Goal: Obtain resource: Download file/media

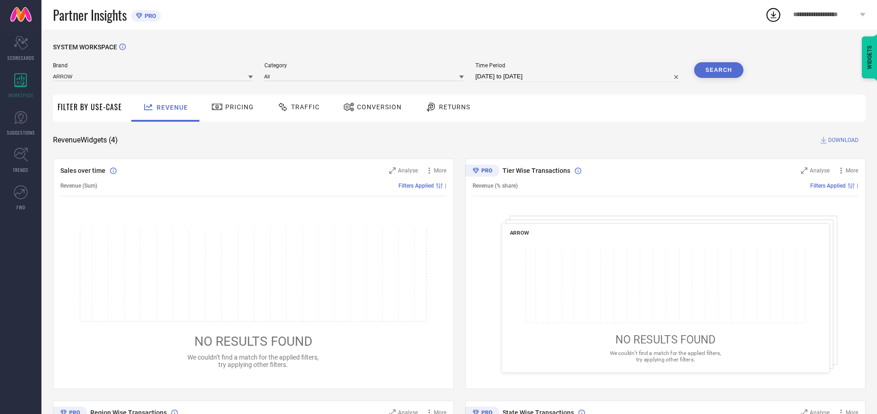
click at [296, 107] on span "Traffic" at bounding box center [305, 106] width 29 height 7
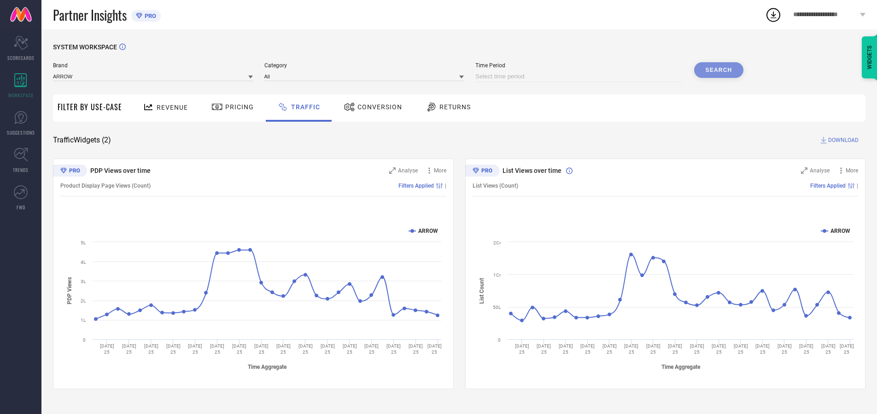
click at [581, 76] on input at bounding box center [578, 76] width 207 height 11
select select "9"
select select "2025"
select select "10"
select select "2025"
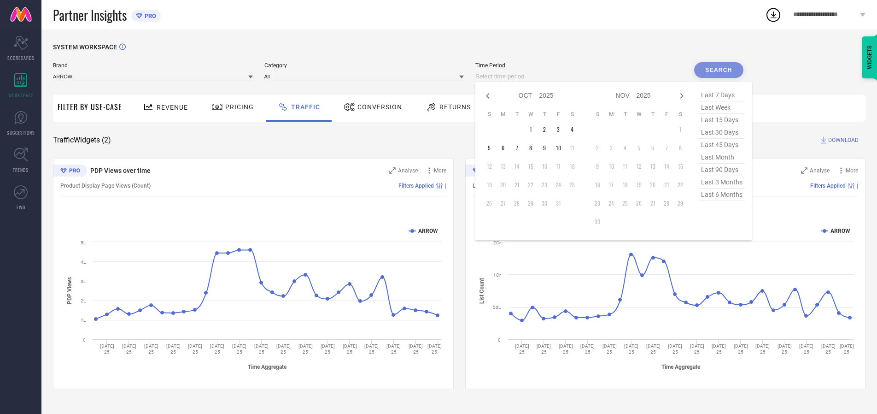
select select "8"
select select "2025"
select select "9"
select select "2025"
click at [575, 185] on td "27" at bounding box center [572, 185] width 14 height 14
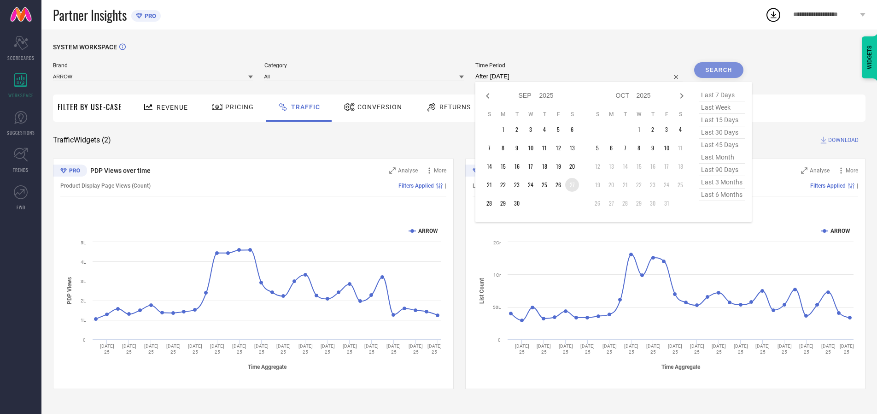
type input "[DATE] to [DATE]"
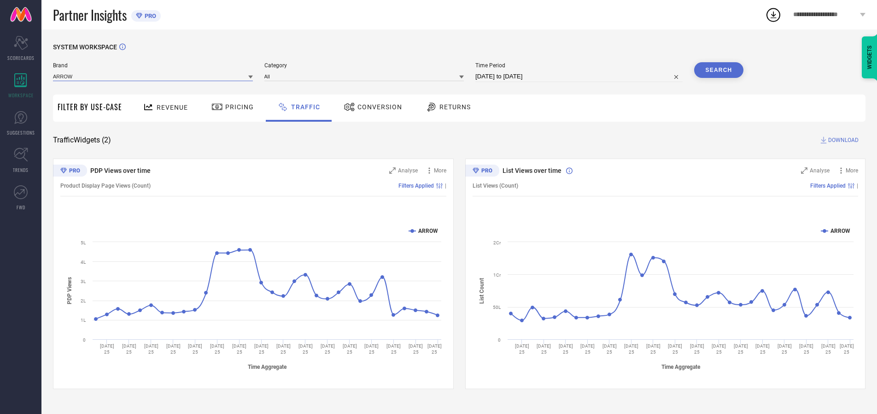
click at [153, 76] on input at bounding box center [153, 76] width 200 height 10
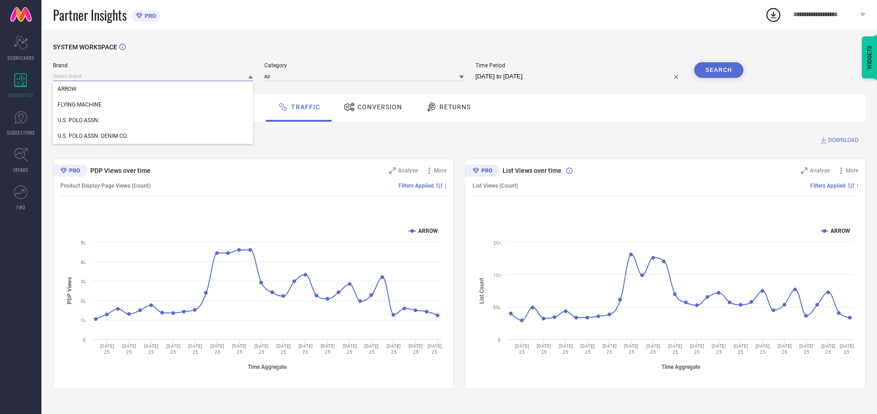
click at [153, 76] on input at bounding box center [153, 76] width 200 height 10
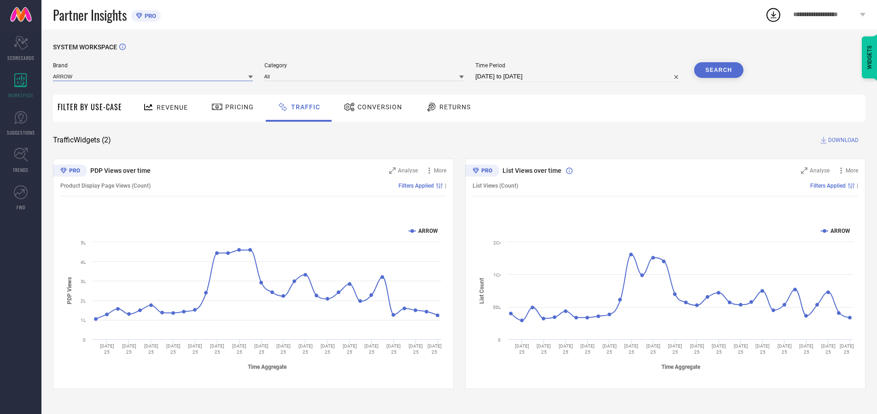
click at [153, 76] on input at bounding box center [153, 76] width 200 height 10
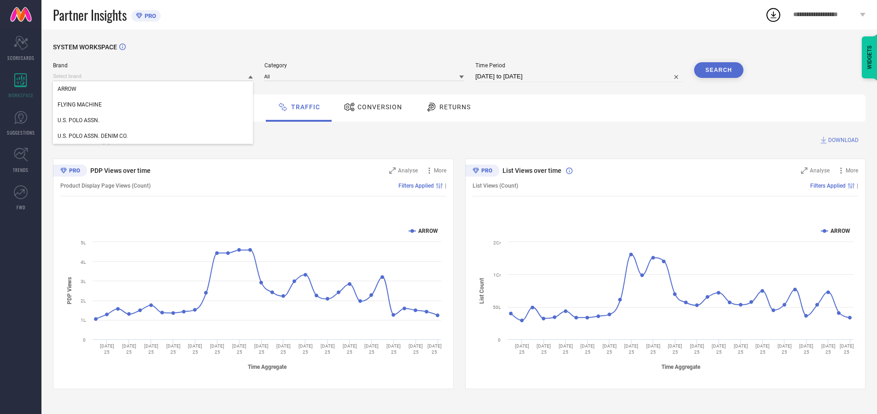
click at [153, 120] on div "U.S. POLO ASSN." at bounding box center [153, 120] width 200 height 16
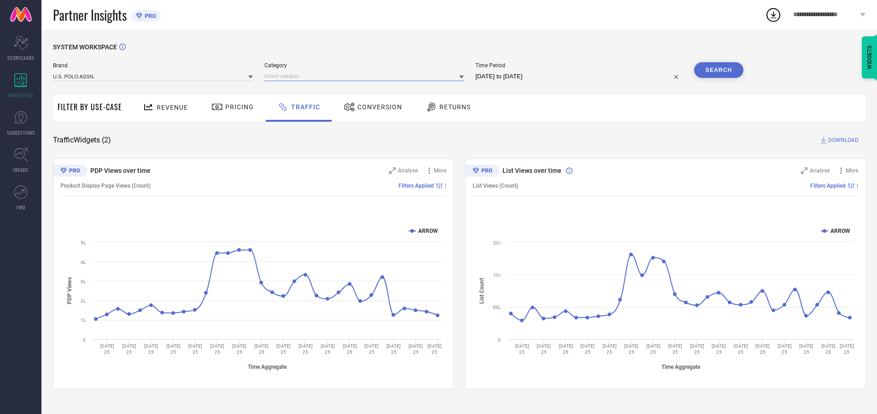
click at [366, 76] on input at bounding box center [364, 76] width 200 height 10
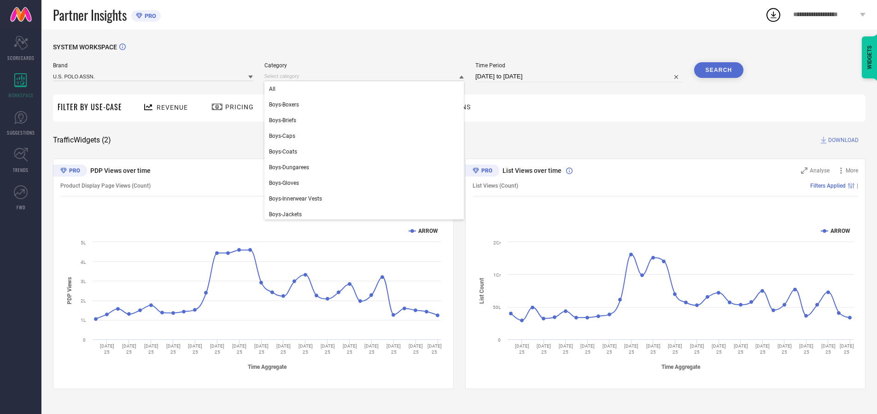
click at [366, 89] on div "All" at bounding box center [364, 89] width 200 height 16
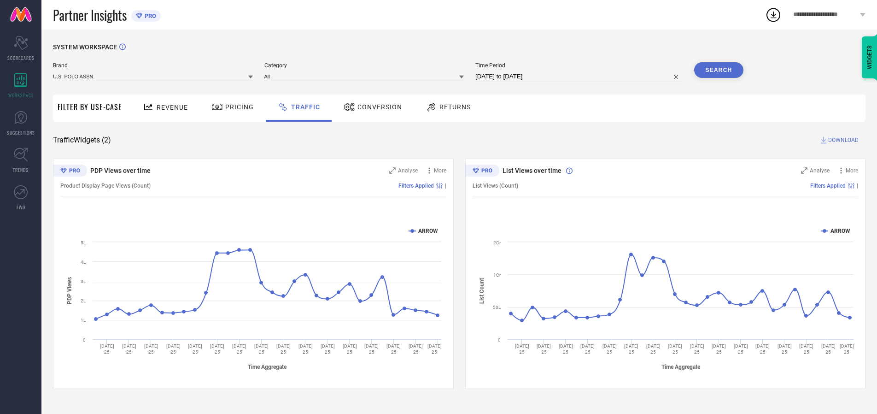
click at [719, 70] on button "Search" at bounding box center [719, 70] width 50 height 16
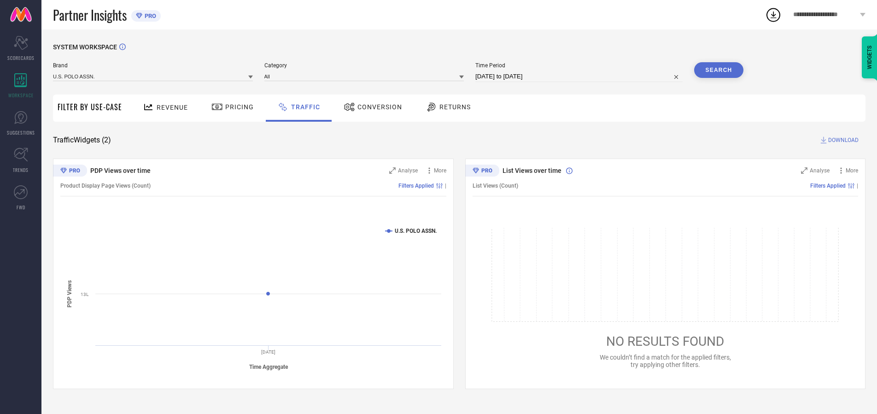
click at [842, 140] on span "DOWNLOAD" at bounding box center [843, 139] width 30 height 9
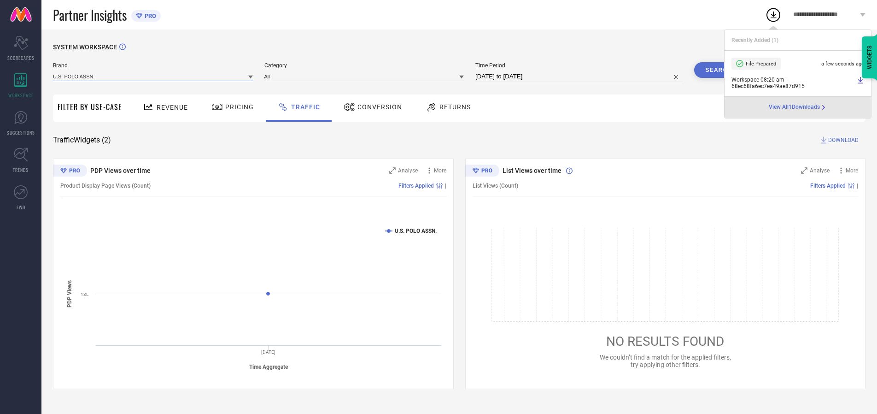
click at [153, 76] on input at bounding box center [153, 76] width 200 height 10
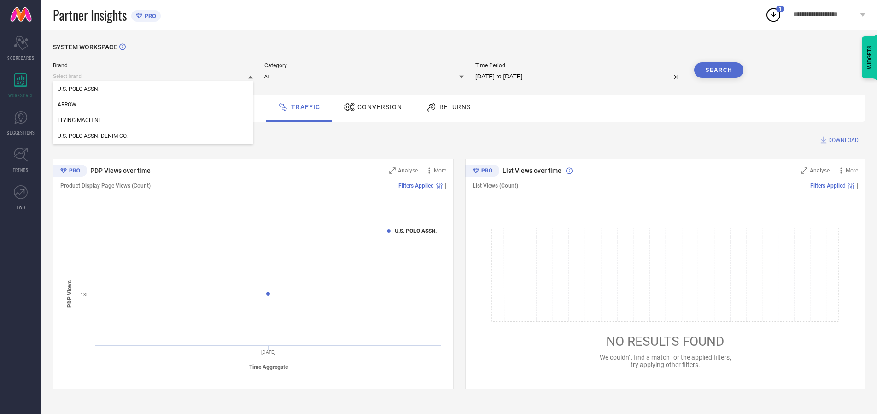
click at [153, 136] on div "U.S. POLO ASSN. DENIM CO." at bounding box center [153, 136] width 200 height 16
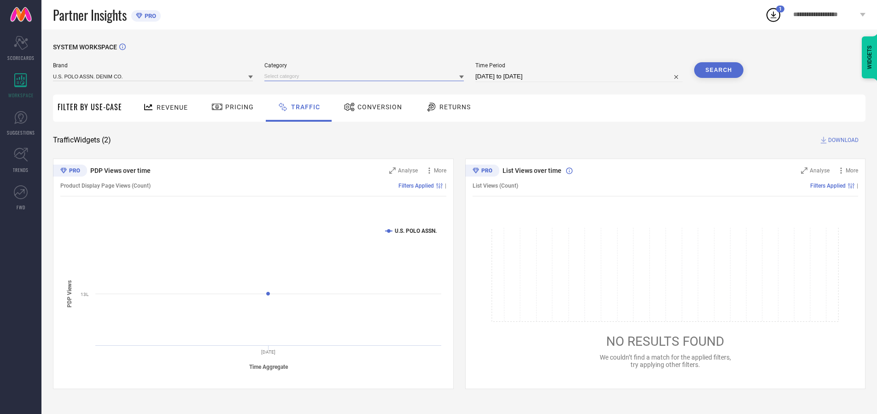
click at [366, 76] on input at bounding box center [364, 76] width 200 height 10
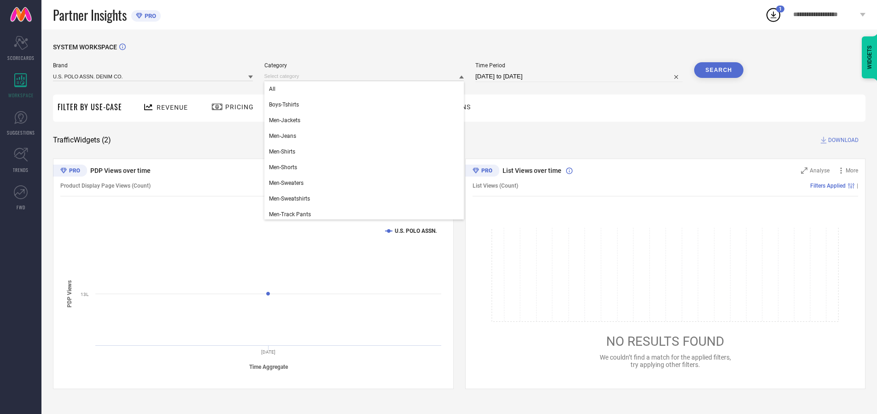
click at [366, 89] on div "All" at bounding box center [364, 89] width 200 height 16
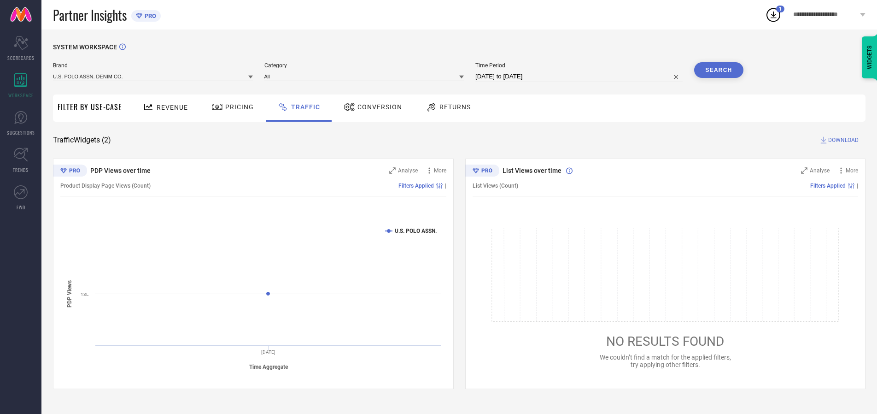
click at [719, 70] on button "Search" at bounding box center [719, 70] width 50 height 16
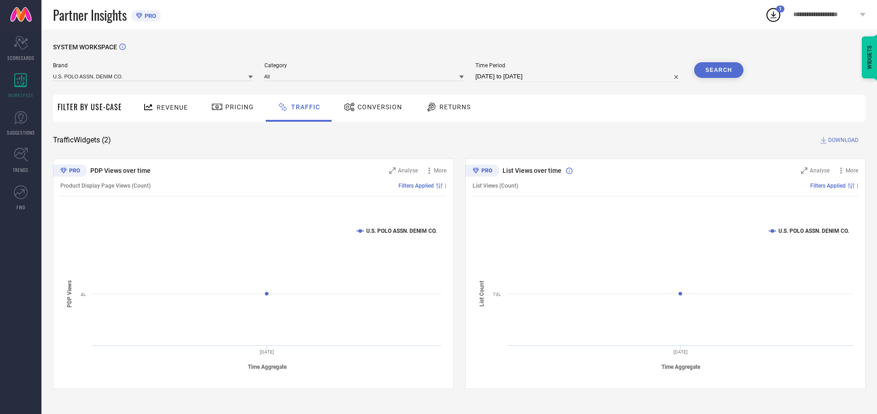
click at [842, 140] on span "DOWNLOAD" at bounding box center [843, 139] width 30 height 9
click at [581, 76] on input at bounding box center [578, 76] width 207 height 11
select select "9"
select select "2025"
select select "10"
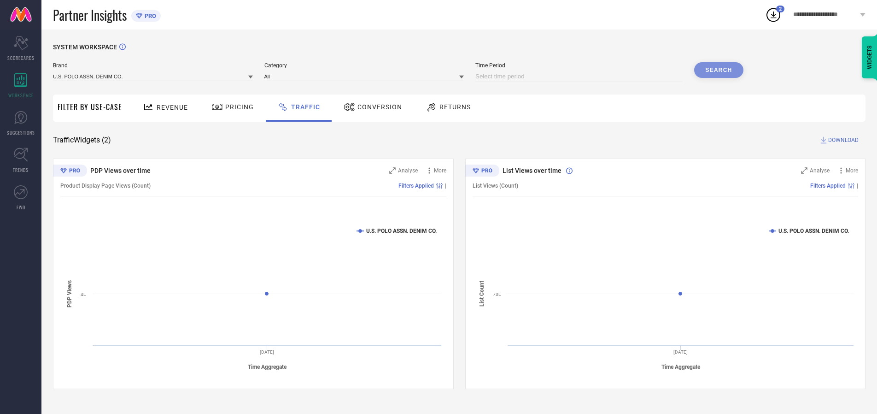
select select "2025"
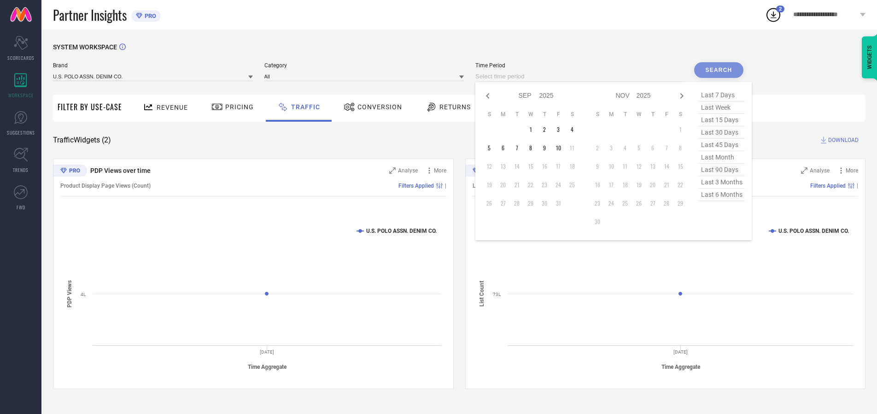
select select "8"
select select "2025"
select select "9"
select select "2025"
click at [492, 203] on td "28" at bounding box center [489, 203] width 14 height 14
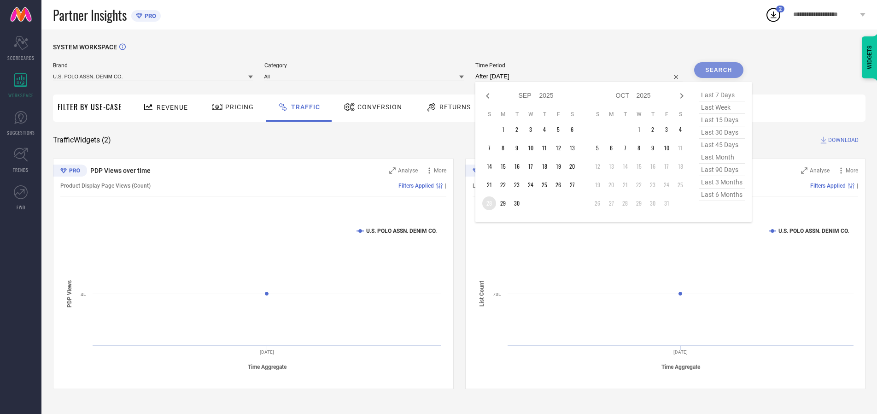
type input "[DATE] to [DATE]"
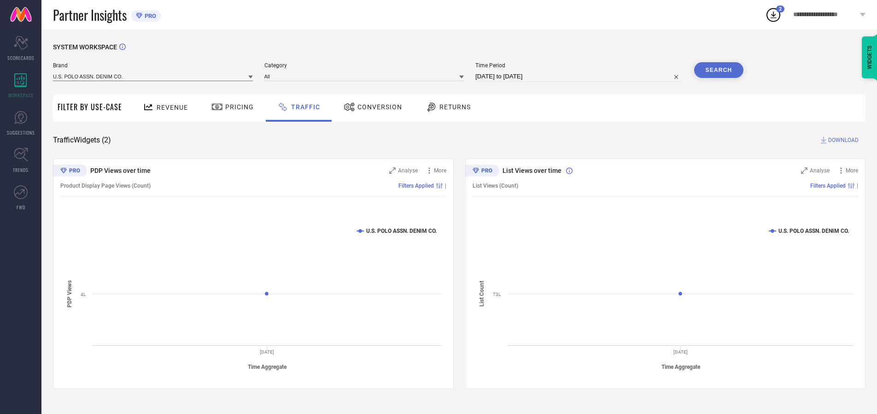
click at [153, 76] on input at bounding box center [153, 76] width 200 height 10
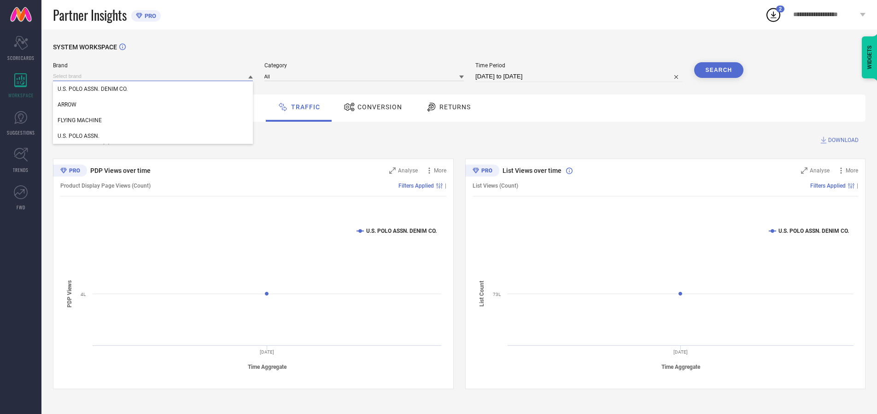
click at [153, 76] on input at bounding box center [153, 76] width 200 height 10
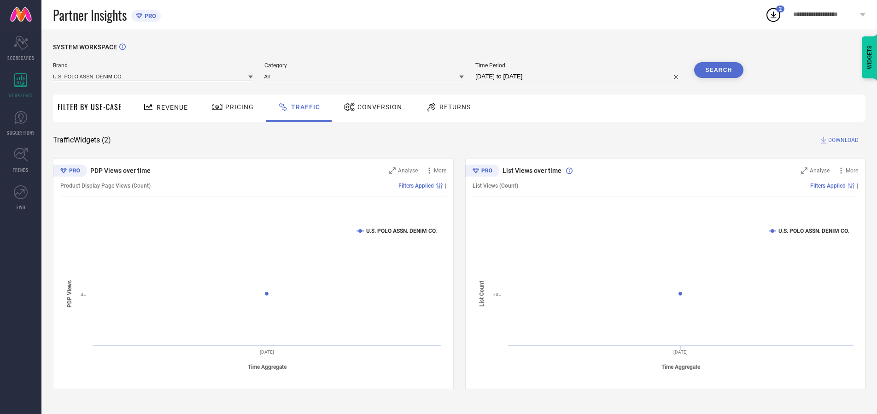
click at [153, 76] on input at bounding box center [153, 76] width 200 height 10
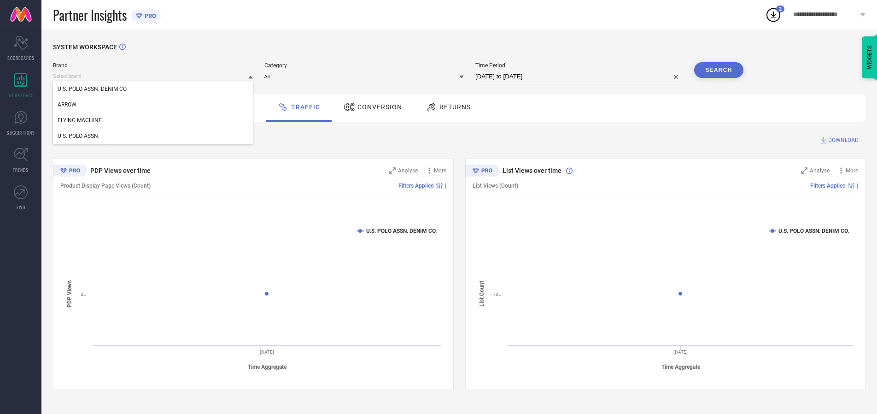
click at [153, 89] on div "U.S. POLO ASSN. DENIM CO." at bounding box center [153, 89] width 200 height 16
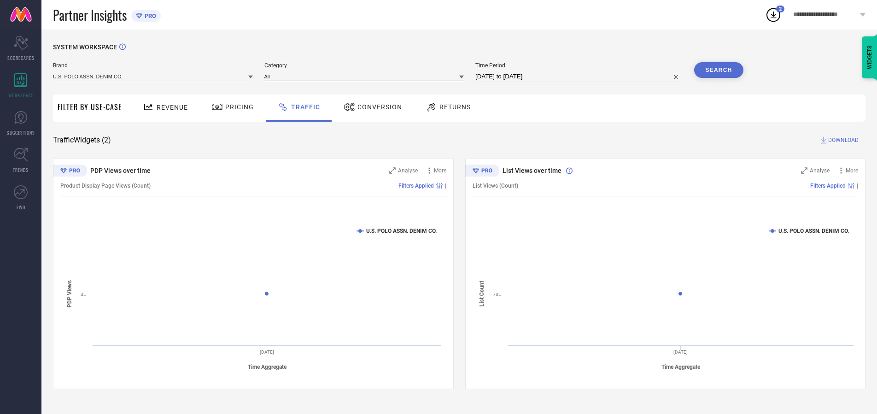
click at [366, 76] on input at bounding box center [364, 76] width 200 height 10
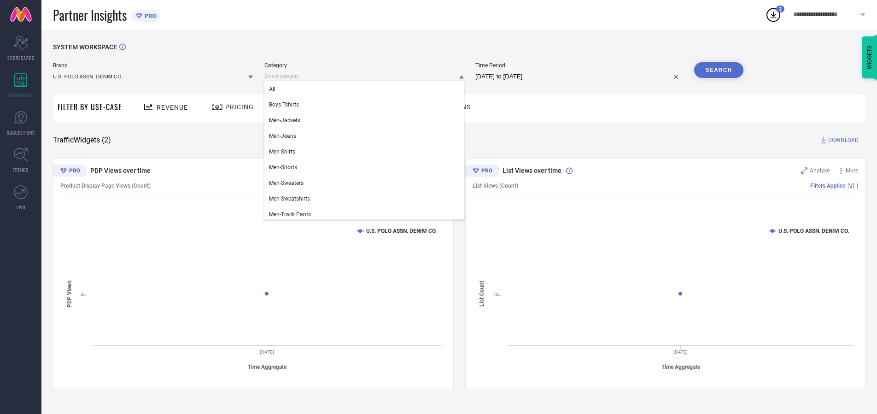
click at [366, 89] on div "All" at bounding box center [364, 89] width 200 height 16
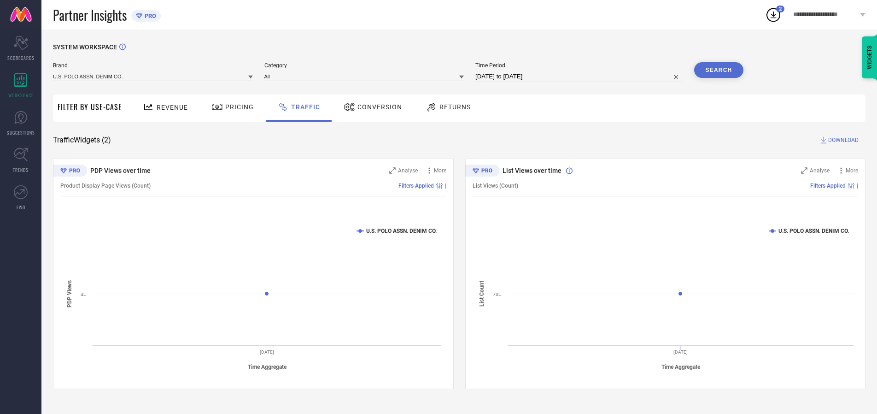
click at [719, 70] on button "Search" at bounding box center [719, 70] width 50 height 16
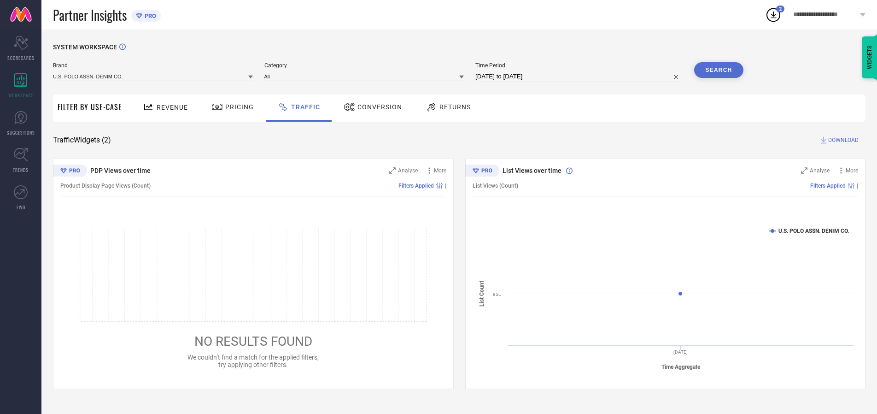
click at [842, 140] on span "DOWNLOAD" at bounding box center [843, 139] width 30 height 9
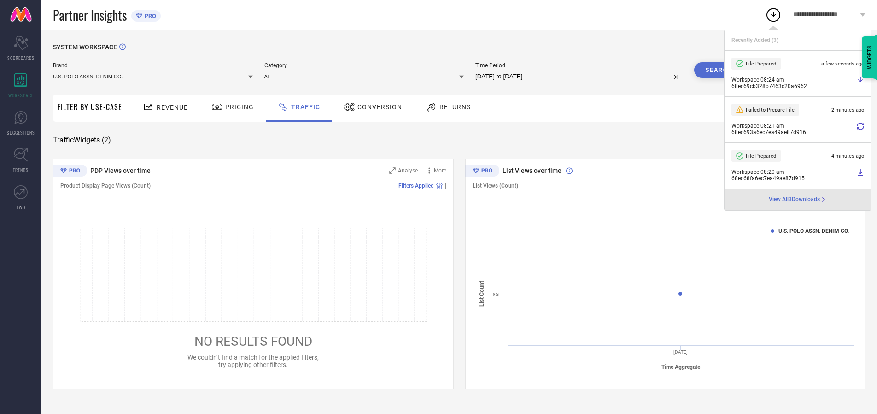
click at [153, 76] on input at bounding box center [153, 76] width 200 height 10
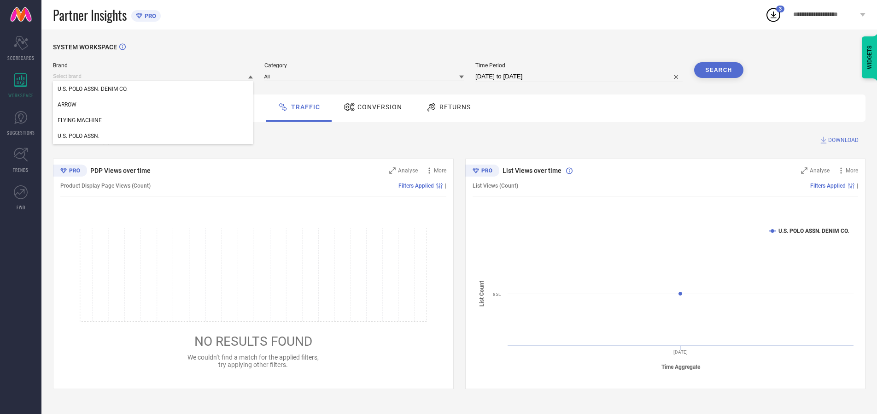
click at [153, 136] on div "U.S. POLO ASSN." at bounding box center [153, 136] width 200 height 16
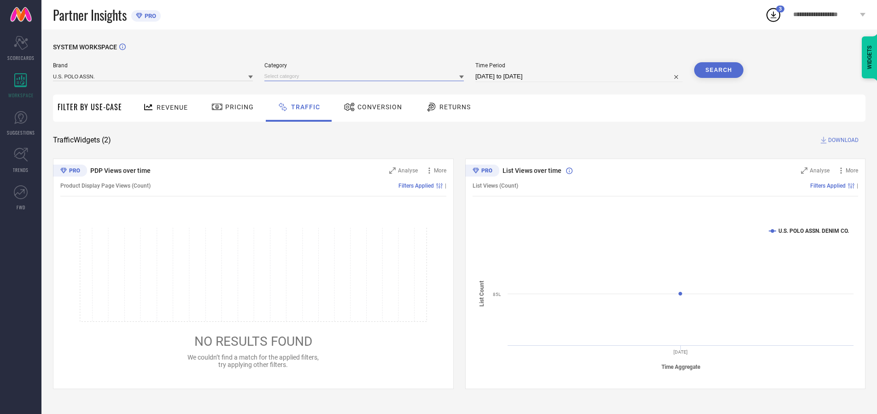
click at [366, 76] on input at bounding box center [364, 76] width 200 height 10
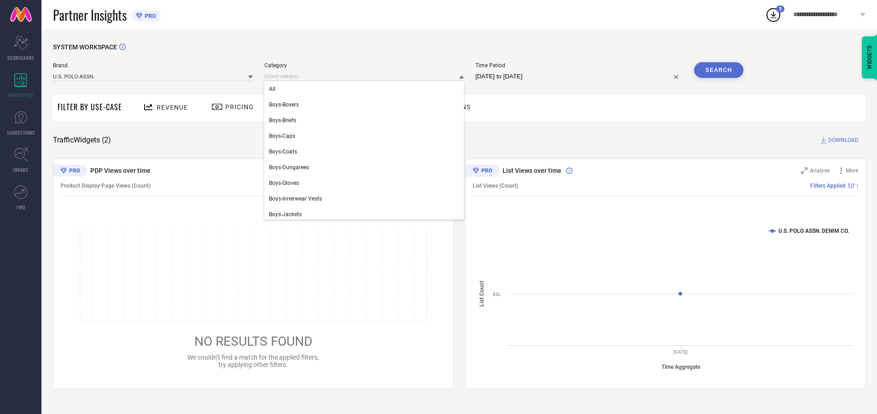
click at [366, 89] on div "All" at bounding box center [364, 89] width 200 height 16
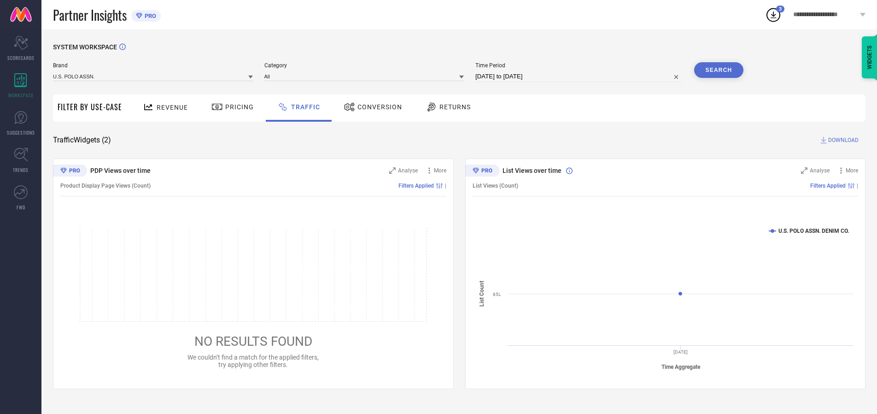
click at [719, 70] on button "Search" at bounding box center [719, 70] width 50 height 16
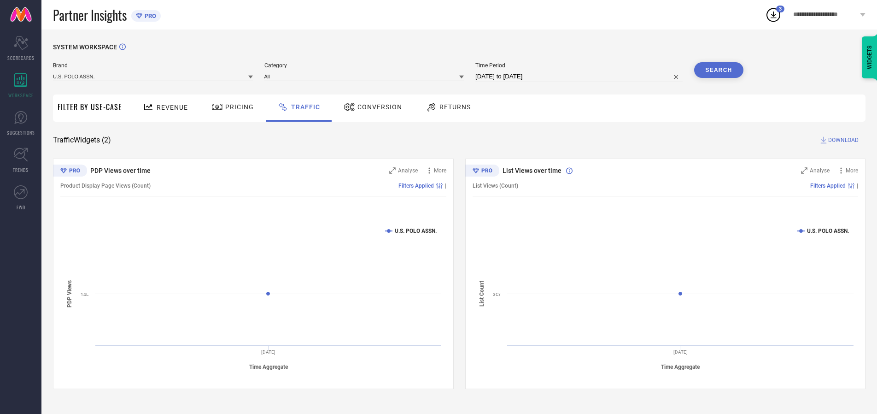
click at [842, 140] on span "DOWNLOAD" at bounding box center [843, 139] width 30 height 9
click at [581, 76] on input at bounding box center [578, 76] width 207 height 11
select select "9"
select select "2025"
select select "10"
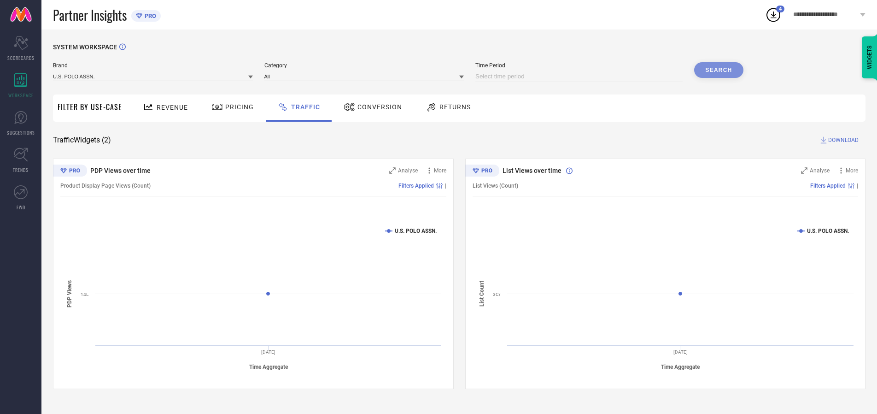
select select "2025"
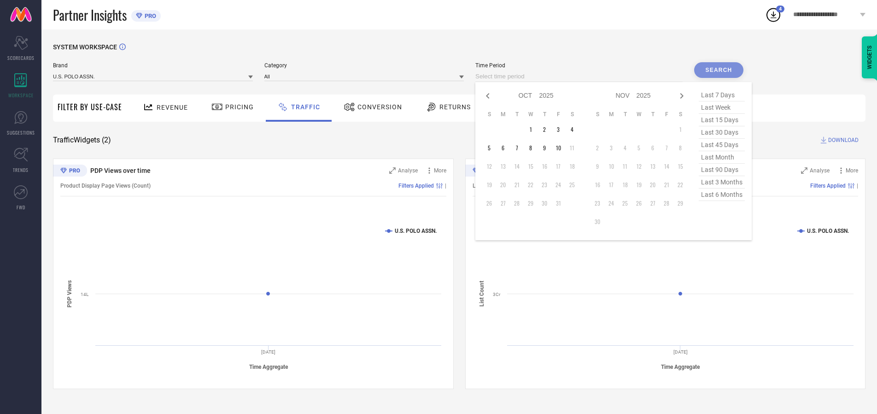
select select "8"
select select "2025"
select select "9"
select select "2025"
click at [506, 203] on td "29" at bounding box center [503, 203] width 14 height 14
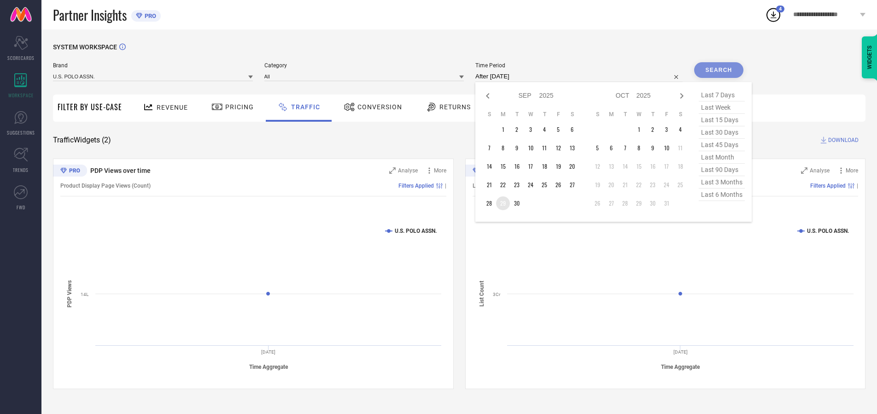
type input "[DATE] to [DATE]"
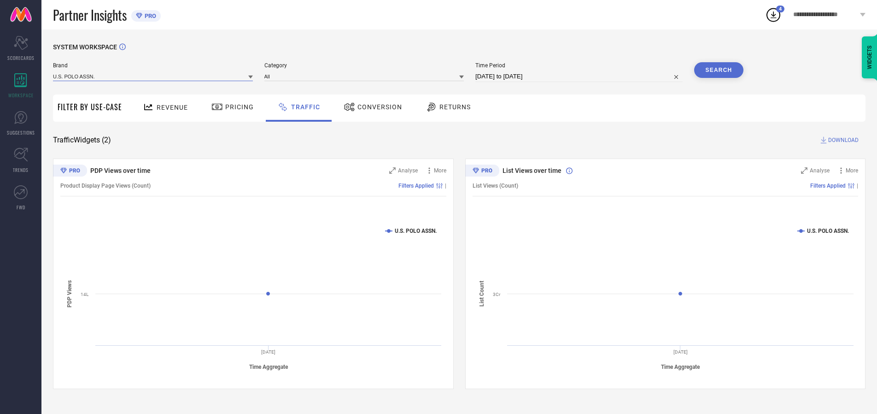
click at [153, 76] on input at bounding box center [153, 76] width 200 height 10
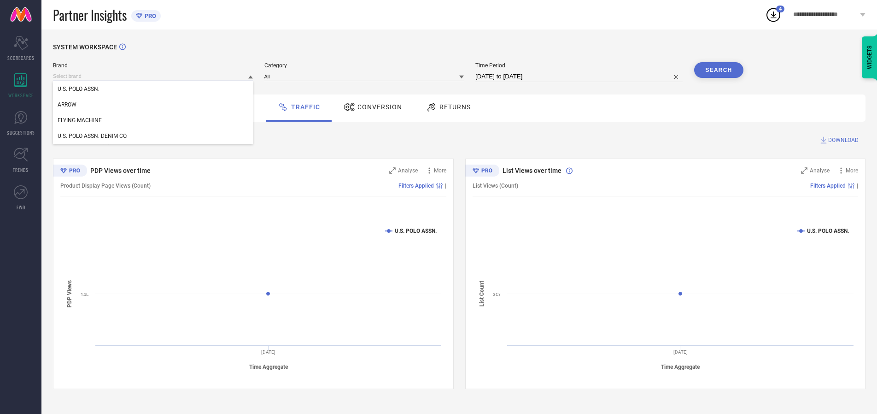
click at [153, 76] on input at bounding box center [153, 76] width 200 height 10
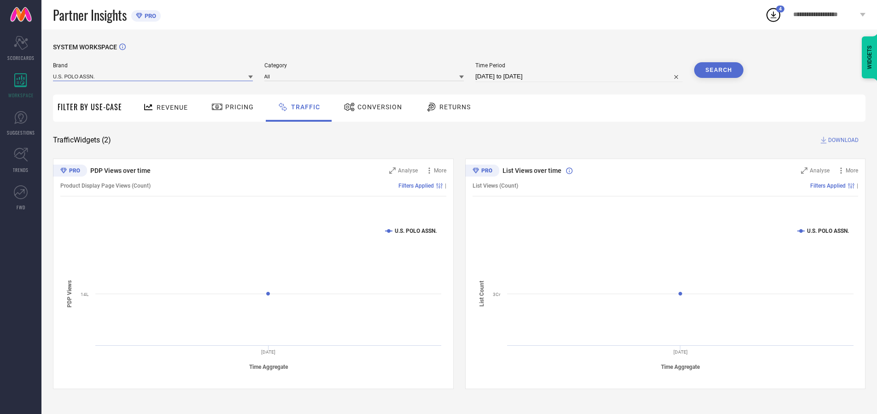
click at [153, 76] on input at bounding box center [153, 76] width 200 height 10
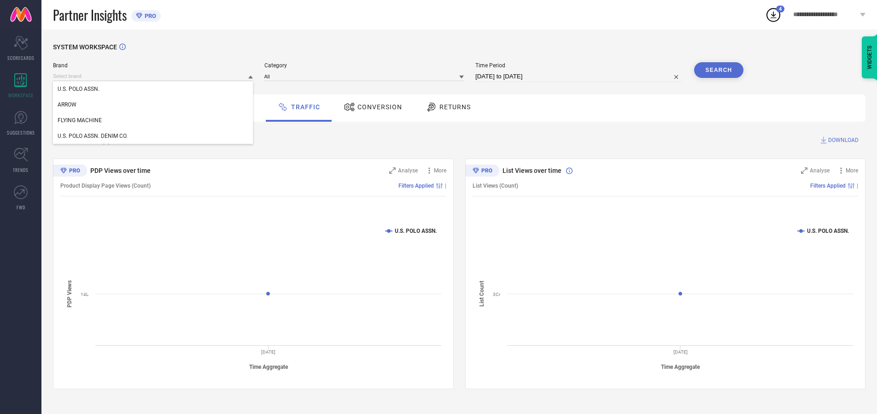
click at [153, 89] on div "U.S. POLO ASSN." at bounding box center [153, 89] width 200 height 16
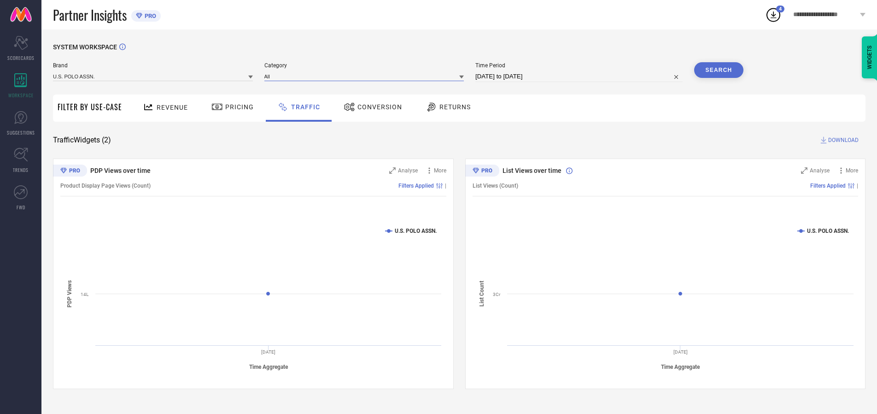
click at [366, 76] on input at bounding box center [364, 76] width 200 height 10
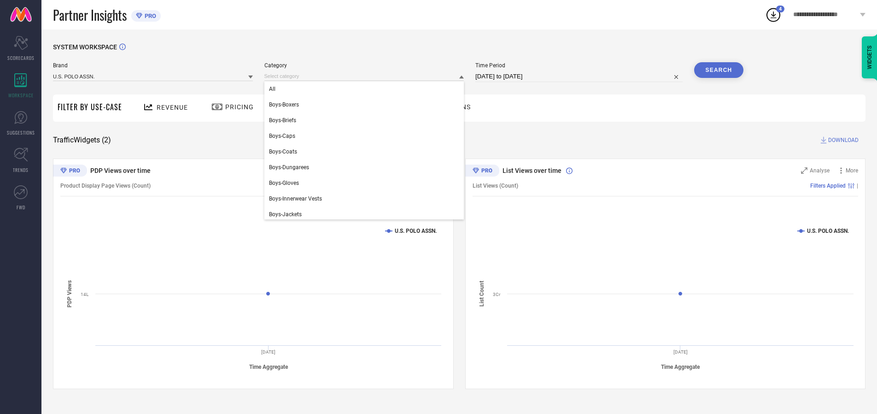
click at [366, 89] on div "All" at bounding box center [364, 89] width 200 height 16
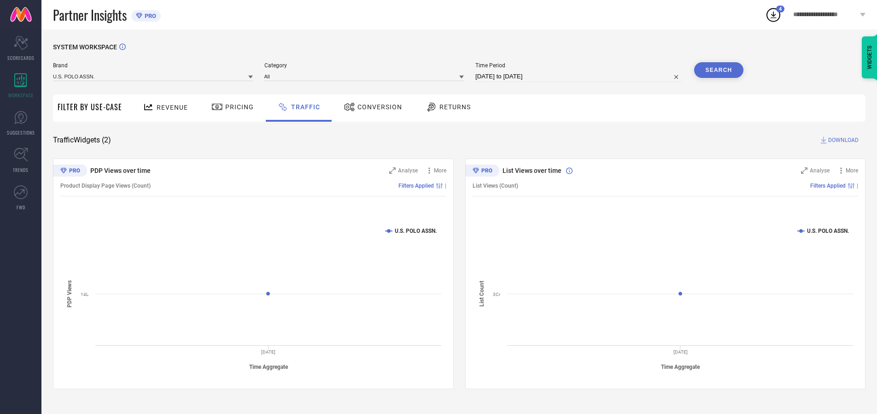
click at [719, 70] on button "Search" at bounding box center [719, 70] width 50 height 16
click at [842, 140] on span "DOWNLOAD" at bounding box center [843, 139] width 30 height 9
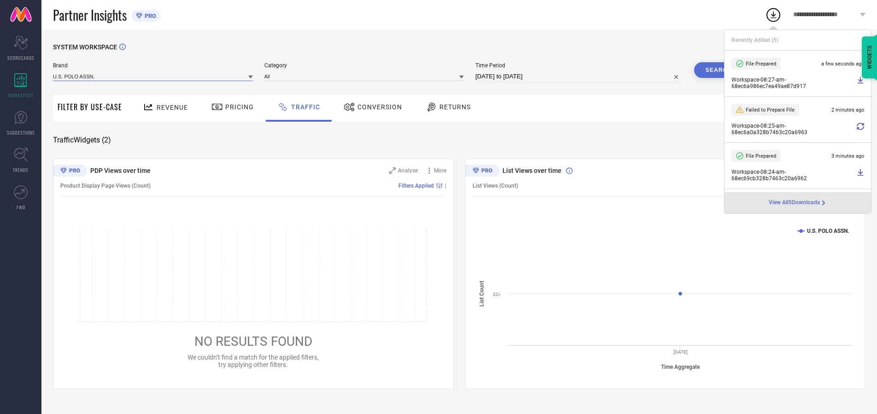
click at [153, 76] on input at bounding box center [153, 76] width 200 height 10
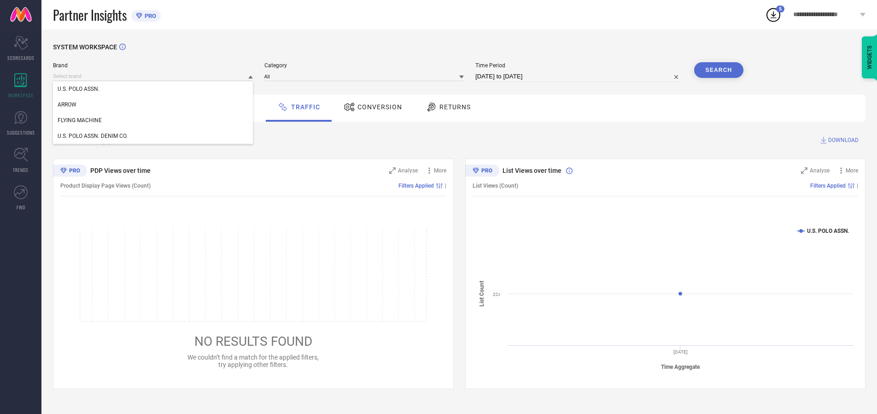
click at [153, 136] on div "U.S. POLO ASSN. DENIM CO." at bounding box center [153, 136] width 200 height 16
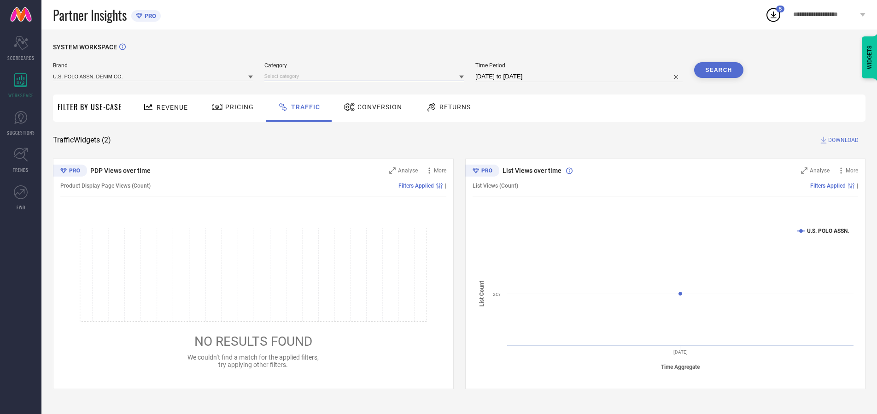
click at [366, 76] on input at bounding box center [364, 76] width 200 height 10
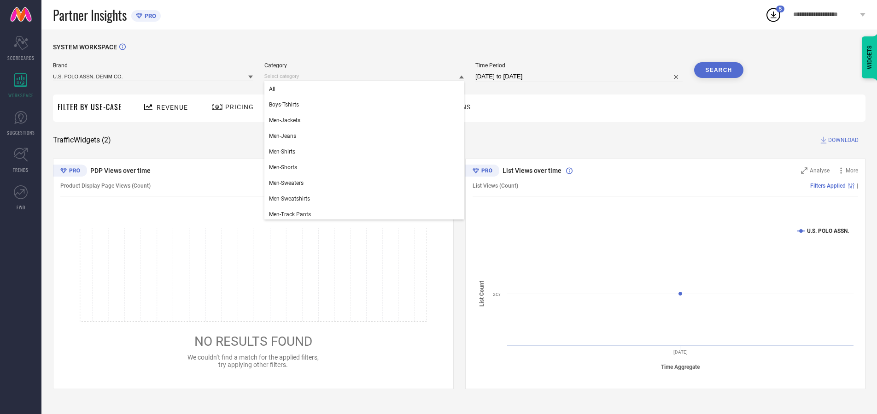
click at [366, 89] on div "All" at bounding box center [364, 89] width 200 height 16
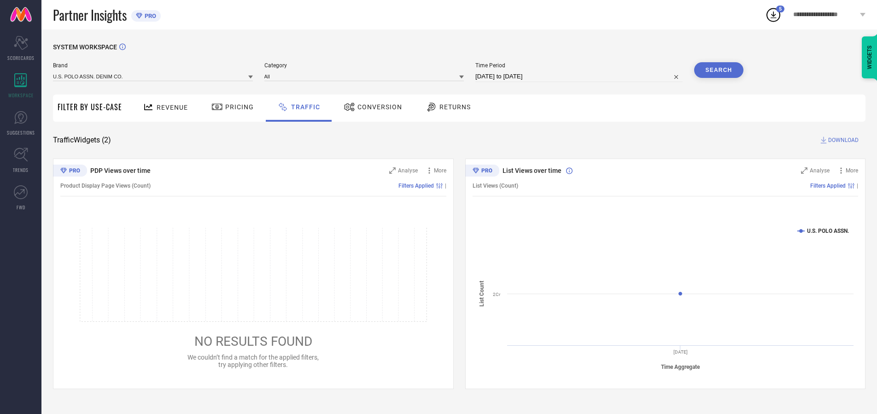
click at [719, 70] on button "Search" at bounding box center [719, 70] width 50 height 16
click at [842, 140] on span "DOWNLOAD" at bounding box center [843, 139] width 30 height 9
click at [581, 76] on input at bounding box center [578, 76] width 207 height 11
select select "9"
select select "2025"
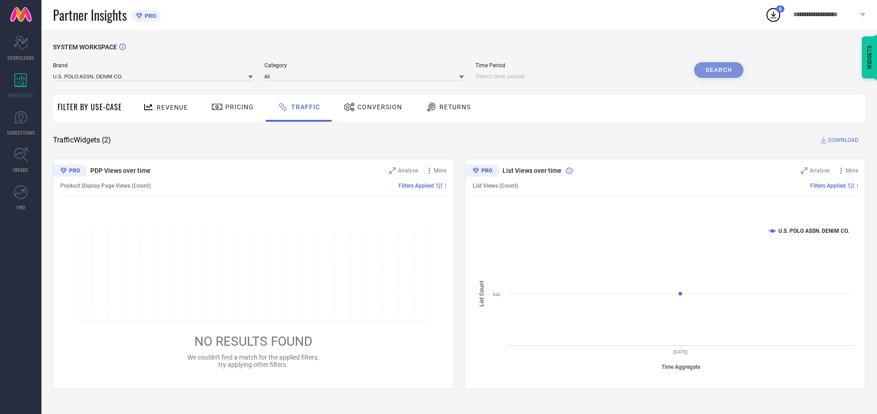
select select "10"
select select "2025"
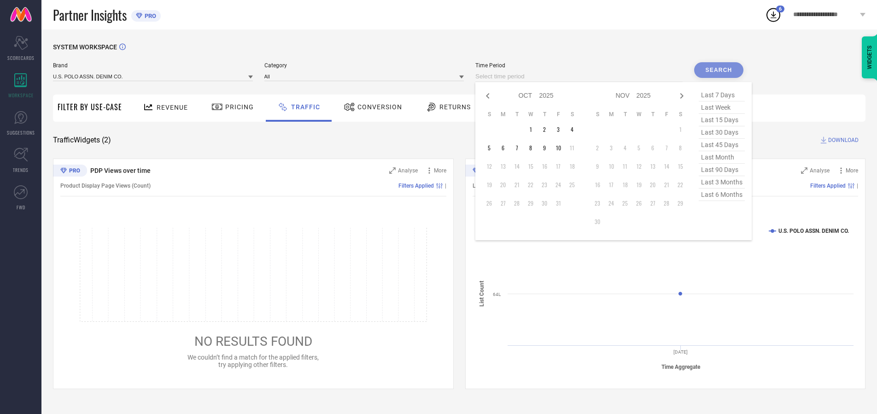
select select "8"
select select "2025"
select select "9"
select select "2025"
click at [520, 203] on td "30" at bounding box center [517, 203] width 14 height 14
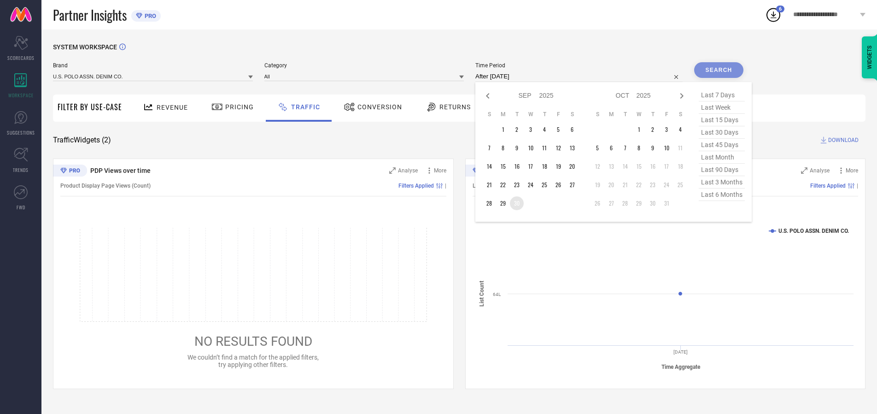
type input "[DATE] to [DATE]"
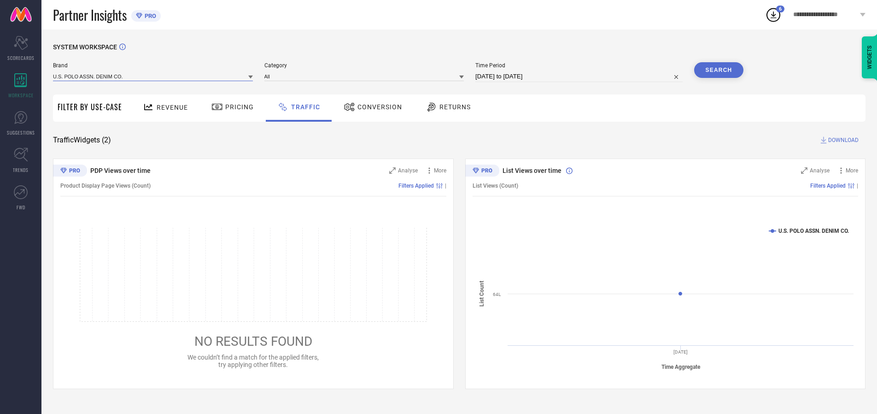
click at [153, 76] on input at bounding box center [153, 76] width 200 height 10
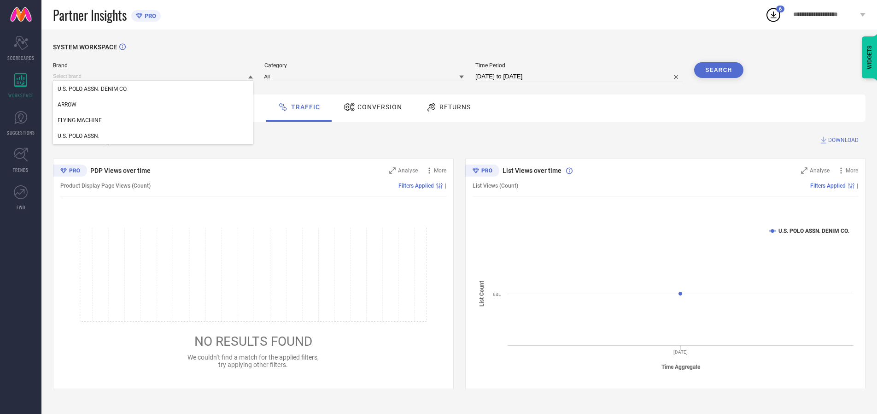
click at [153, 76] on input at bounding box center [153, 76] width 200 height 10
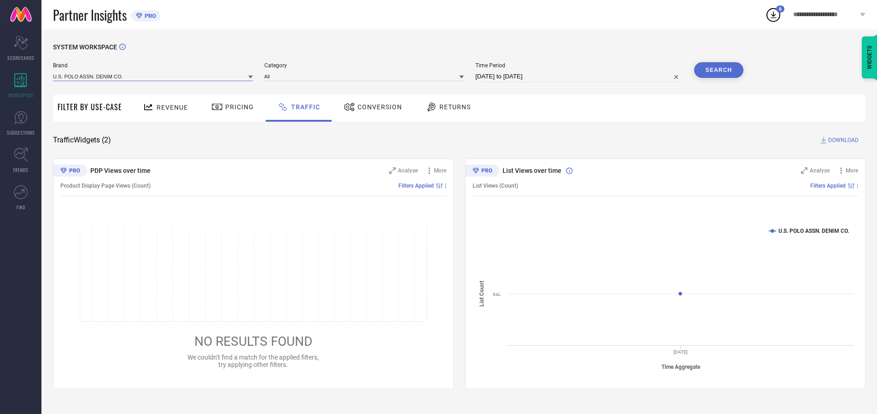
click at [153, 76] on input at bounding box center [153, 76] width 200 height 10
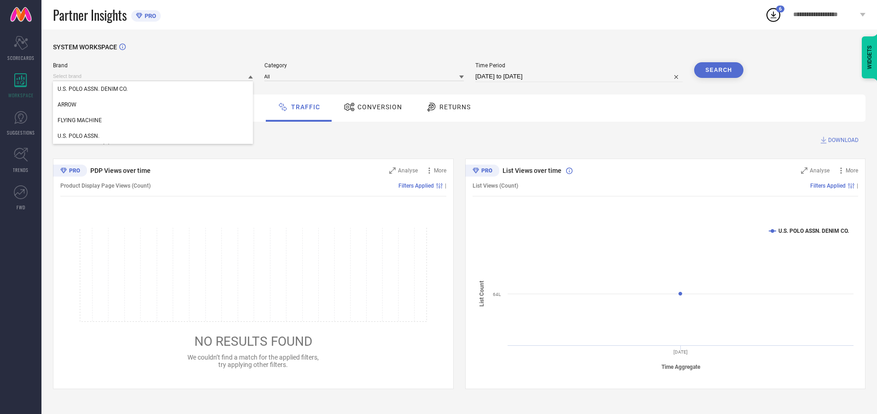
click at [153, 89] on div "U.S. POLO ASSN. DENIM CO." at bounding box center [153, 89] width 200 height 16
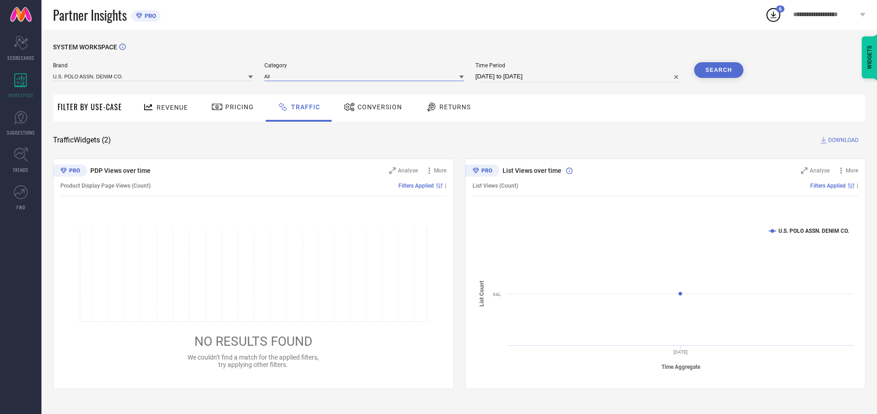
click at [366, 76] on input at bounding box center [364, 76] width 200 height 10
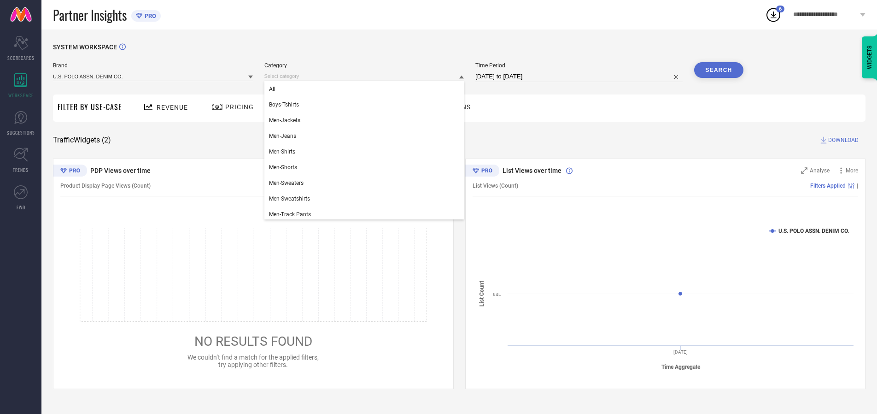
click at [366, 89] on div "All" at bounding box center [364, 89] width 200 height 16
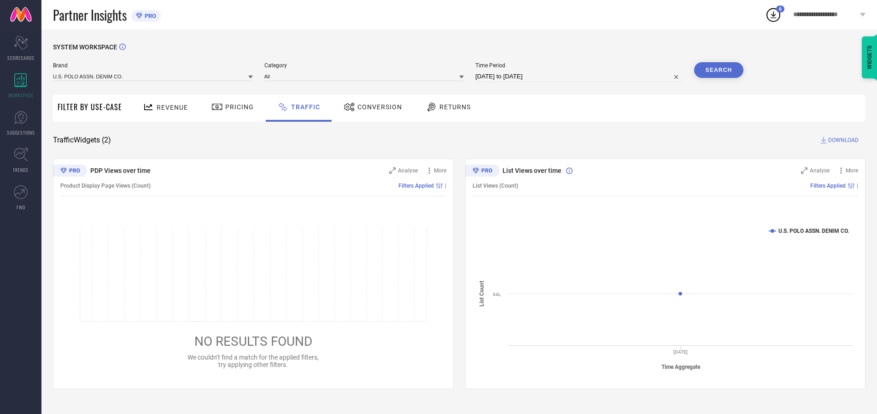
click at [719, 70] on button "Search" at bounding box center [719, 70] width 50 height 16
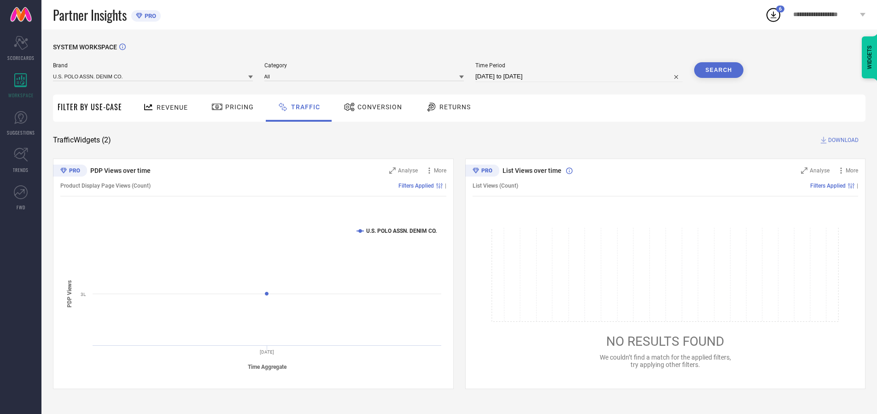
click at [842, 140] on span "DOWNLOAD" at bounding box center [843, 139] width 30 height 9
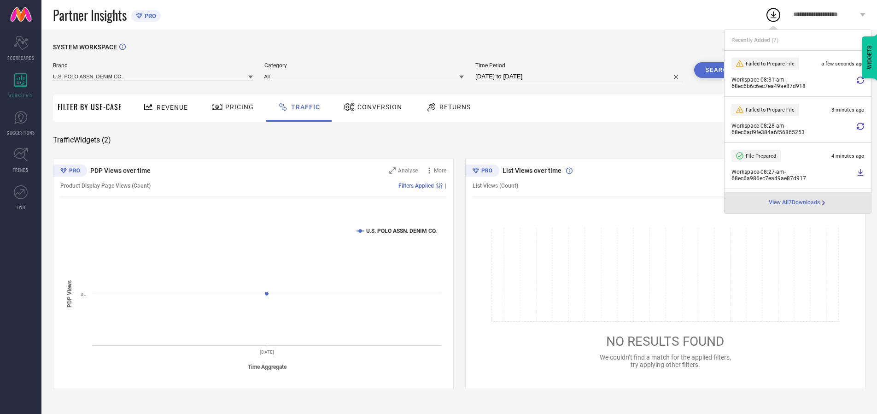
click at [153, 76] on input at bounding box center [153, 76] width 200 height 10
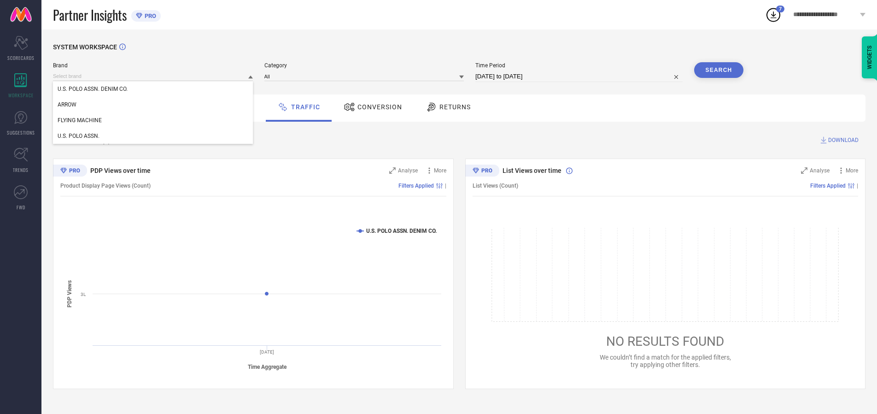
click at [153, 136] on div "U.S. POLO ASSN." at bounding box center [153, 136] width 200 height 16
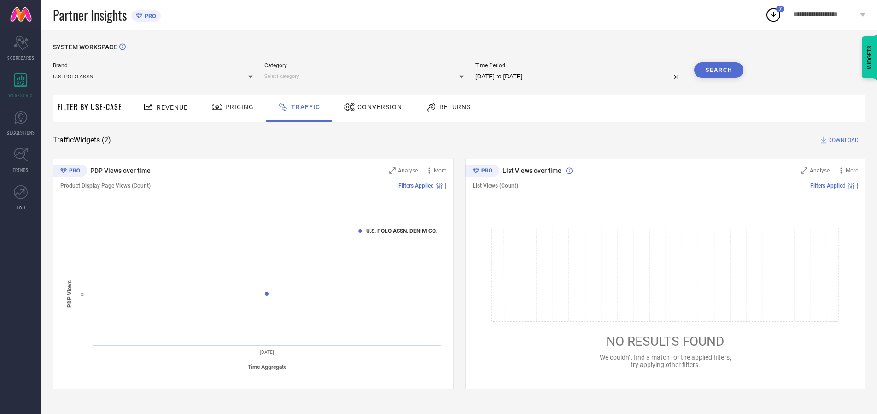
click at [366, 76] on input at bounding box center [364, 76] width 200 height 10
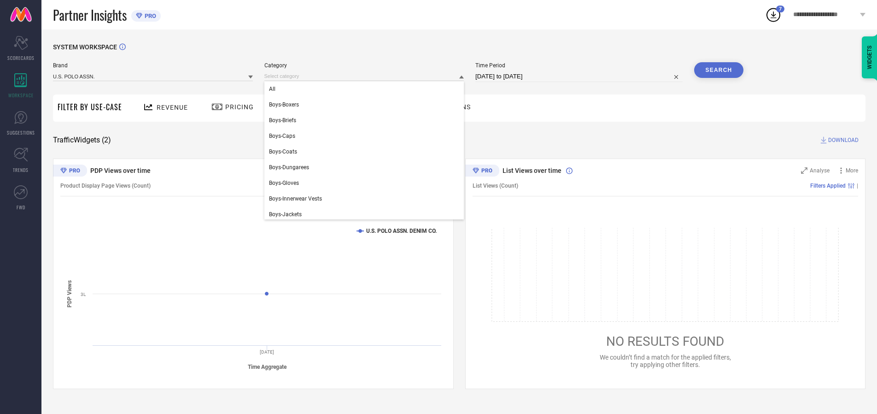
click at [366, 89] on div "All" at bounding box center [364, 89] width 200 height 16
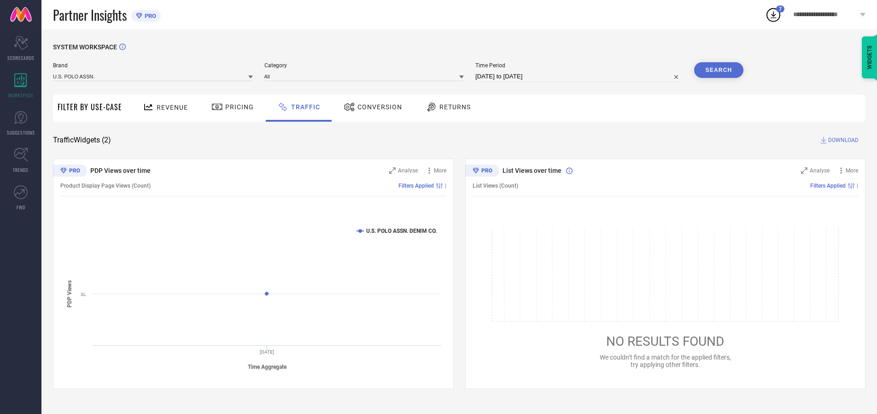
click at [719, 70] on button "Search" at bounding box center [719, 70] width 50 height 16
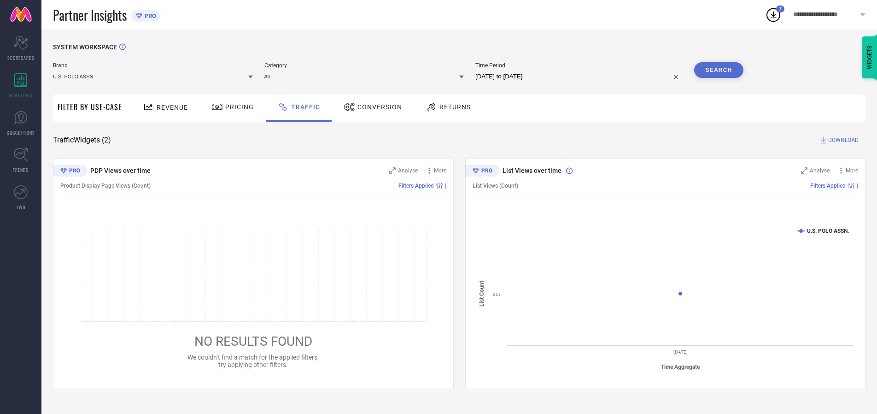
click at [842, 140] on span "DOWNLOAD" at bounding box center [843, 139] width 30 height 9
click at [581, 76] on input at bounding box center [578, 76] width 207 height 11
select select "9"
select select "2025"
select select "10"
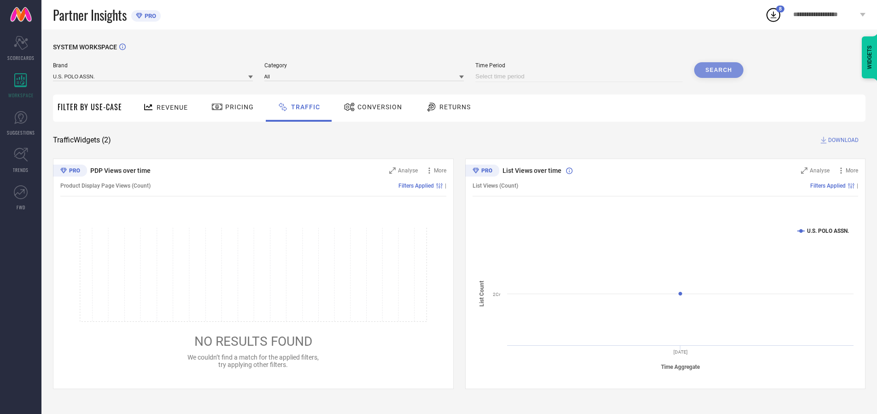
select select "2025"
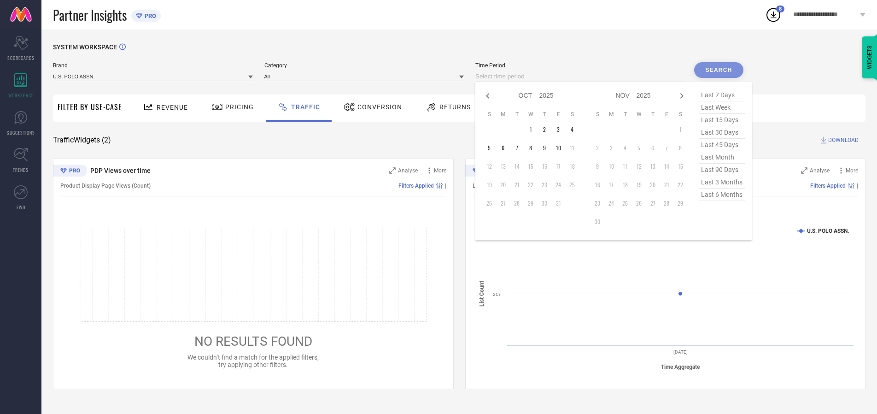
click at [534, 129] on td "1" at bounding box center [531, 130] width 14 height 14
type input "[DATE] to [DATE]"
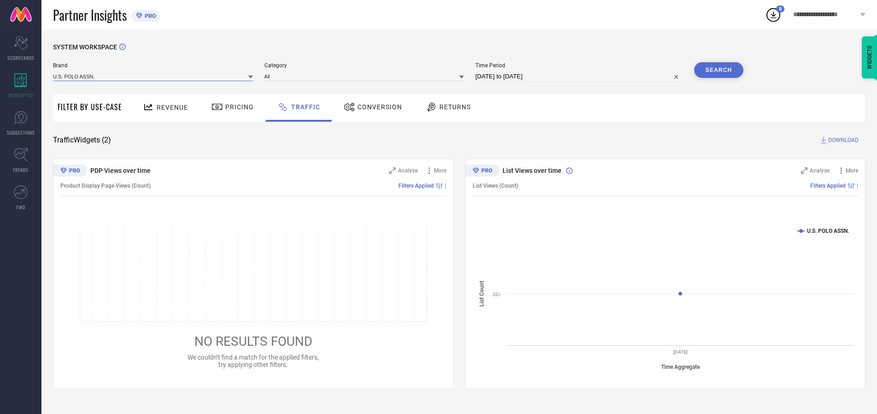
click at [153, 76] on input at bounding box center [153, 76] width 200 height 10
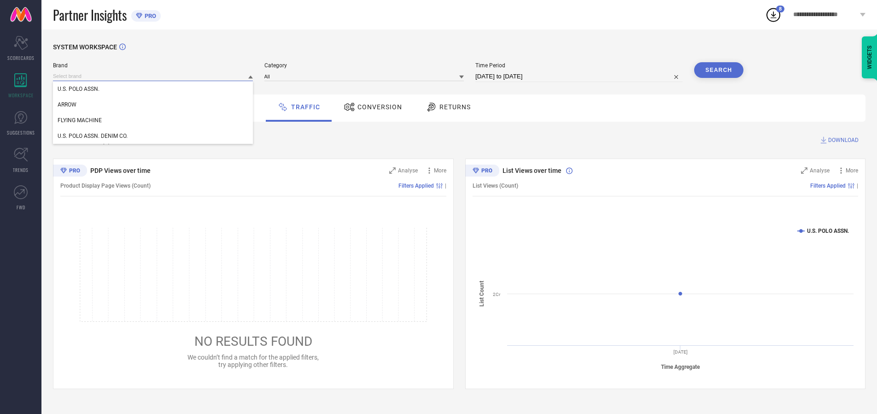
click at [153, 76] on input at bounding box center [153, 76] width 200 height 10
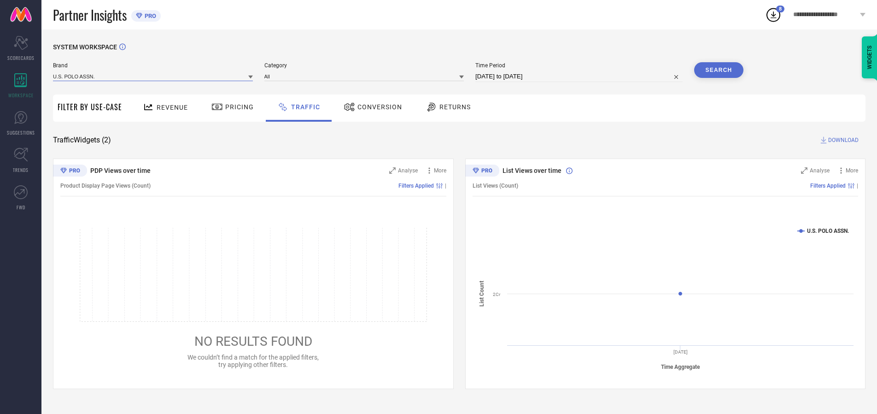
click at [153, 76] on input at bounding box center [153, 76] width 200 height 10
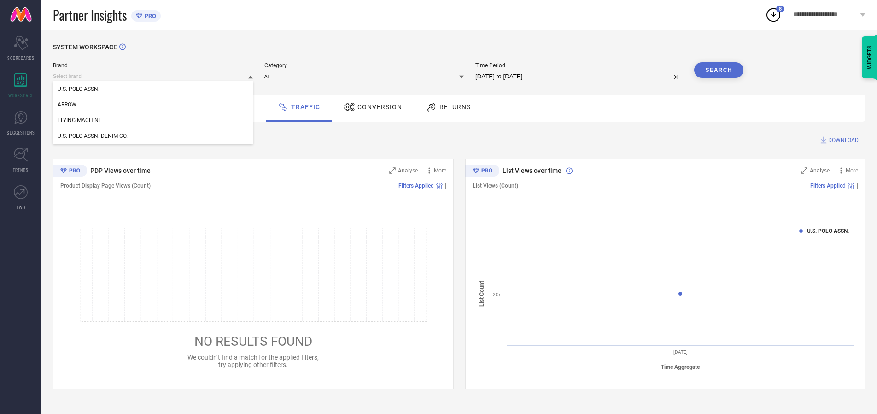
click at [153, 89] on div "U.S. POLO ASSN." at bounding box center [153, 89] width 200 height 16
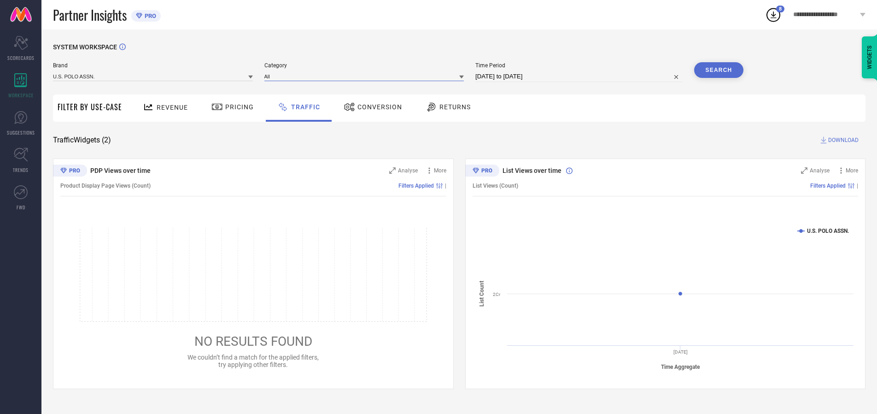
click at [366, 76] on input at bounding box center [364, 76] width 200 height 10
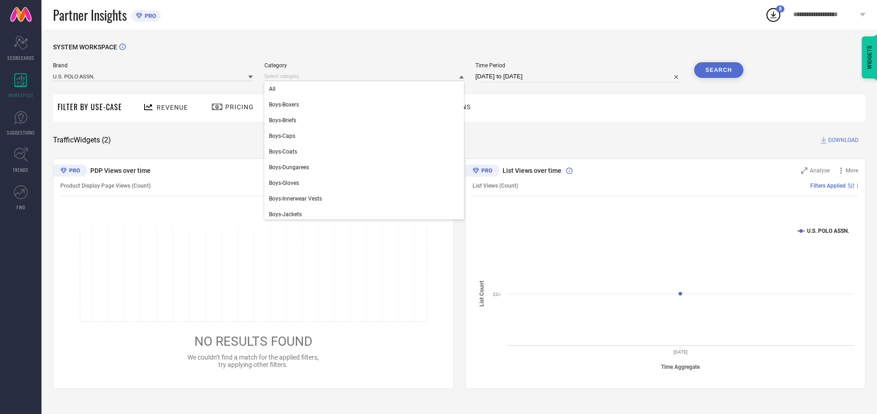
click at [366, 89] on div "All" at bounding box center [364, 89] width 200 height 16
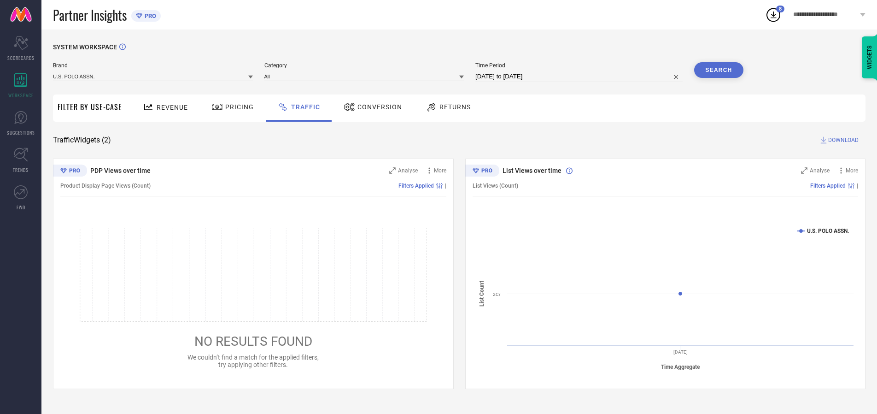
click at [719, 70] on button "Search" at bounding box center [719, 70] width 50 height 16
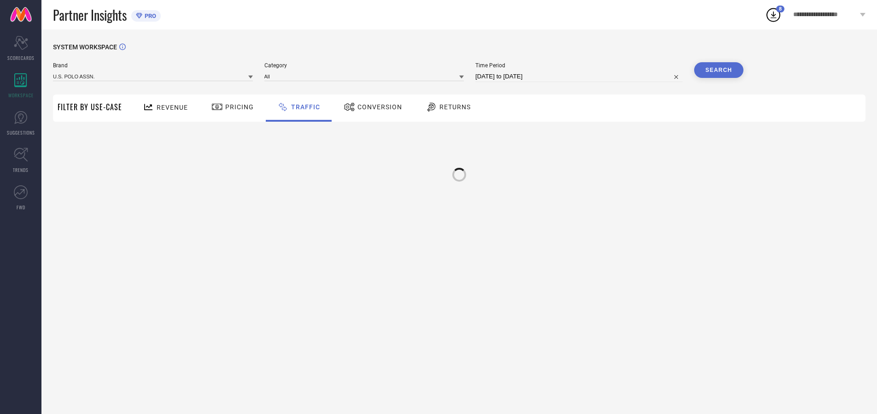
click at [459, 170] on div at bounding box center [459, 174] width 19 height 19
click at [153, 76] on input at bounding box center [153, 76] width 200 height 10
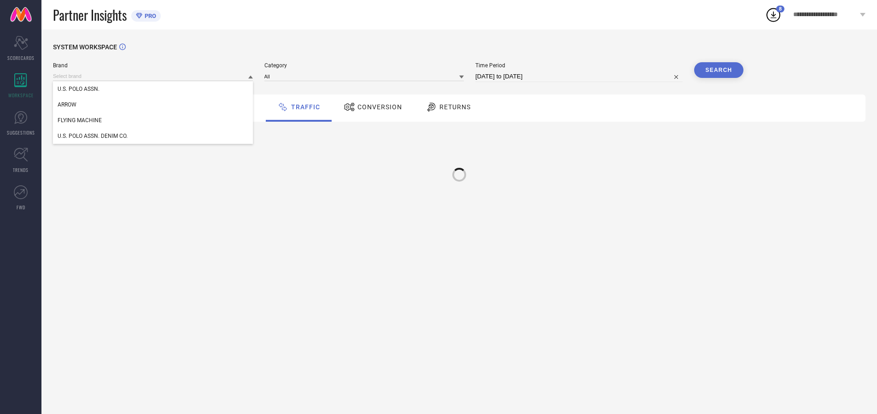
click at [153, 136] on div "U.S. POLO ASSN. DENIM CO." at bounding box center [153, 136] width 200 height 16
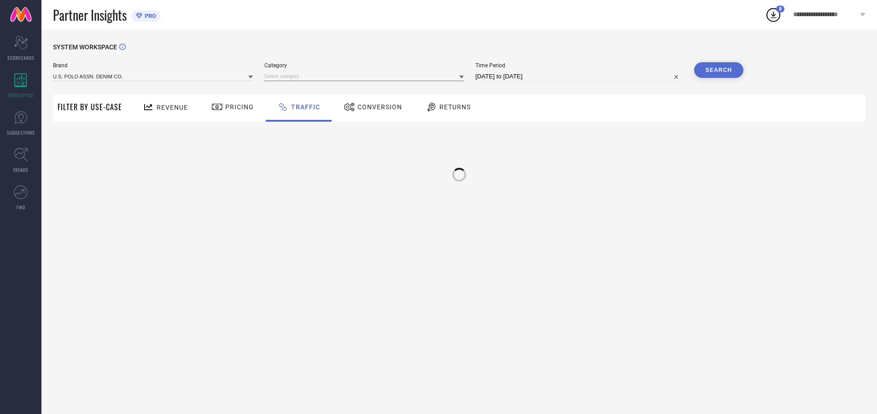
click at [366, 76] on input at bounding box center [364, 76] width 200 height 10
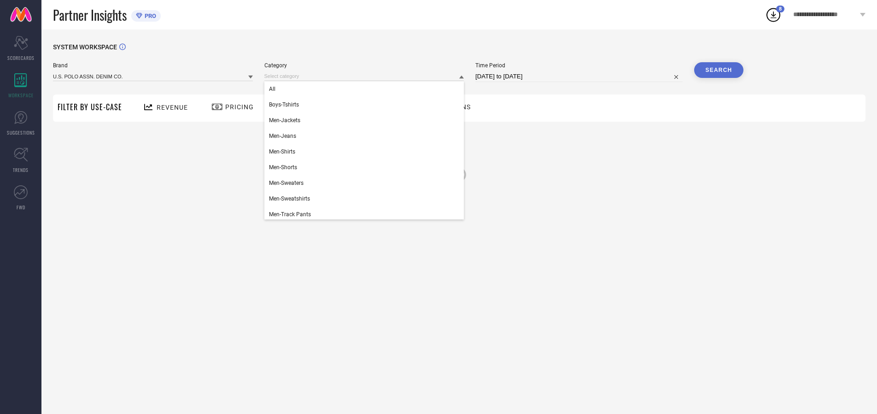
click at [366, 89] on div "All" at bounding box center [364, 89] width 200 height 16
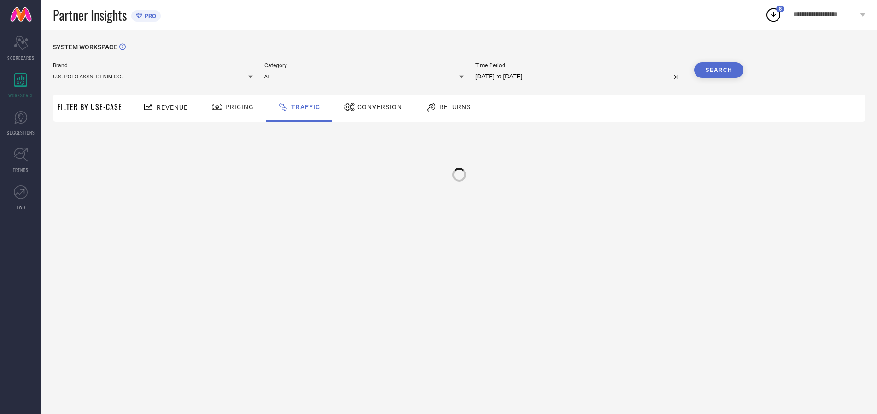
click at [719, 70] on button "Search" at bounding box center [719, 70] width 50 height 16
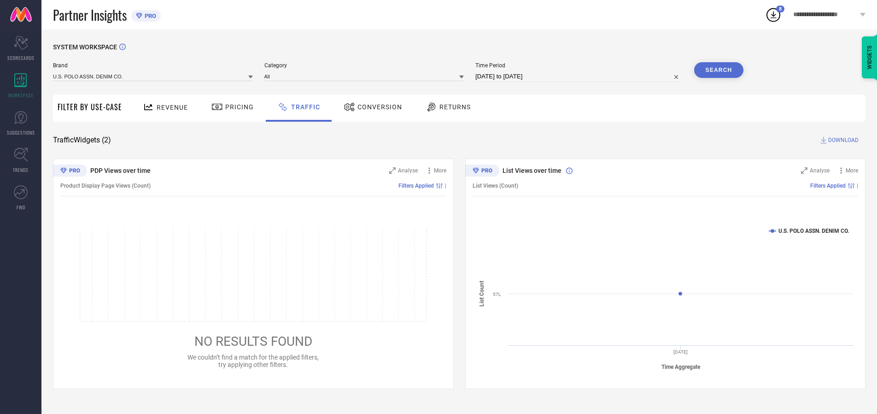
click at [842, 140] on span "DOWNLOAD" at bounding box center [843, 139] width 30 height 9
click at [581, 76] on input at bounding box center [578, 76] width 207 height 11
select select "9"
select select "2025"
select select "10"
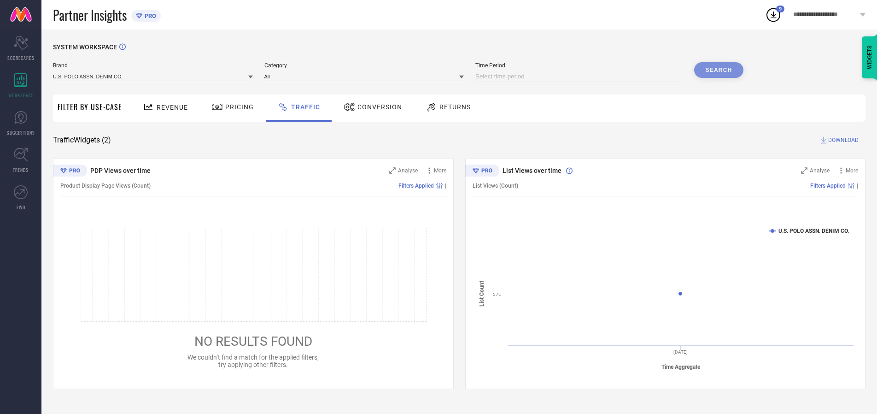
select select "2025"
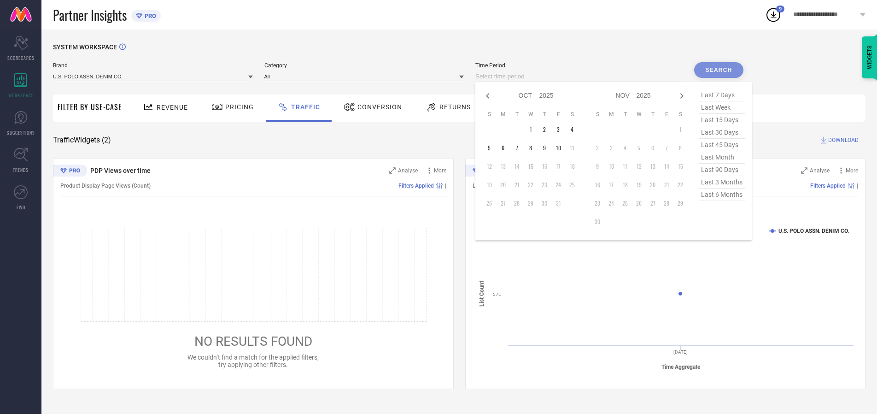
click at [547, 129] on td "2" at bounding box center [545, 130] width 14 height 14
type input "[DATE] to [DATE]"
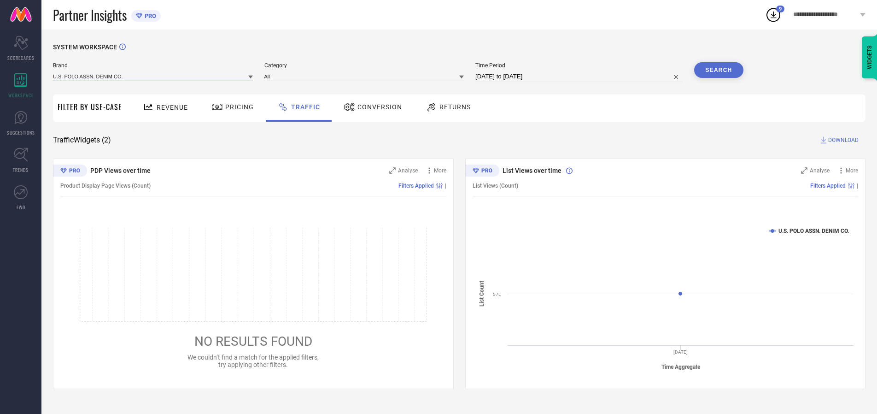
click at [153, 76] on input at bounding box center [153, 76] width 200 height 10
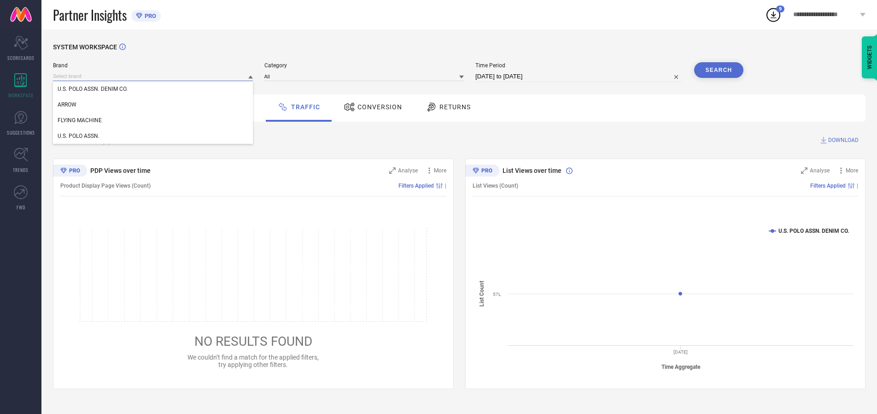
click at [153, 76] on input at bounding box center [153, 76] width 200 height 10
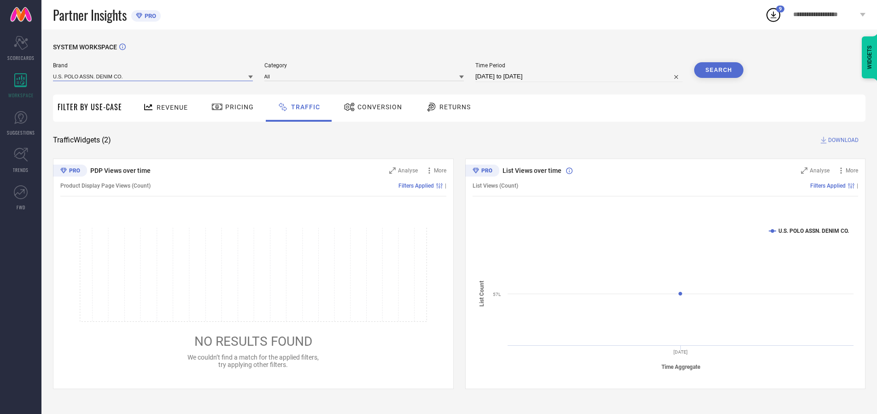
click at [153, 76] on input at bounding box center [153, 76] width 200 height 10
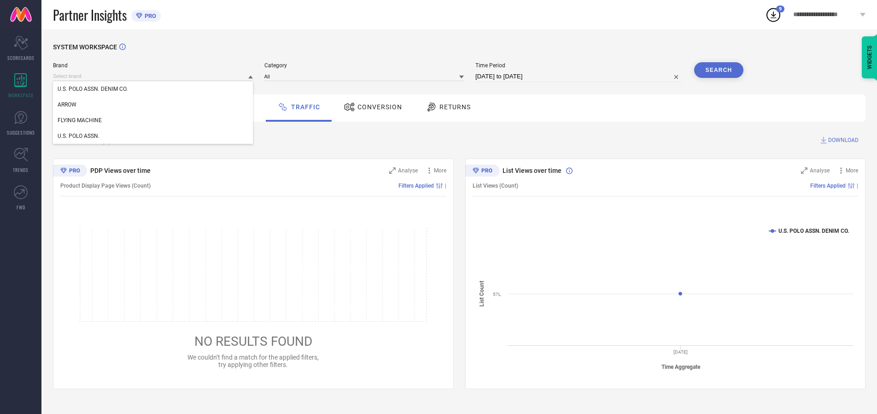
click at [153, 89] on div "U.S. POLO ASSN. DENIM CO." at bounding box center [153, 89] width 200 height 16
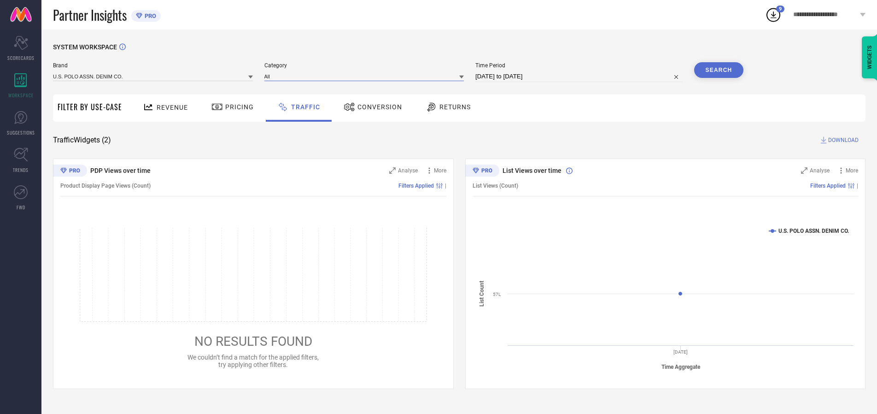
click at [366, 76] on input at bounding box center [364, 76] width 200 height 10
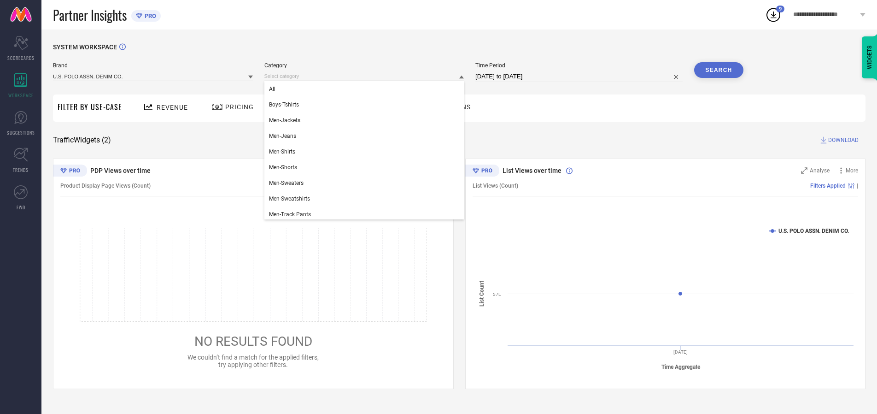
click at [366, 89] on div "All" at bounding box center [364, 89] width 200 height 16
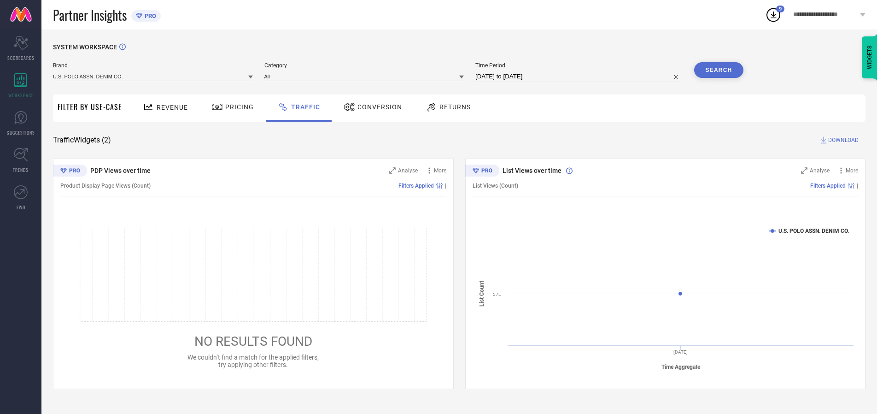
click at [719, 70] on button "Search" at bounding box center [719, 70] width 50 height 16
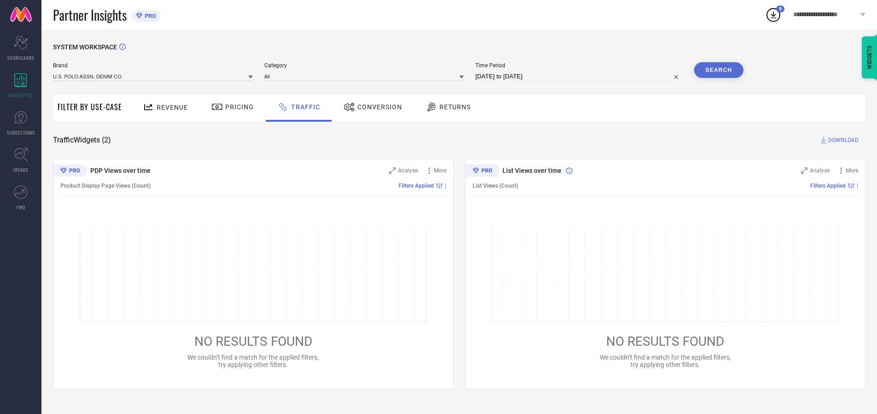
click at [842, 140] on span "DOWNLOAD" at bounding box center [843, 139] width 30 height 9
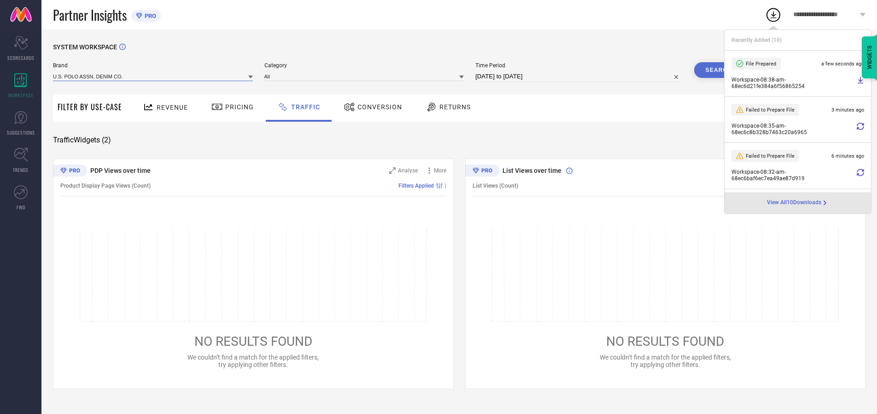
click at [153, 76] on input at bounding box center [153, 76] width 200 height 10
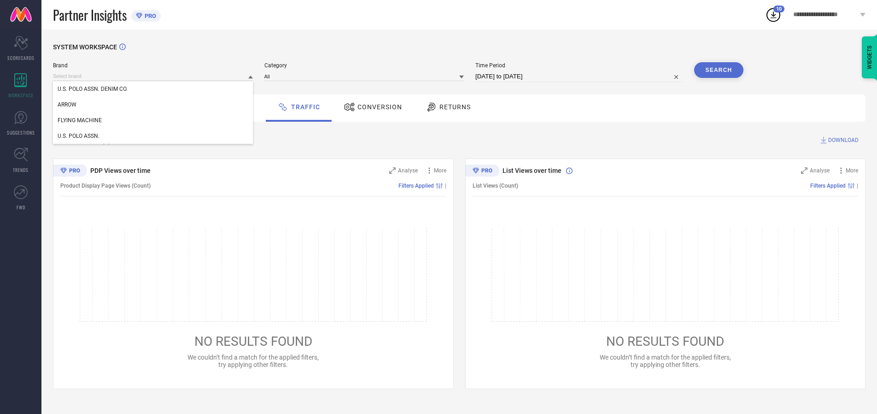
click at [153, 136] on div "U.S. POLO ASSN." at bounding box center [153, 136] width 200 height 16
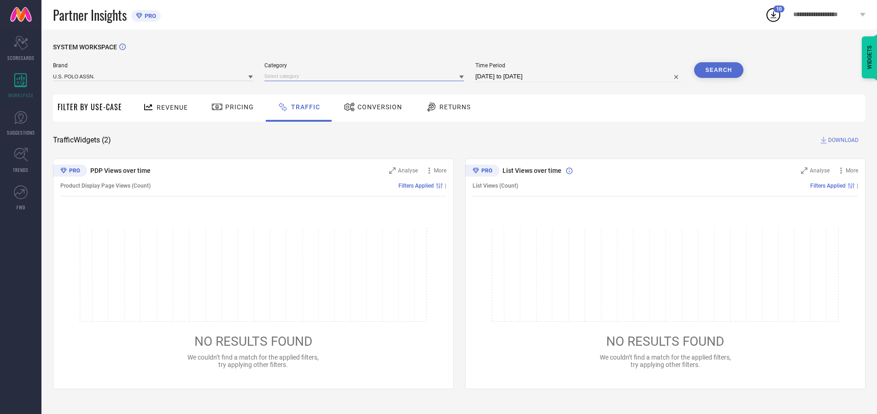
click at [366, 76] on input at bounding box center [364, 76] width 200 height 10
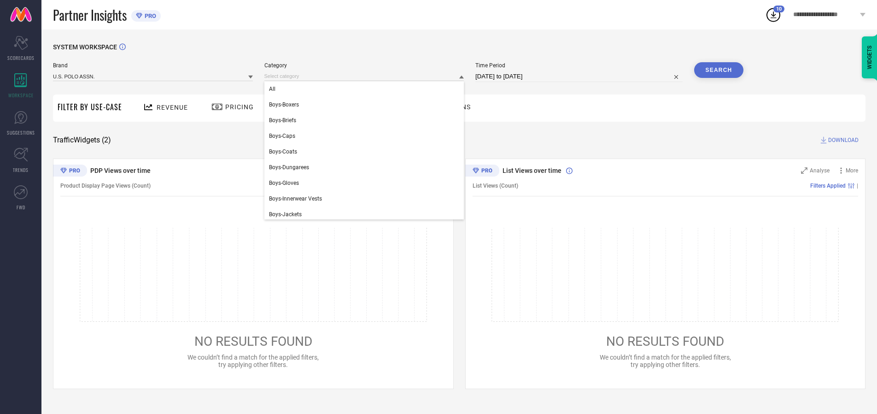
click at [366, 89] on div "All" at bounding box center [364, 89] width 200 height 16
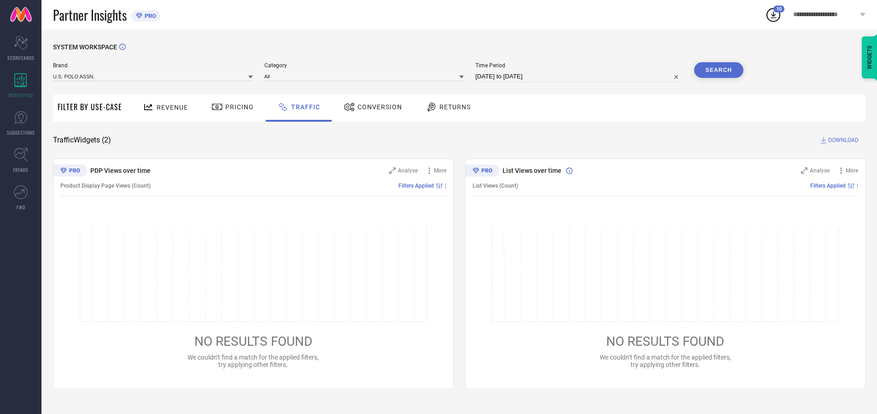
click at [719, 70] on button "Search" at bounding box center [719, 70] width 50 height 16
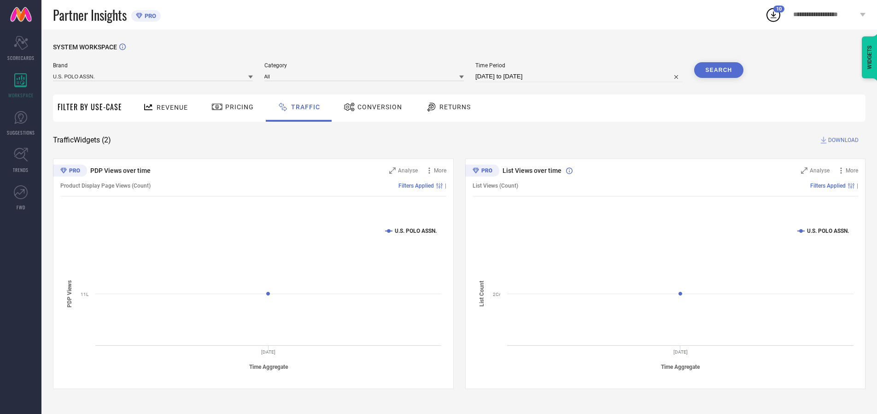
click at [842, 140] on span "DOWNLOAD" at bounding box center [843, 139] width 30 height 9
click at [581, 76] on input at bounding box center [578, 76] width 207 height 11
select select "9"
select select "2025"
select select "10"
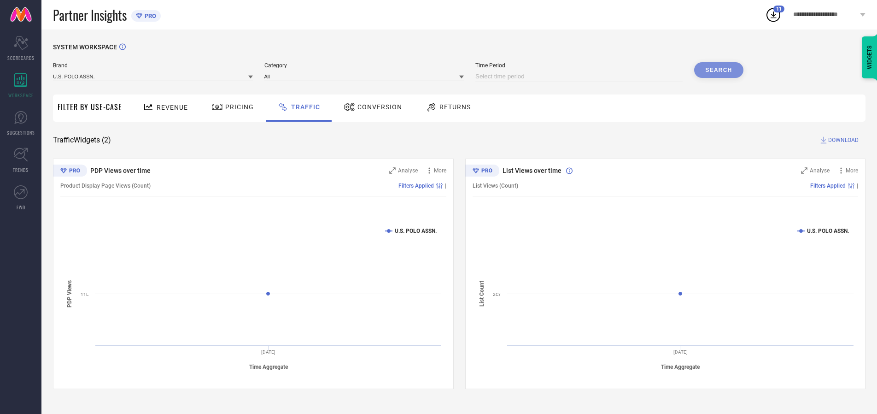
select select "2025"
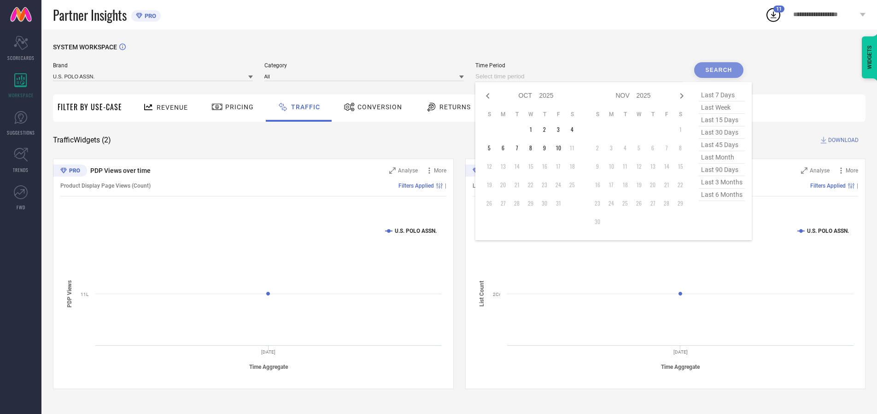
click at [561, 129] on td "3" at bounding box center [559, 130] width 14 height 14
type input "[DATE] to [DATE]"
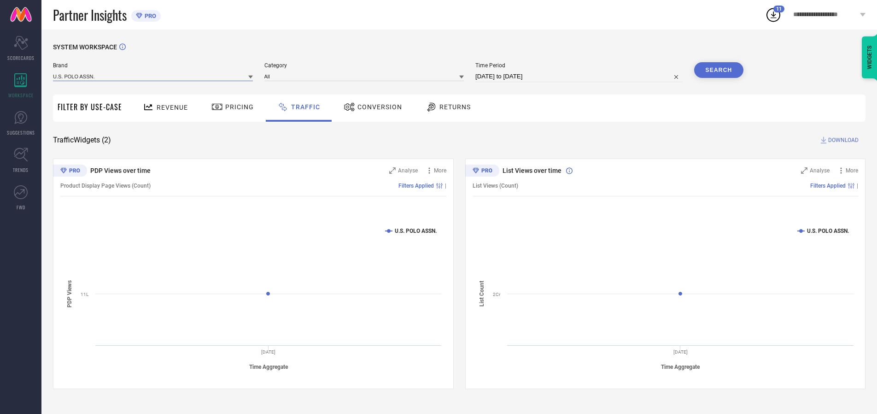
click at [153, 76] on input at bounding box center [153, 76] width 200 height 10
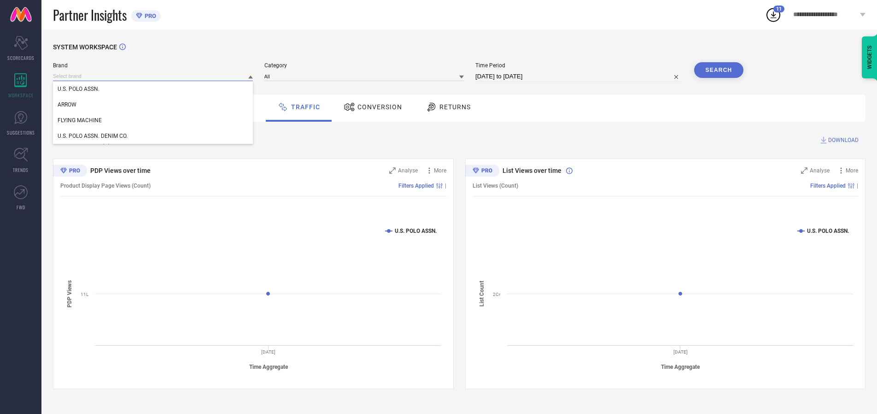
click at [153, 76] on input at bounding box center [153, 76] width 200 height 10
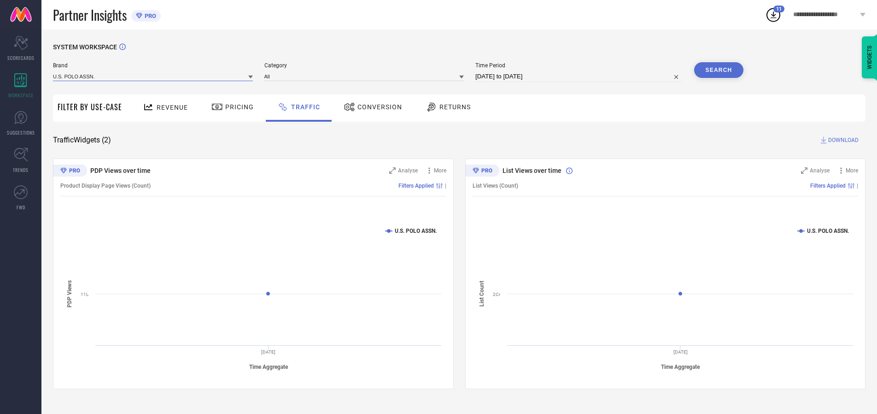
click at [153, 76] on input at bounding box center [153, 76] width 200 height 10
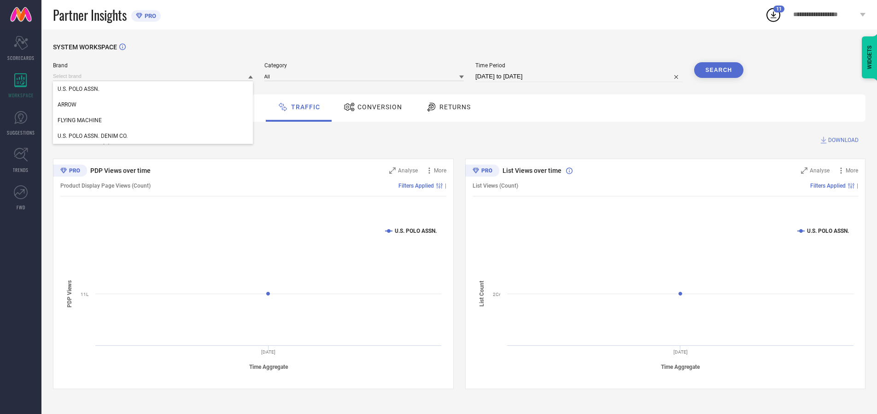
click at [153, 89] on div "U.S. POLO ASSN." at bounding box center [153, 89] width 200 height 16
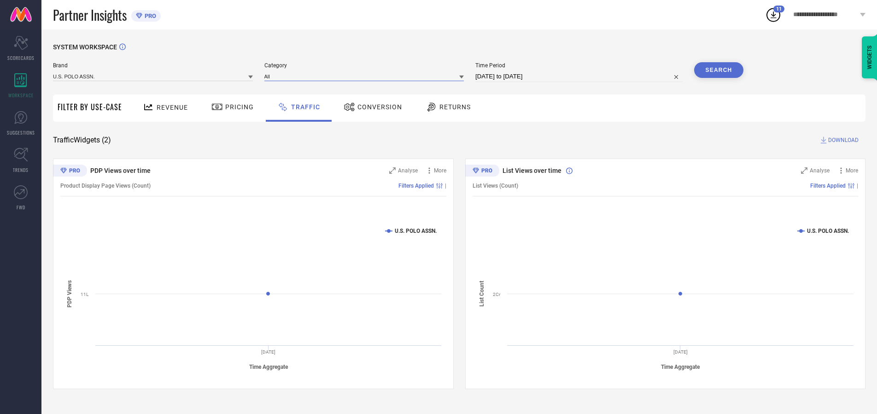
click at [366, 76] on input at bounding box center [364, 76] width 200 height 10
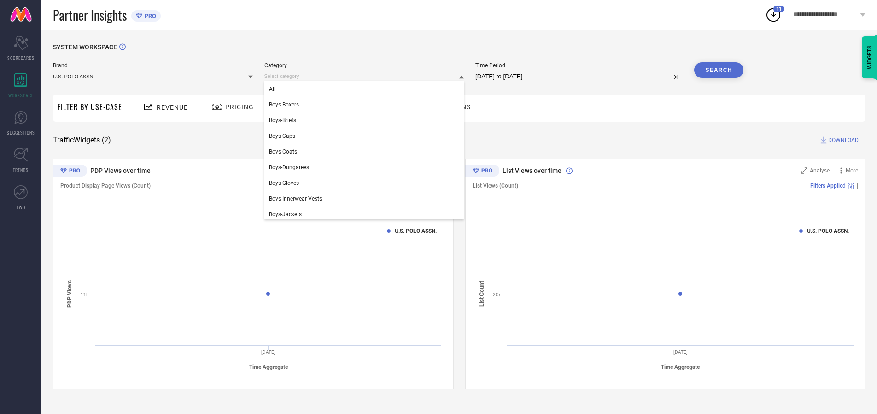
click at [366, 89] on div "All" at bounding box center [364, 89] width 200 height 16
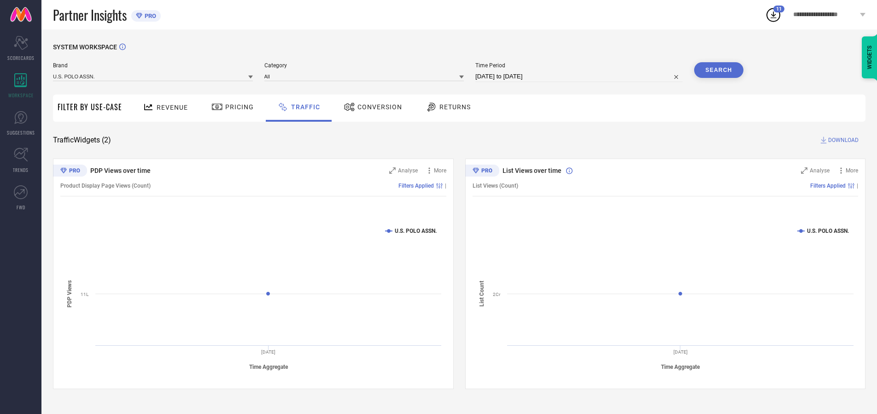
click at [719, 70] on button "Search" at bounding box center [719, 70] width 50 height 16
click at [842, 140] on span "DOWNLOAD" at bounding box center [843, 139] width 30 height 9
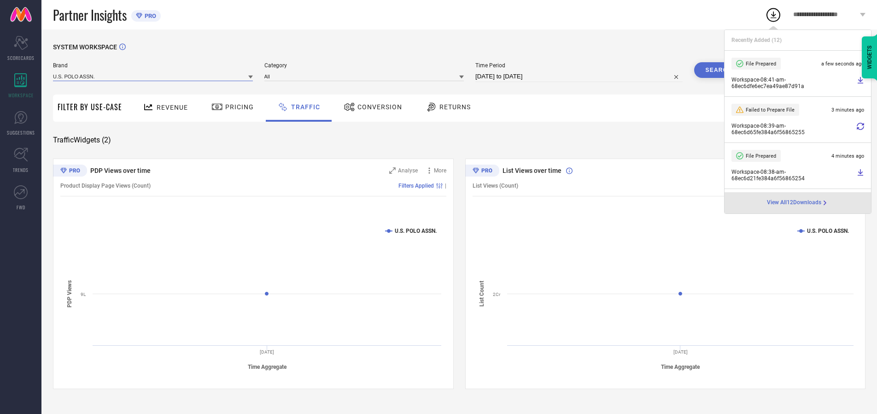
click at [153, 76] on input at bounding box center [153, 76] width 200 height 10
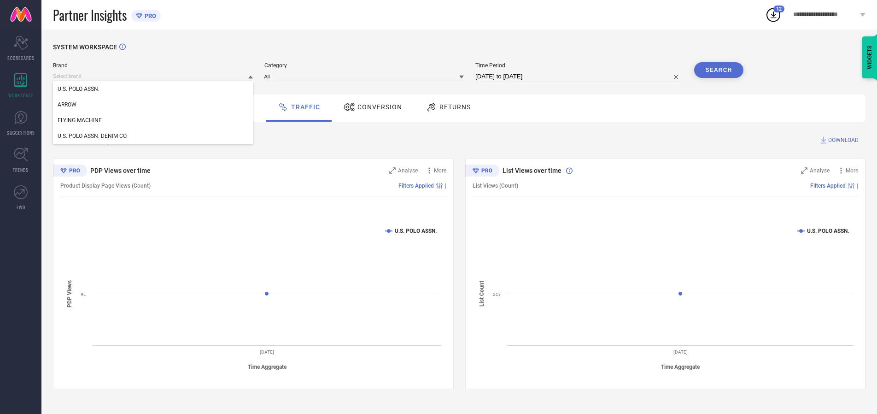
click at [153, 136] on div "U.S. POLO ASSN. DENIM CO." at bounding box center [153, 136] width 200 height 16
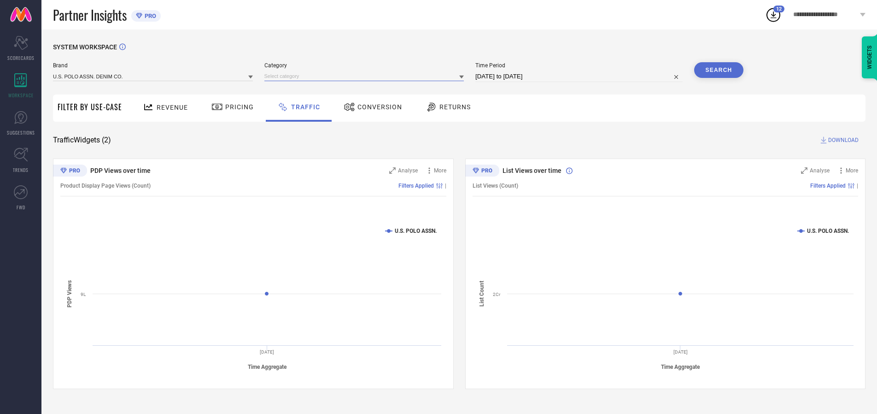
click at [366, 76] on input at bounding box center [364, 76] width 200 height 10
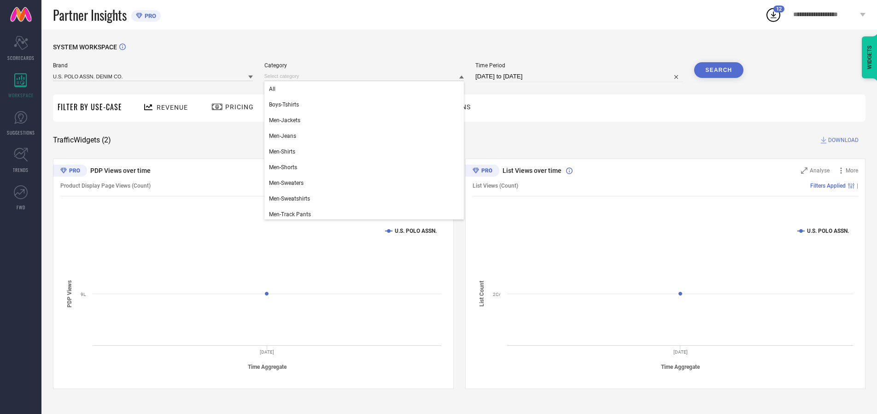
click at [366, 89] on div "All" at bounding box center [364, 89] width 200 height 16
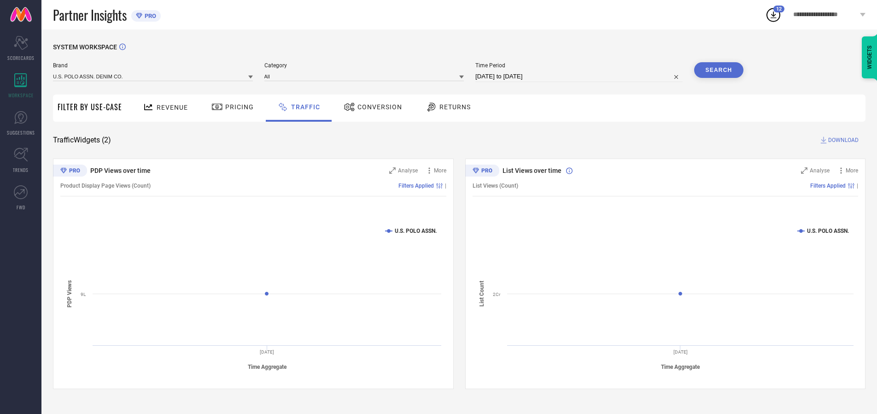
click at [719, 70] on button "Search" at bounding box center [719, 70] width 50 height 16
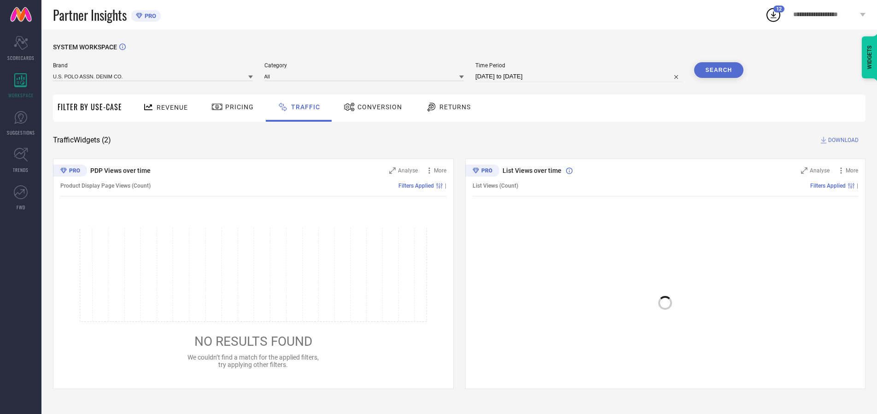
click at [842, 140] on span "DOWNLOAD" at bounding box center [843, 139] width 30 height 9
click at [581, 76] on input at bounding box center [578, 76] width 207 height 11
select select "9"
select select "2025"
select select "10"
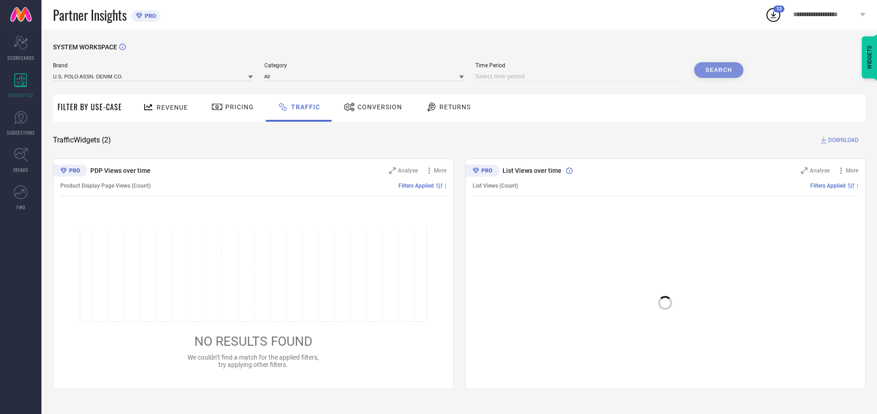
select select "2025"
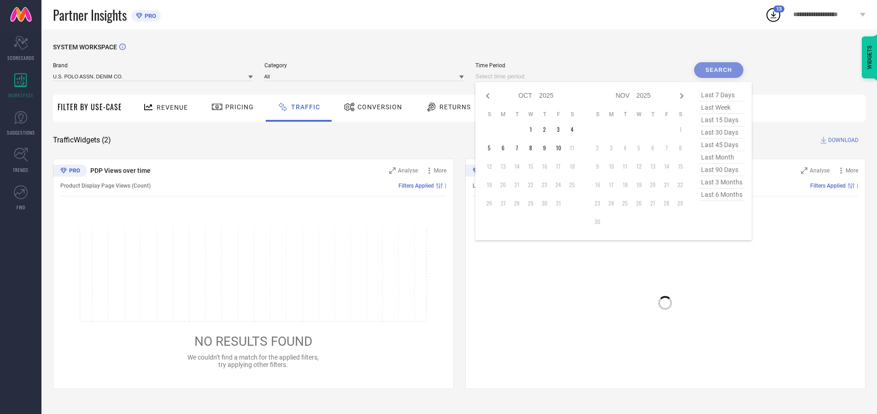
click at [575, 129] on td "4" at bounding box center [572, 130] width 14 height 14
type input "[DATE] to [DATE]"
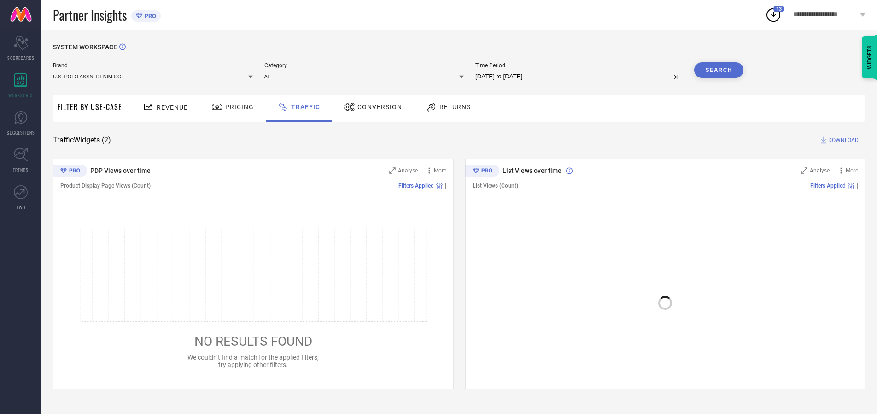
click at [153, 76] on input at bounding box center [153, 76] width 200 height 10
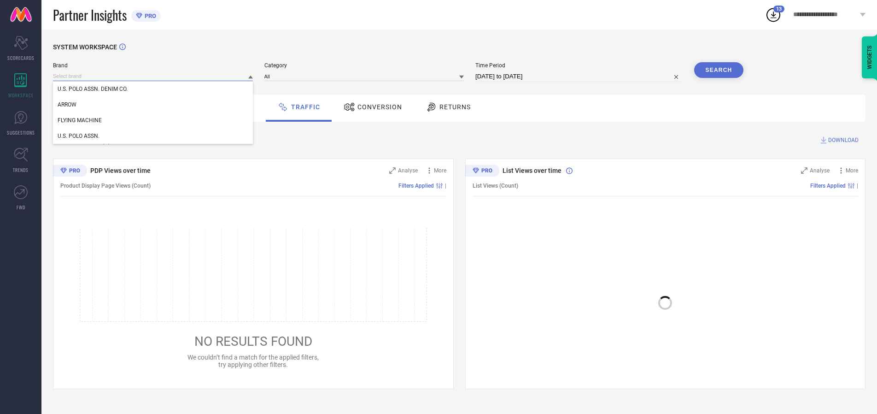
click at [153, 76] on input at bounding box center [153, 76] width 200 height 10
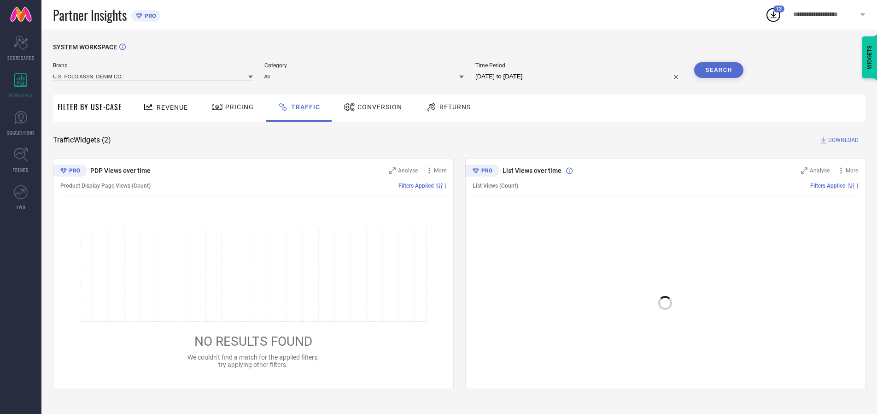
click at [153, 76] on input at bounding box center [153, 76] width 200 height 10
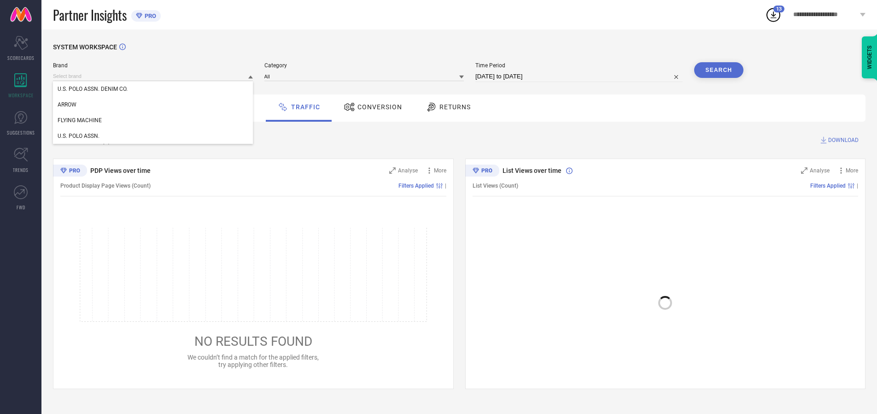
click at [153, 89] on div "U.S. POLO ASSN. DENIM CO." at bounding box center [153, 89] width 200 height 16
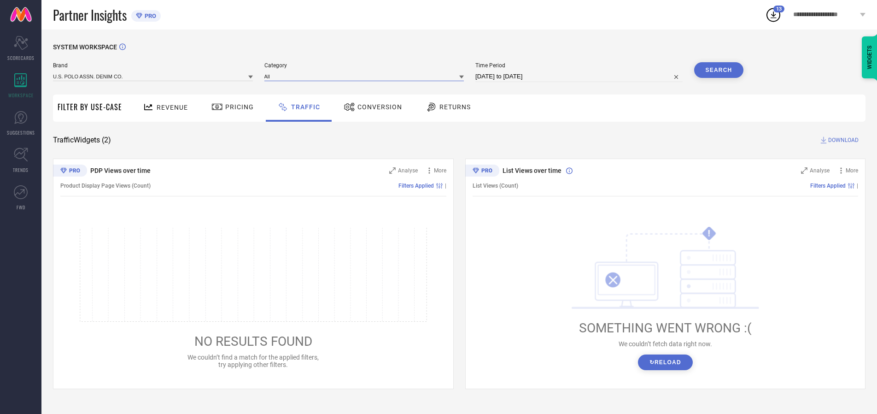
click at [366, 76] on input at bounding box center [364, 76] width 200 height 10
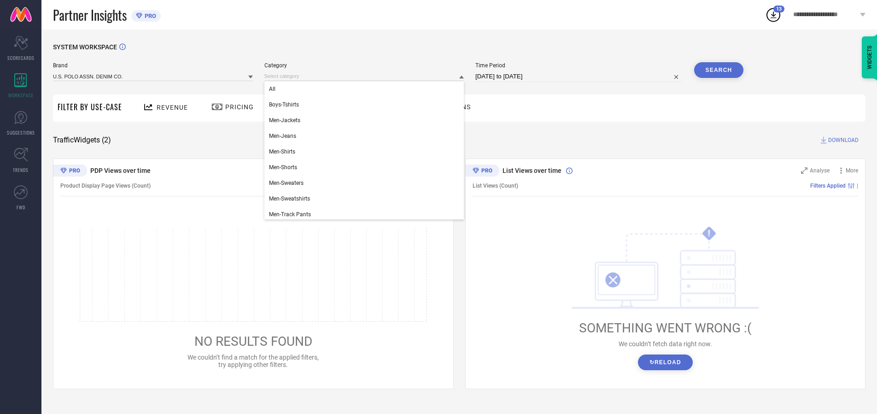
click at [366, 89] on div "All" at bounding box center [364, 89] width 200 height 16
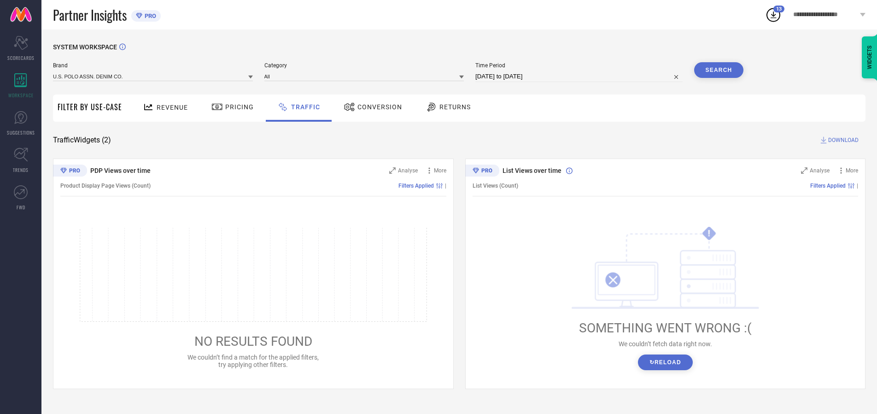
click at [719, 70] on button "Search" at bounding box center [719, 70] width 50 height 16
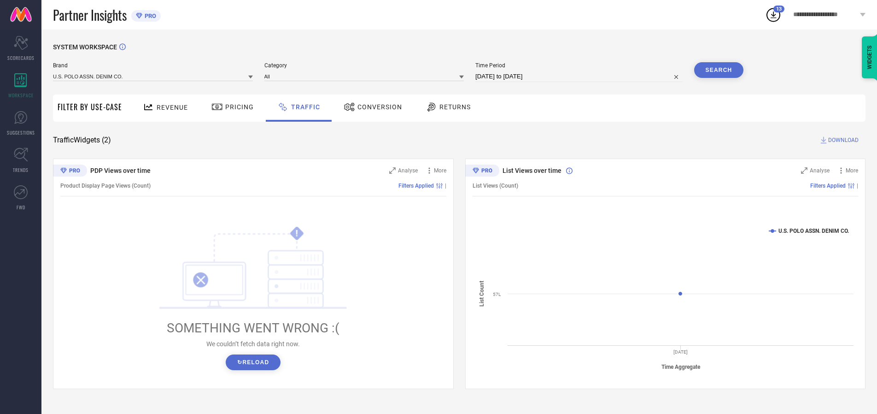
click at [842, 140] on span "DOWNLOAD" at bounding box center [843, 139] width 30 height 9
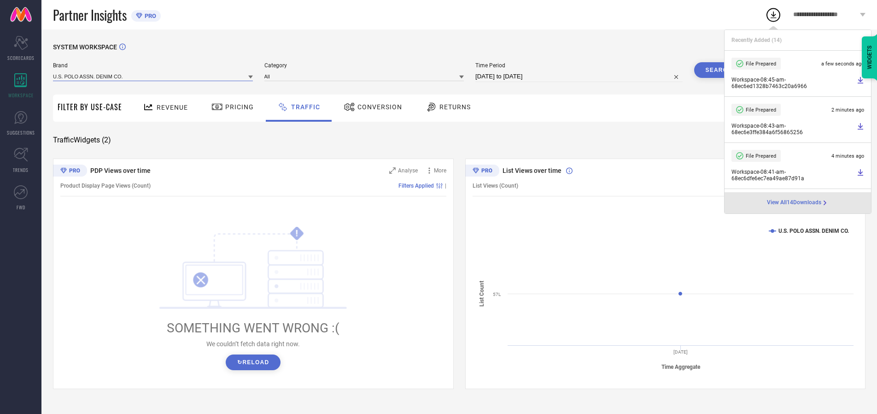
click at [153, 76] on input at bounding box center [153, 76] width 200 height 10
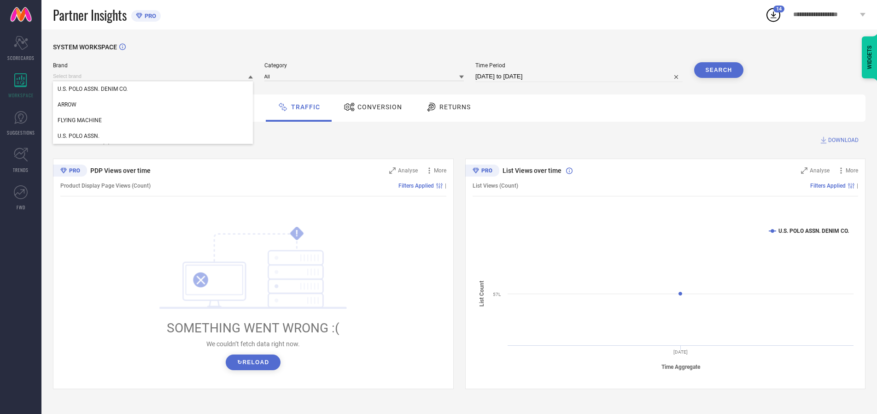
click at [153, 136] on div "U.S. POLO ASSN." at bounding box center [153, 136] width 200 height 16
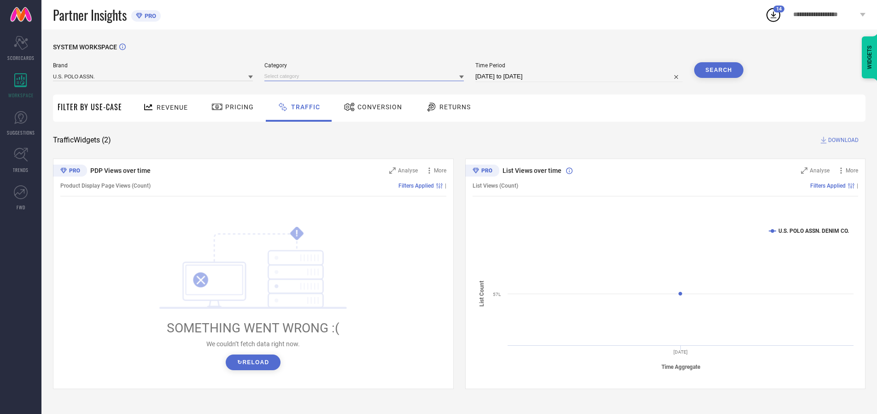
click at [366, 76] on input at bounding box center [364, 76] width 200 height 10
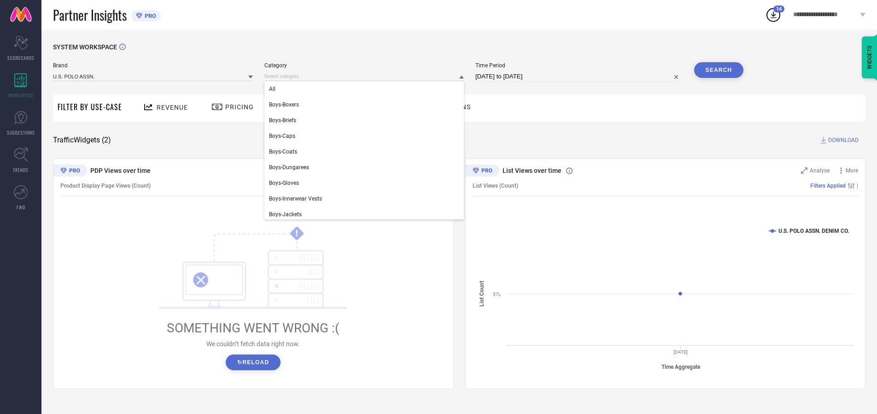
click at [366, 89] on div "All" at bounding box center [364, 89] width 200 height 16
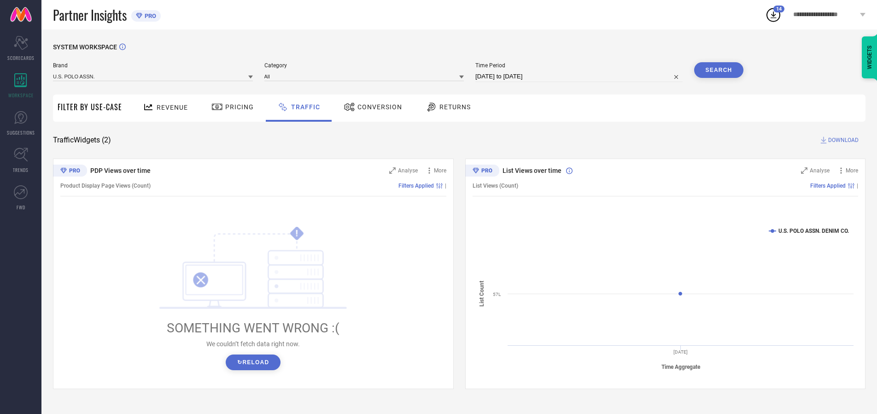
click at [719, 70] on button "Search" at bounding box center [719, 70] width 50 height 16
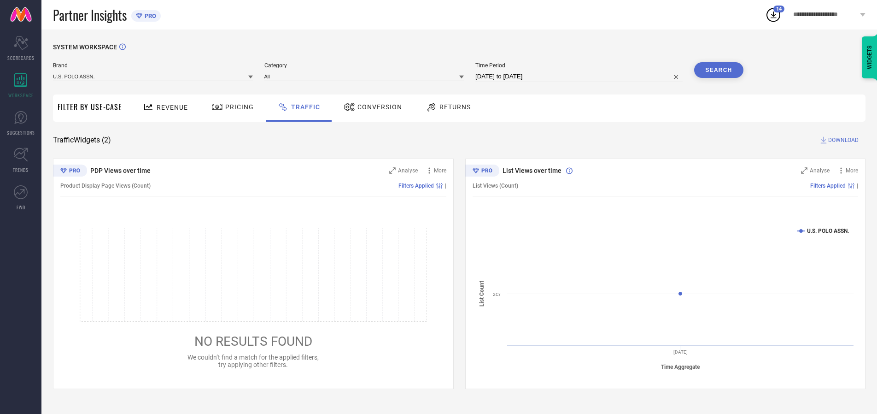
click at [842, 140] on span "DOWNLOAD" at bounding box center [843, 139] width 30 height 9
click at [581, 76] on input at bounding box center [578, 76] width 207 height 11
select select "9"
select select "2025"
select select "10"
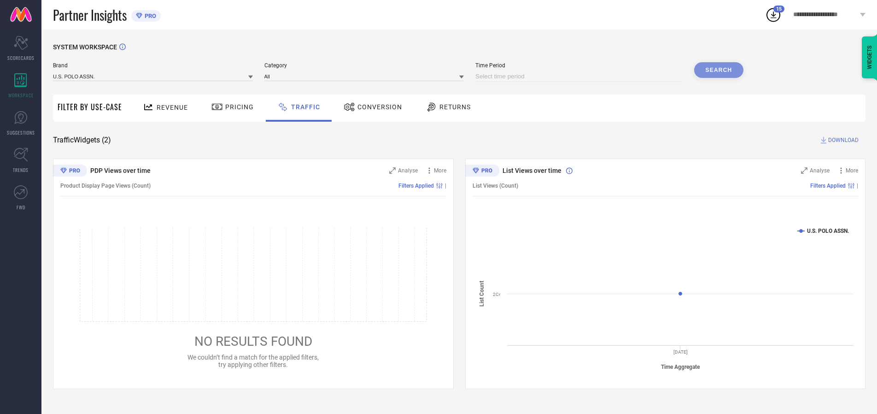
select select "2025"
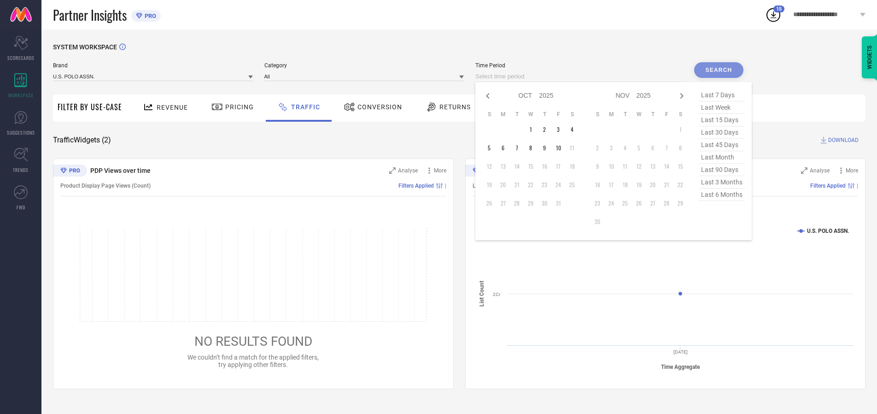
click at [492, 148] on td "5" at bounding box center [489, 148] width 14 height 14
type input "[DATE] to [DATE]"
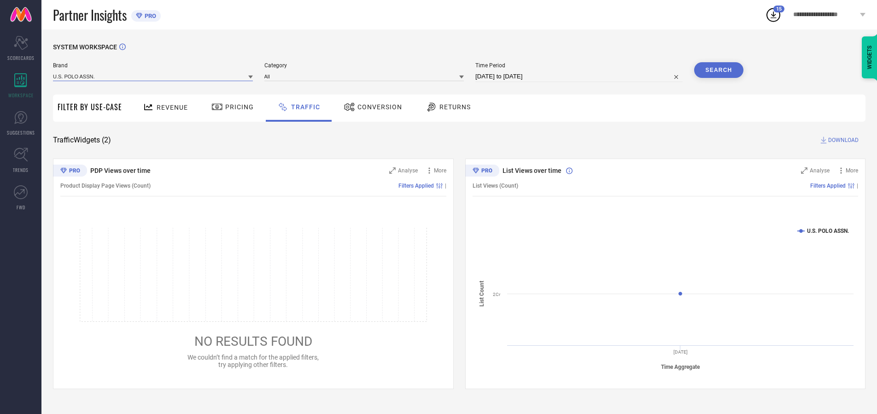
click at [153, 76] on input at bounding box center [153, 76] width 200 height 10
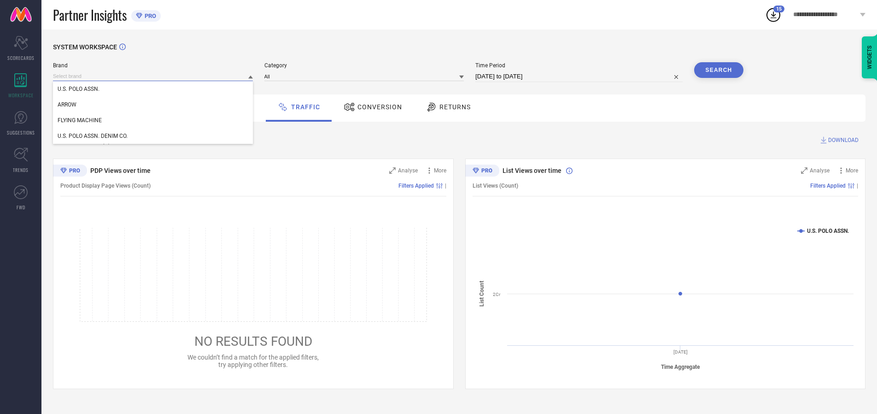
click at [153, 76] on input at bounding box center [153, 76] width 200 height 10
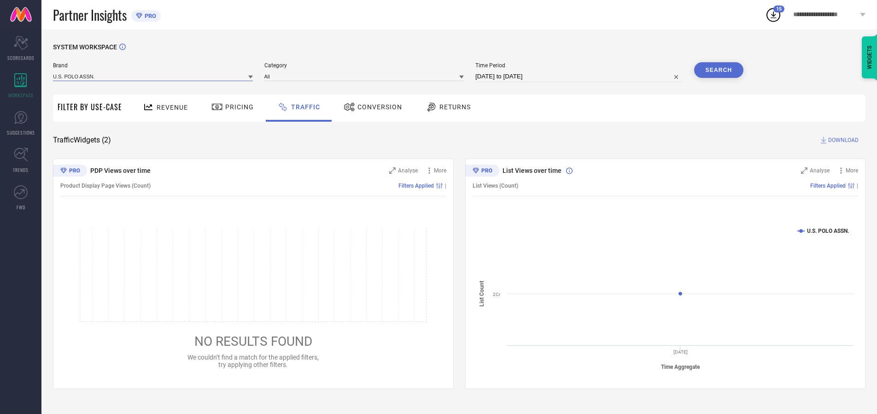
click at [153, 76] on input at bounding box center [153, 76] width 200 height 10
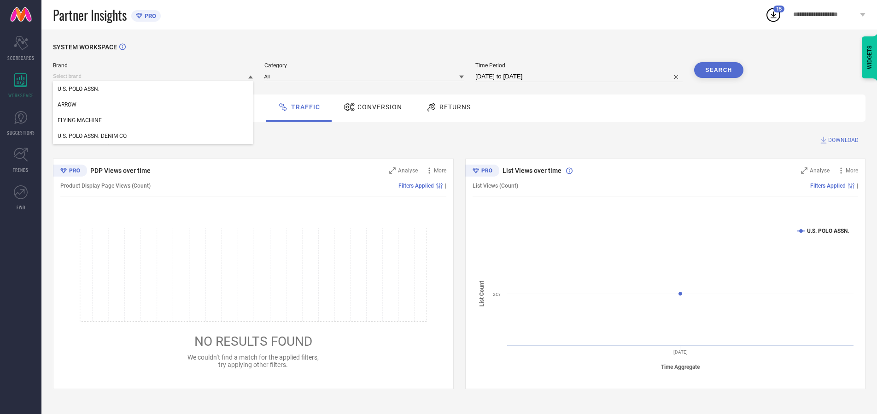
click at [153, 89] on div "U.S. POLO ASSN." at bounding box center [153, 89] width 200 height 16
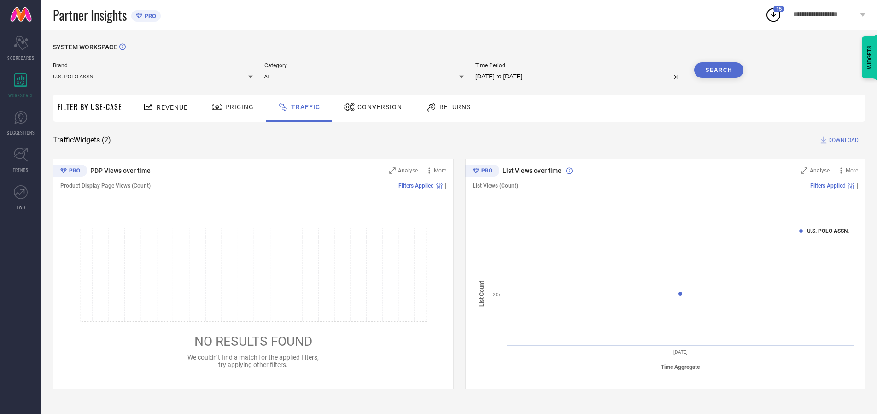
click at [366, 76] on input at bounding box center [364, 76] width 200 height 10
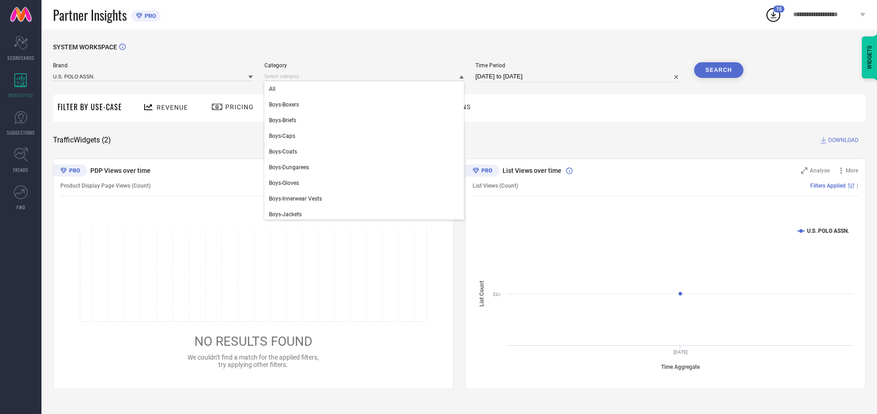
click at [366, 89] on div "All" at bounding box center [364, 89] width 200 height 16
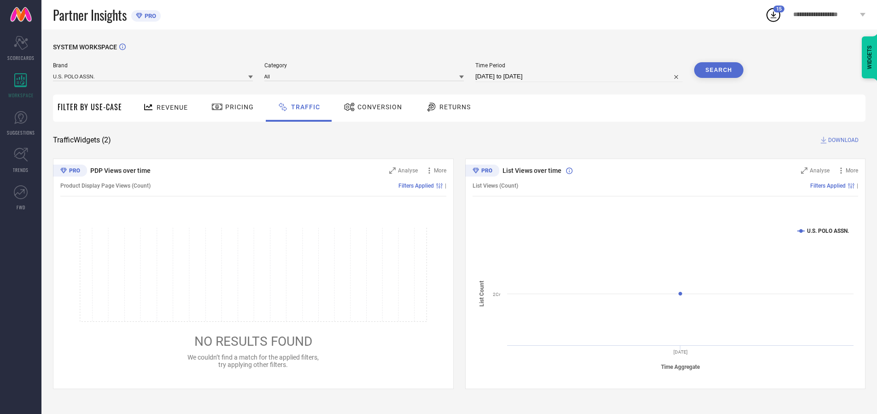
click at [719, 70] on button "Search" at bounding box center [719, 70] width 50 height 16
click at [842, 140] on span "DOWNLOAD" at bounding box center [843, 139] width 30 height 9
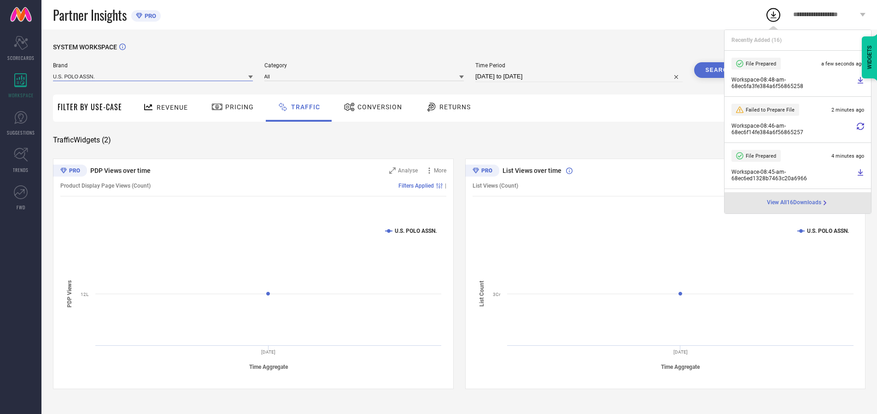
click at [153, 76] on input at bounding box center [153, 76] width 200 height 10
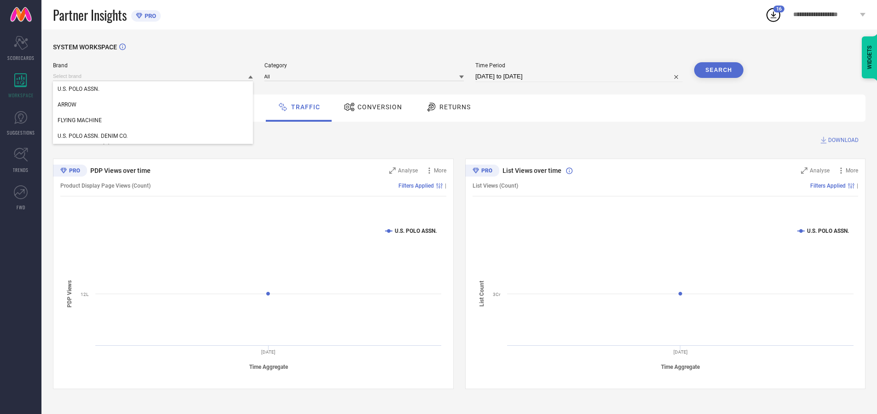
click at [153, 136] on div "U.S. POLO ASSN. DENIM CO." at bounding box center [153, 136] width 200 height 16
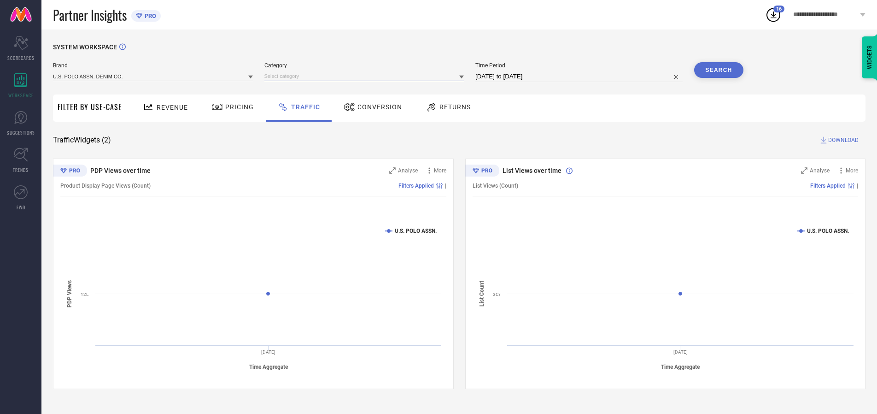
click at [366, 76] on input at bounding box center [364, 76] width 200 height 10
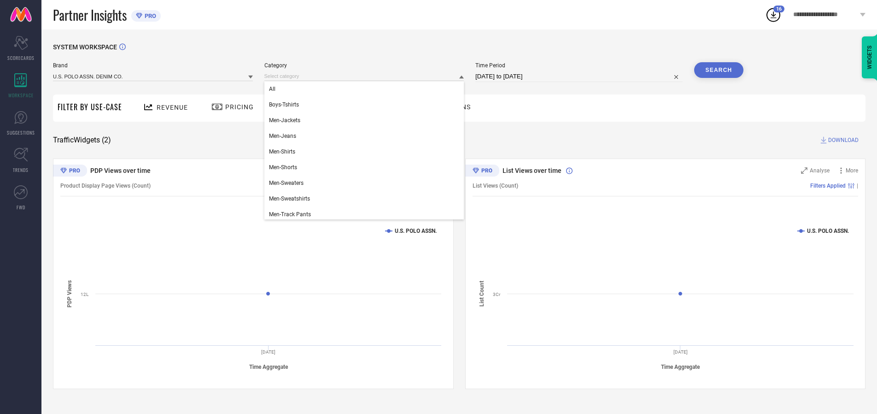
click at [366, 89] on div "All" at bounding box center [364, 89] width 200 height 16
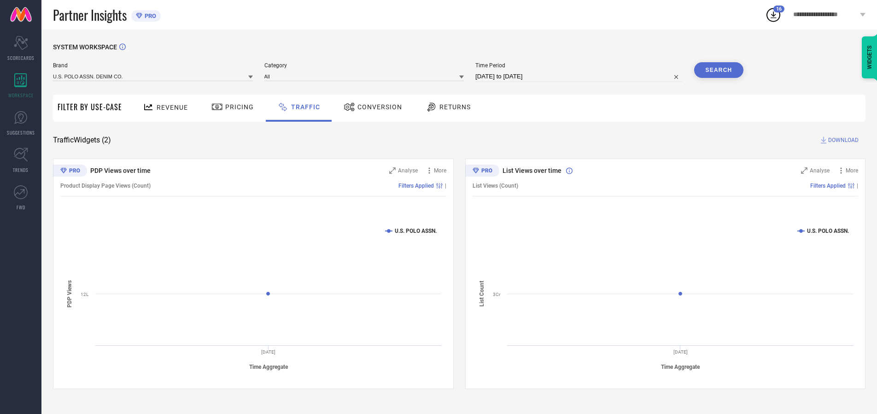
click at [719, 70] on button "Search" at bounding box center [719, 70] width 50 height 16
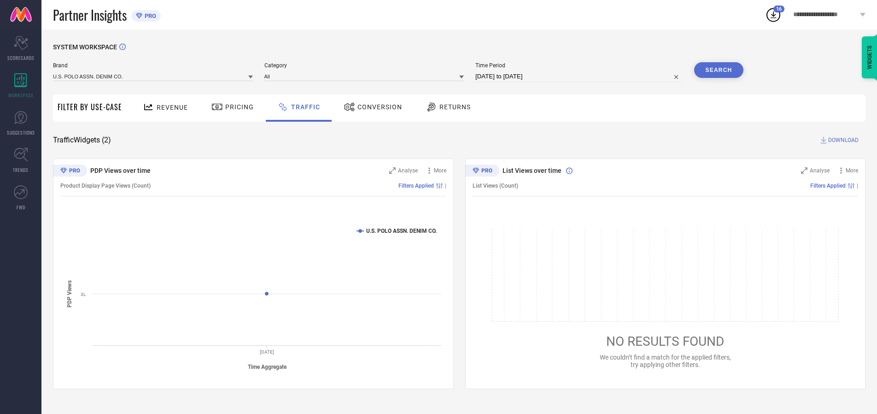
click at [842, 140] on span "DOWNLOAD" at bounding box center [843, 139] width 30 height 9
click at [581, 76] on input at bounding box center [578, 76] width 207 height 11
select select "9"
select select "2025"
select select "10"
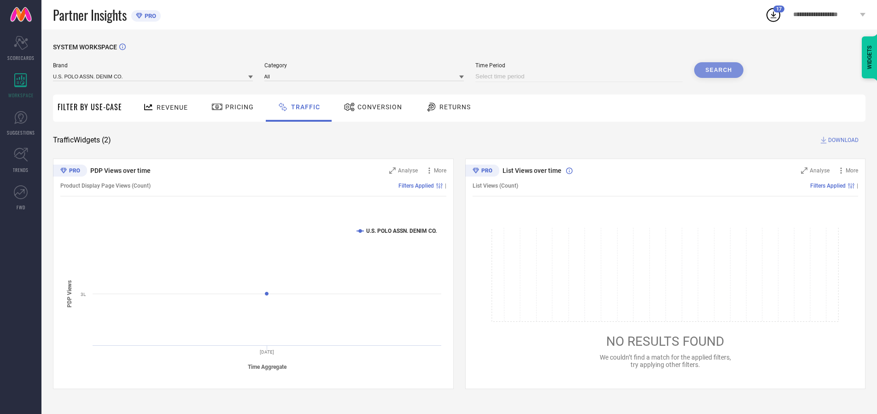
select select "2025"
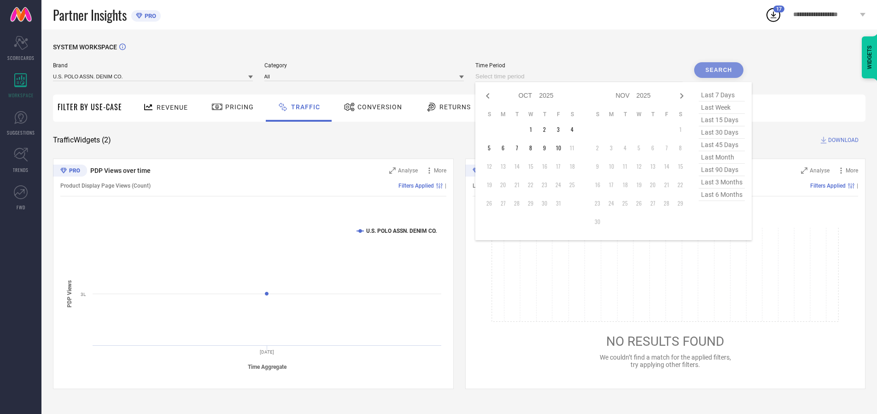
click at [506, 148] on td "6" at bounding box center [503, 148] width 14 height 14
type input "[DATE] to [DATE]"
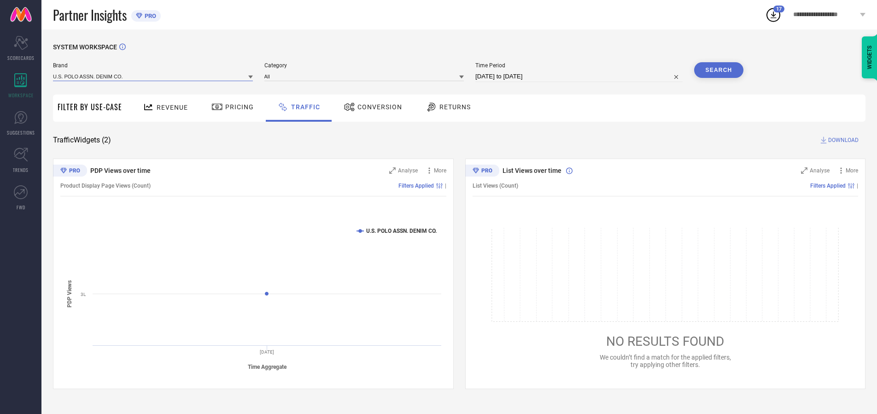
click at [153, 76] on input at bounding box center [153, 76] width 200 height 10
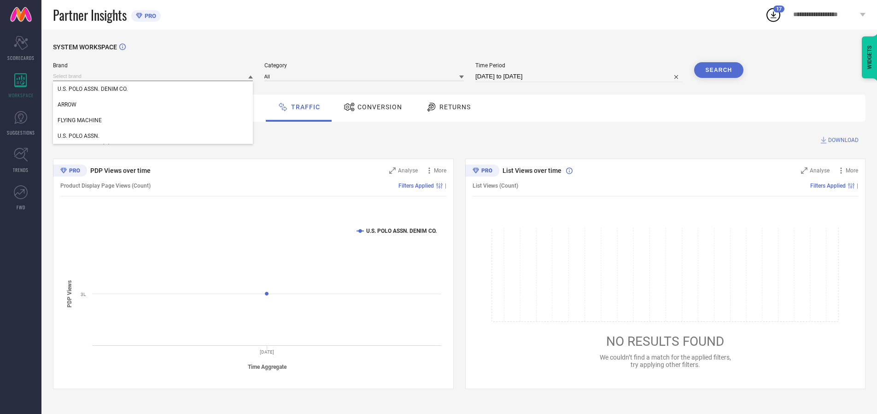
click at [153, 76] on input at bounding box center [153, 76] width 200 height 10
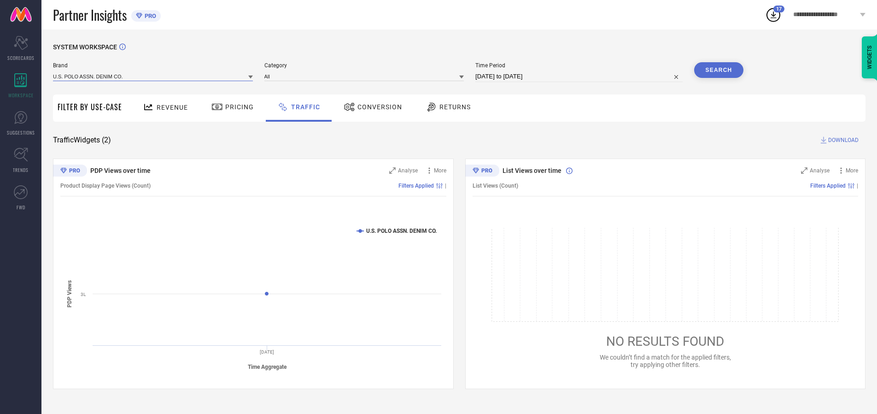
click at [153, 76] on input at bounding box center [153, 76] width 200 height 10
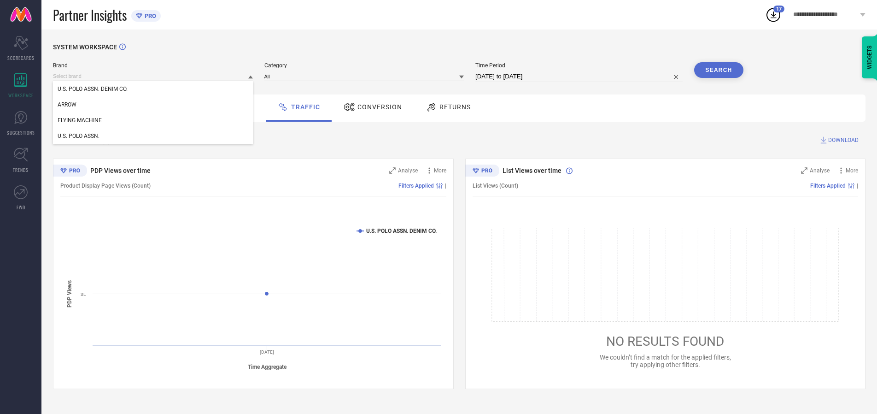
click at [153, 89] on div "U.S. POLO ASSN. DENIM CO." at bounding box center [153, 89] width 200 height 16
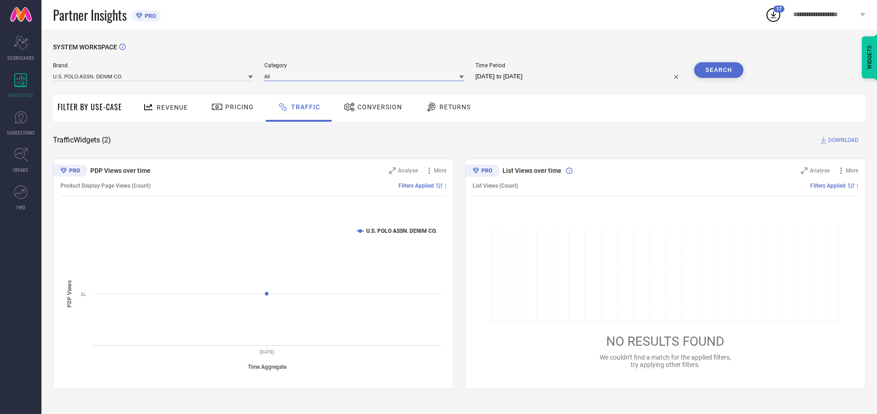
click at [366, 76] on input at bounding box center [364, 76] width 200 height 10
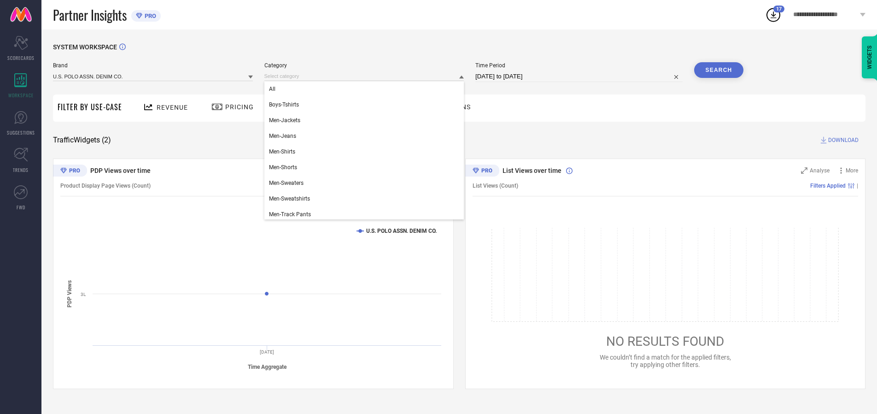
click at [366, 89] on div "All" at bounding box center [364, 89] width 200 height 16
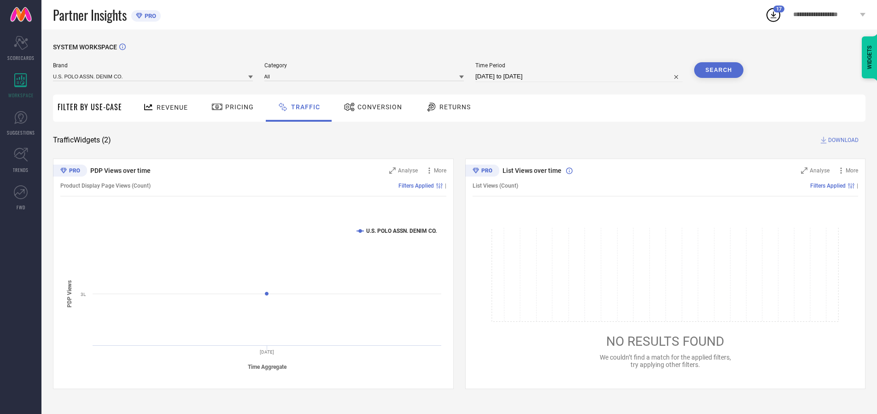
click at [719, 70] on button "Search" at bounding box center [719, 70] width 50 height 16
click at [842, 140] on span "DOWNLOAD" at bounding box center [843, 139] width 30 height 9
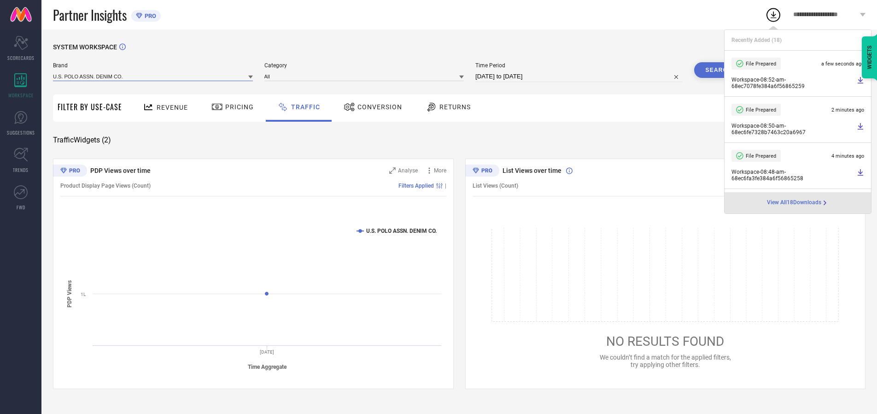
click at [153, 76] on input at bounding box center [153, 76] width 200 height 10
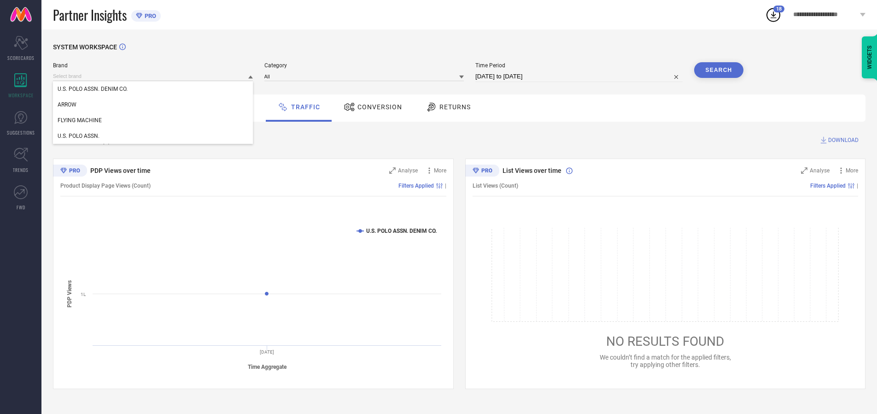
click at [153, 136] on div "U.S. POLO ASSN." at bounding box center [153, 136] width 200 height 16
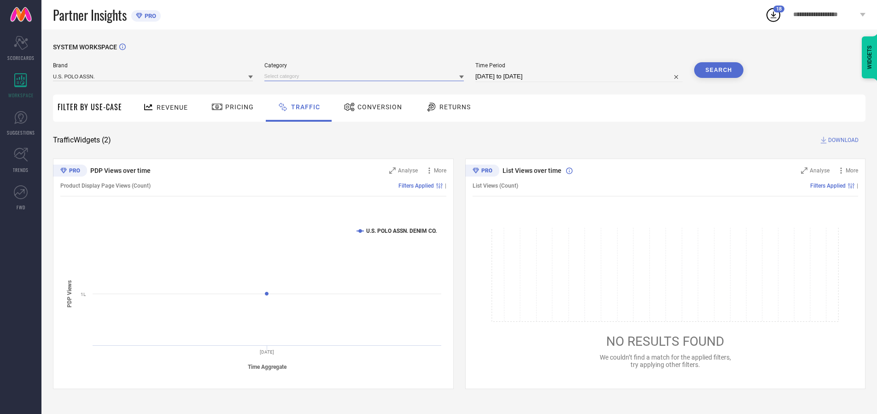
click at [366, 76] on input at bounding box center [364, 76] width 200 height 10
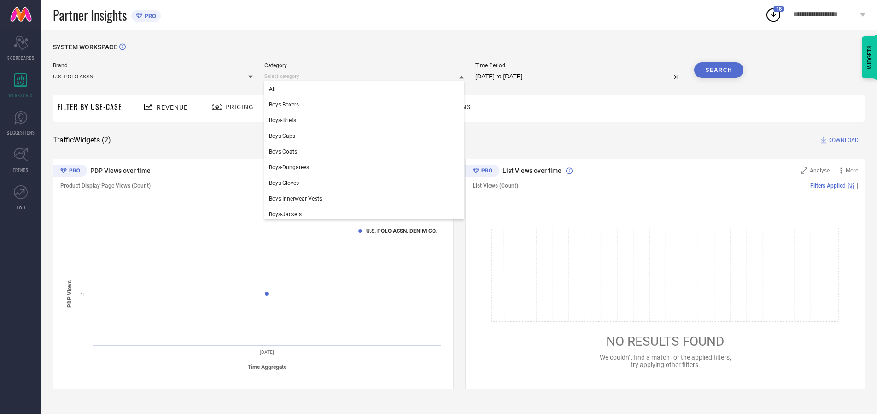
click at [366, 89] on div "All" at bounding box center [364, 89] width 200 height 16
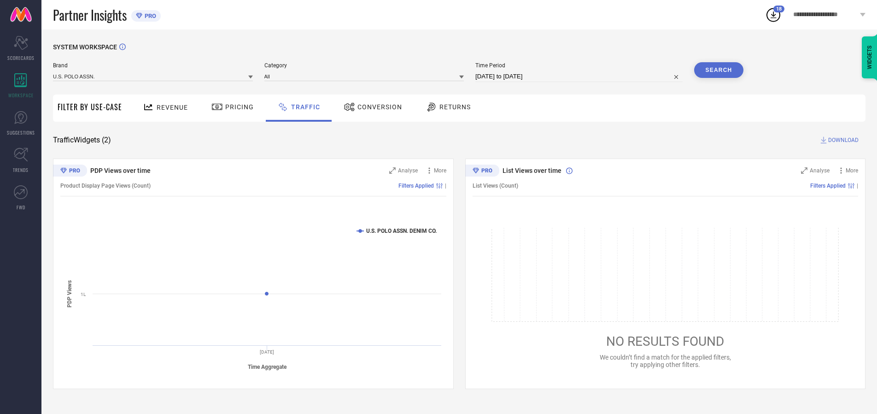
click at [719, 70] on button "Search" at bounding box center [719, 70] width 50 height 16
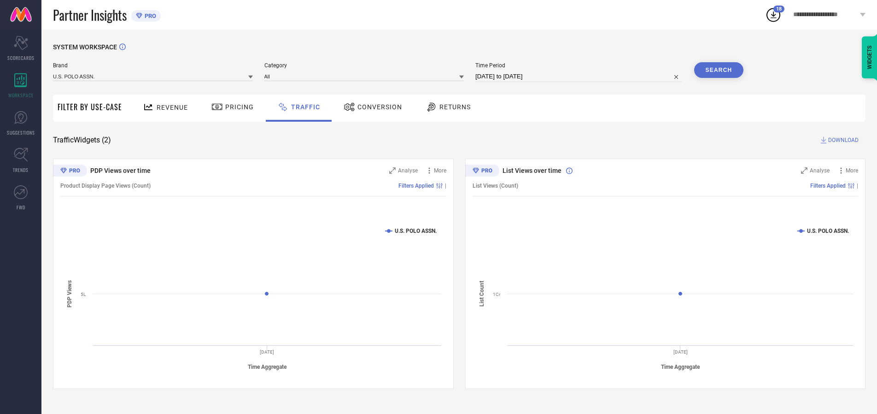
click at [842, 140] on span "DOWNLOAD" at bounding box center [843, 139] width 30 height 9
click at [581, 76] on input at bounding box center [578, 76] width 207 height 11
select select "9"
select select "2025"
select select "10"
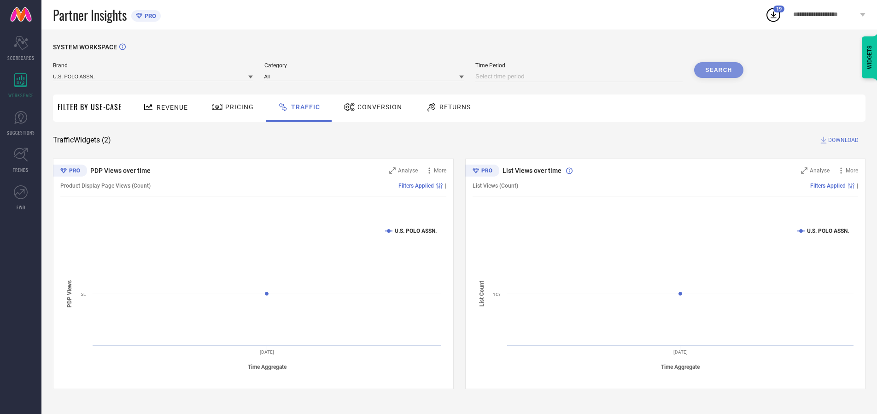
select select "2025"
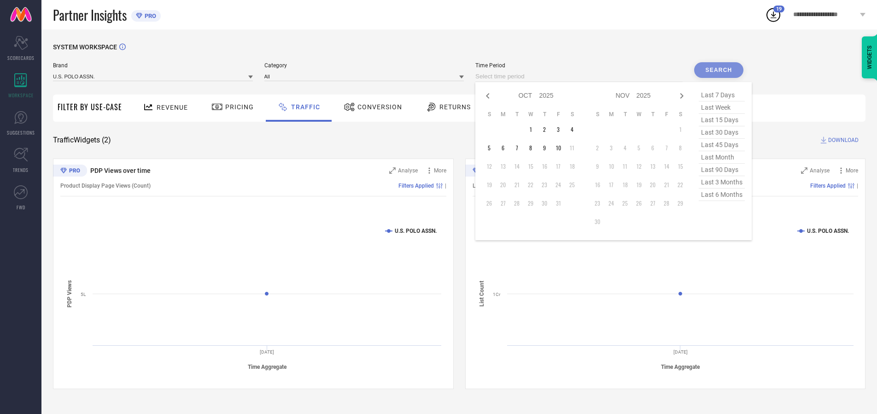
click at [520, 148] on td "7" at bounding box center [517, 148] width 14 height 14
type input "[DATE] to [DATE]"
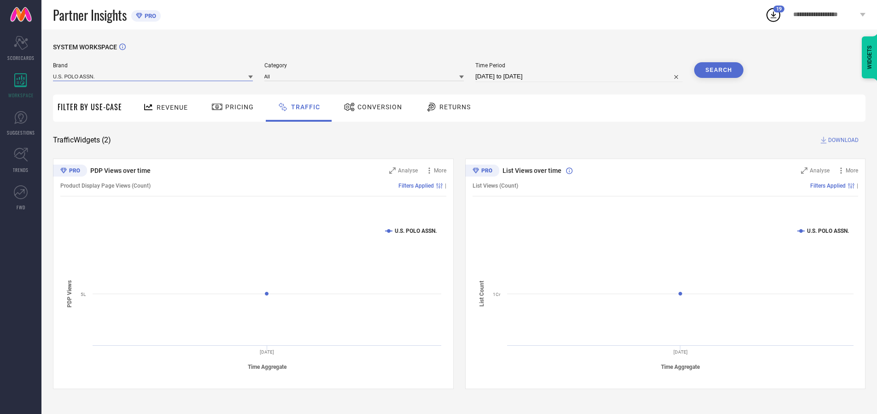
click at [153, 76] on input at bounding box center [153, 76] width 200 height 10
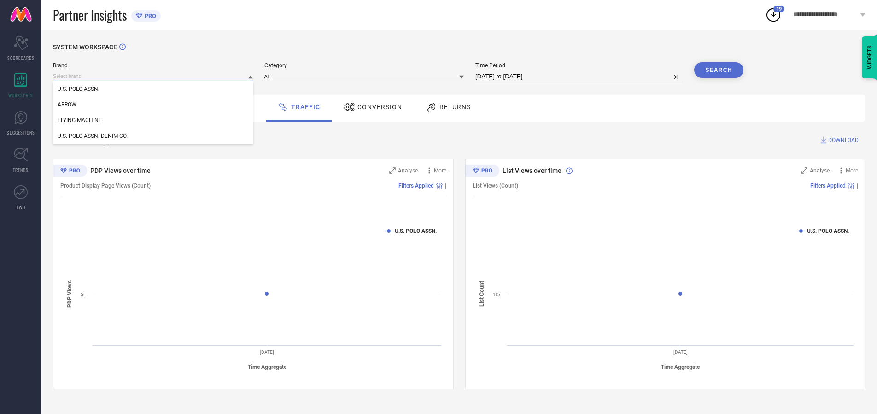
click at [153, 76] on input at bounding box center [153, 76] width 200 height 10
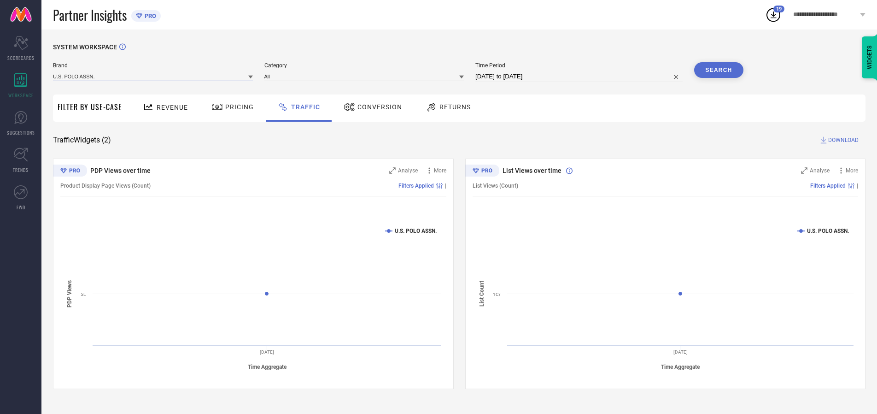
click at [153, 76] on input at bounding box center [153, 76] width 200 height 10
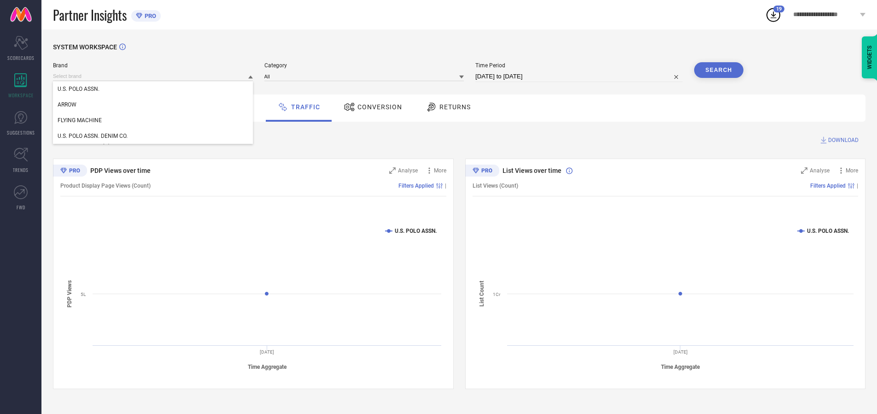
click at [153, 89] on div "U.S. POLO ASSN." at bounding box center [153, 89] width 200 height 16
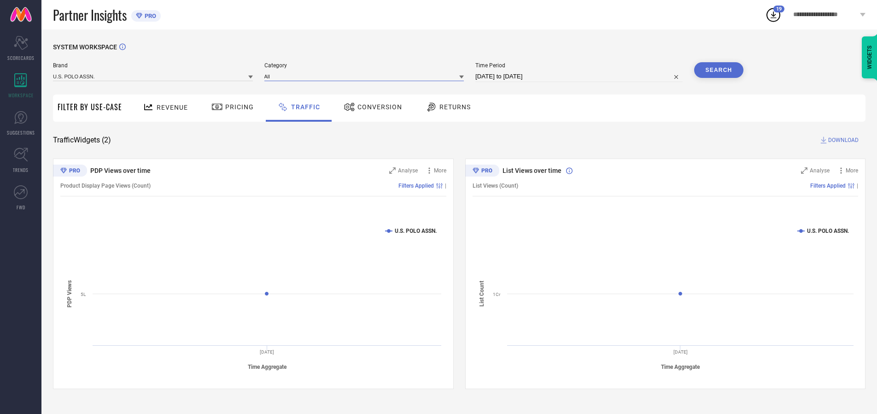
click at [366, 76] on input at bounding box center [364, 76] width 200 height 10
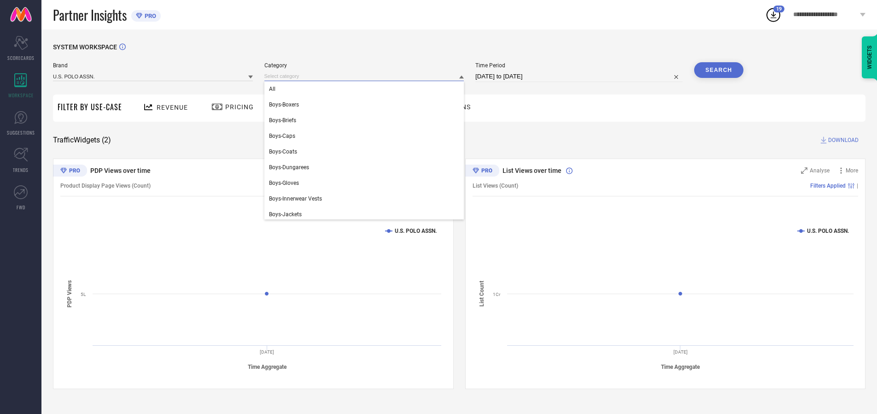
click at [366, 89] on div "All" at bounding box center [364, 89] width 200 height 16
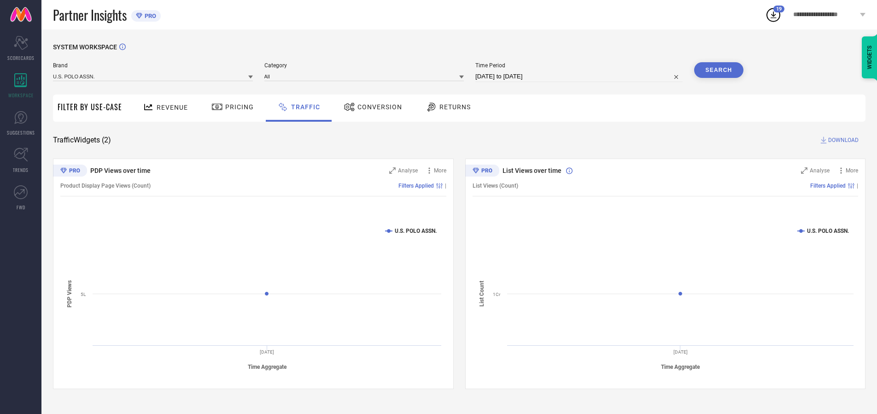
click at [719, 70] on button "Search" at bounding box center [719, 70] width 50 height 16
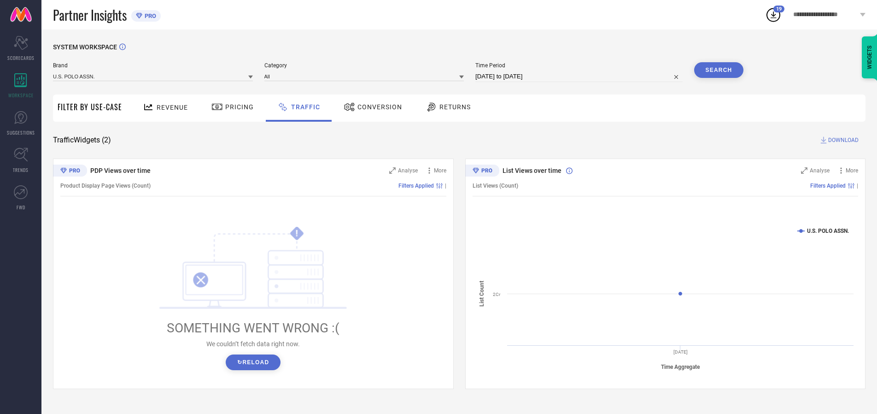
click at [842, 140] on span "DOWNLOAD" at bounding box center [843, 139] width 30 height 9
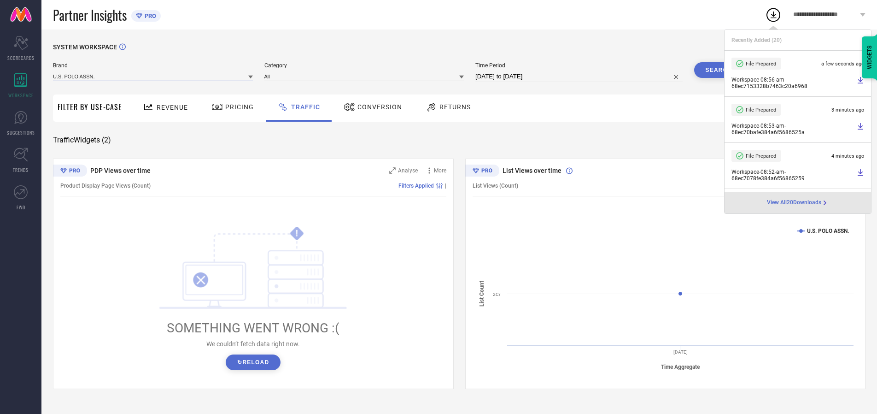
click at [153, 76] on input at bounding box center [153, 76] width 200 height 10
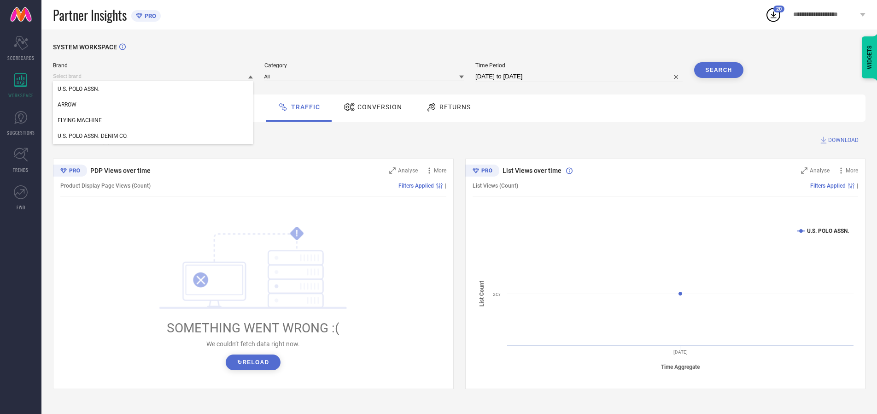
click at [153, 136] on div "U.S. POLO ASSN. DENIM CO." at bounding box center [153, 136] width 200 height 16
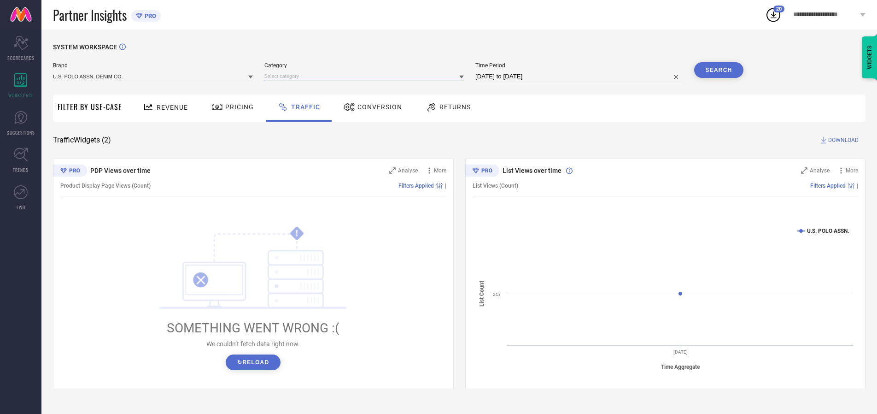
click at [366, 76] on input at bounding box center [364, 76] width 200 height 10
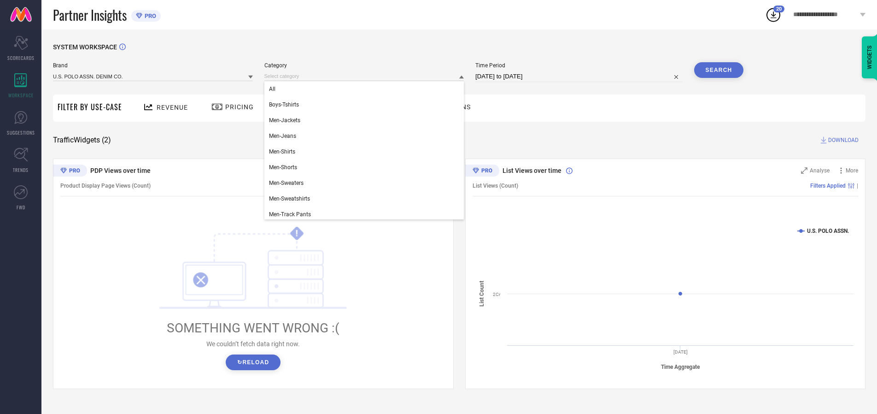
click at [366, 89] on div "All" at bounding box center [364, 89] width 200 height 16
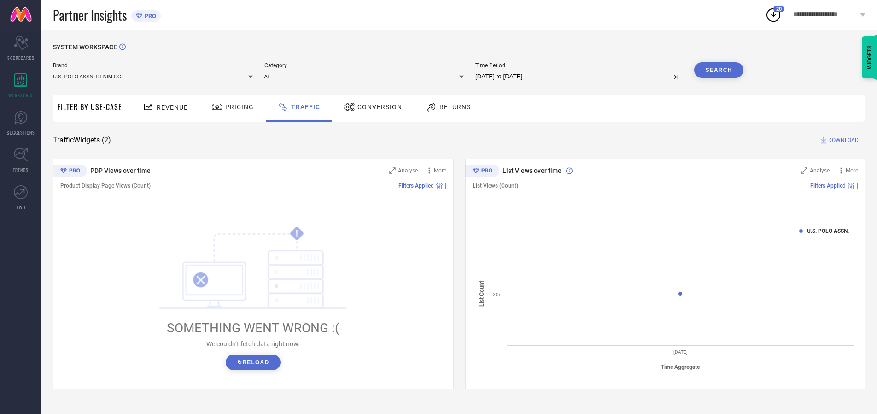
click at [719, 70] on button "Search" at bounding box center [719, 70] width 50 height 16
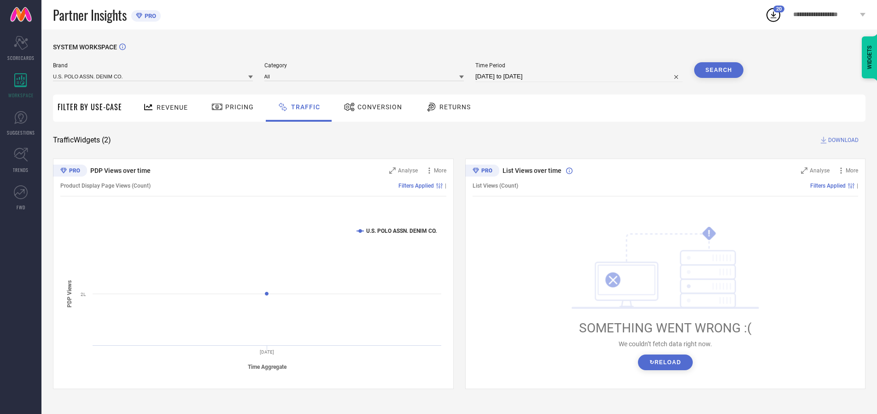
click at [842, 140] on span "DOWNLOAD" at bounding box center [843, 139] width 30 height 9
click at [581, 76] on input at bounding box center [578, 76] width 207 height 11
select select "9"
select select "2025"
select select "10"
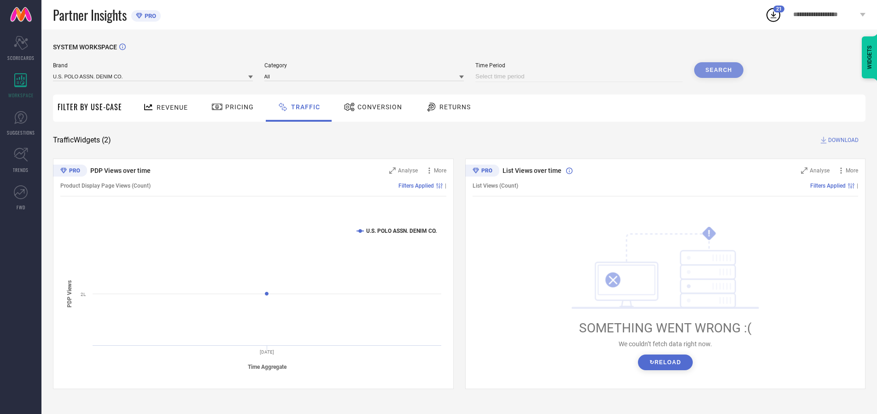
select select "2025"
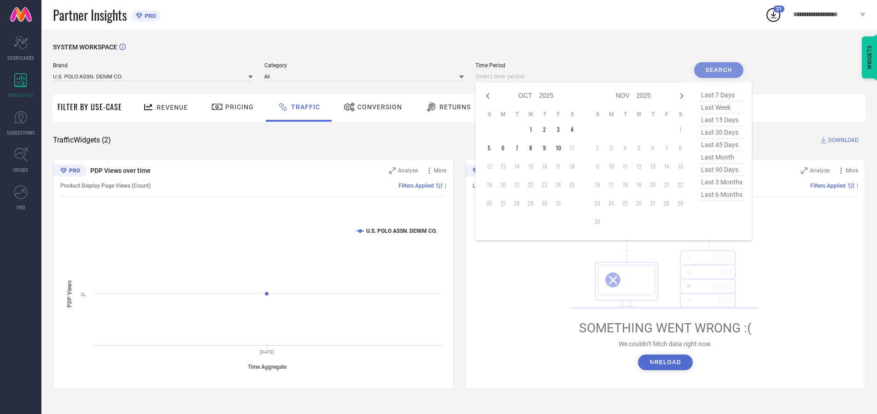
click at [534, 148] on td "8" at bounding box center [531, 148] width 14 height 14
type input "[DATE] to [DATE]"
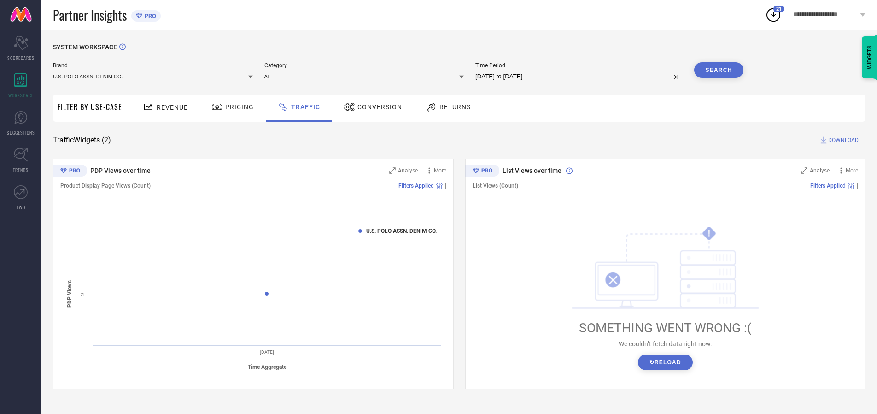
click at [153, 76] on input at bounding box center [153, 76] width 200 height 10
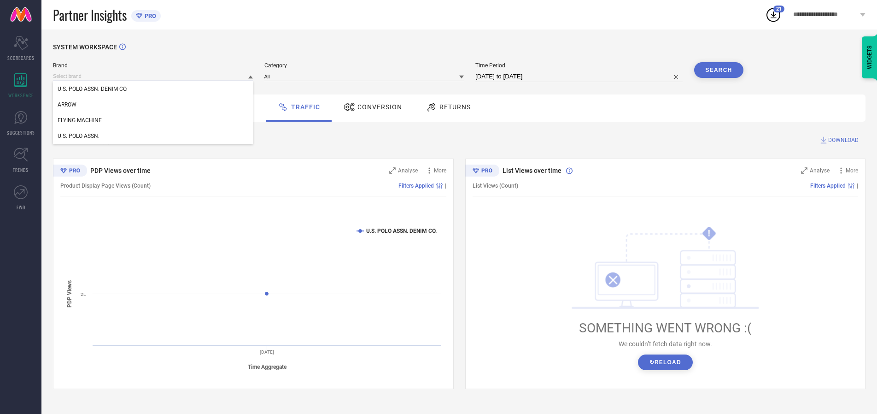
click at [153, 76] on input at bounding box center [153, 76] width 200 height 10
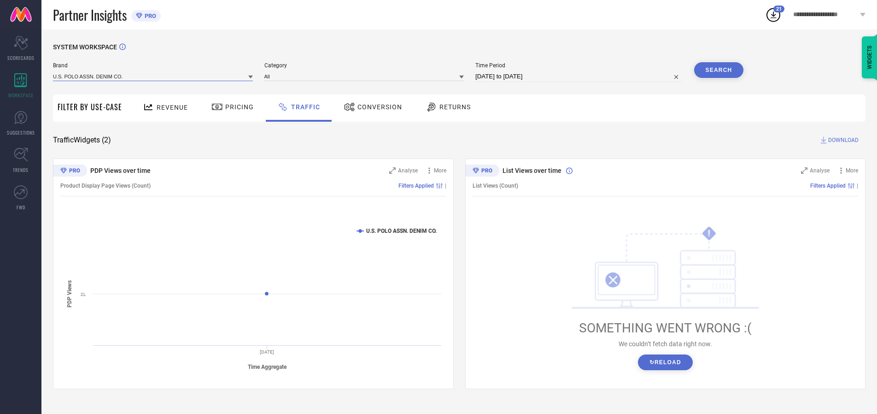
click at [153, 76] on input at bounding box center [153, 76] width 200 height 10
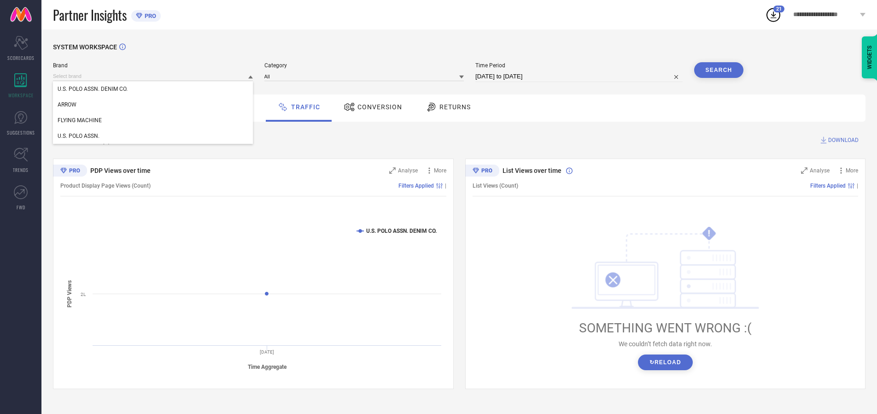
click at [153, 89] on div "U.S. POLO ASSN. DENIM CO." at bounding box center [153, 89] width 200 height 16
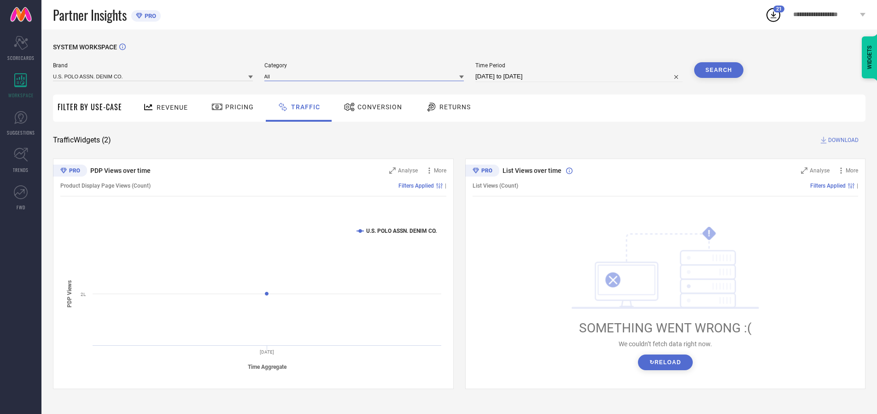
click at [366, 76] on input at bounding box center [364, 76] width 200 height 10
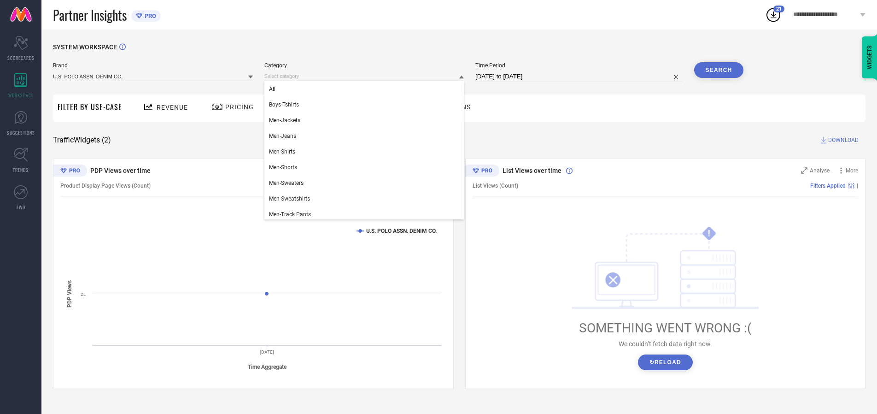
click at [366, 89] on div "All" at bounding box center [364, 89] width 200 height 16
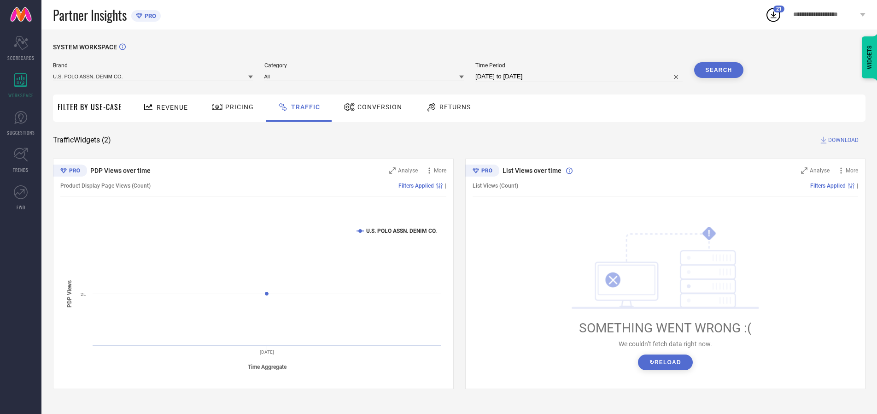
click at [719, 70] on button "Search" at bounding box center [719, 70] width 50 height 16
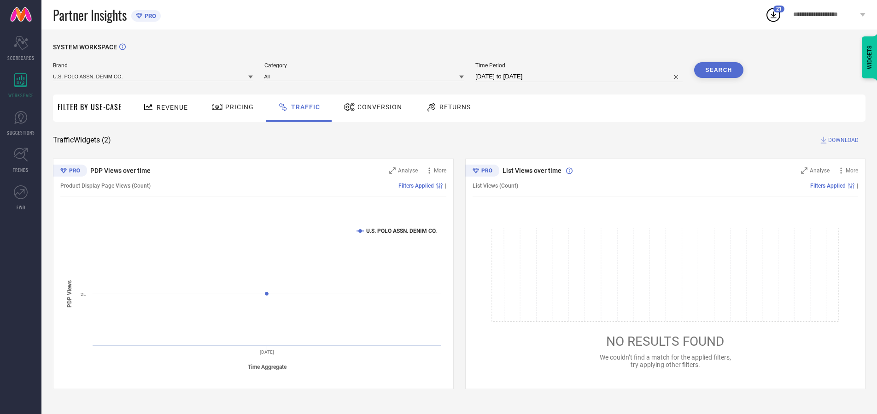
click at [842, 140] on span "DOWNLOAD" at bounding box center [843, 139] width 30 height 9
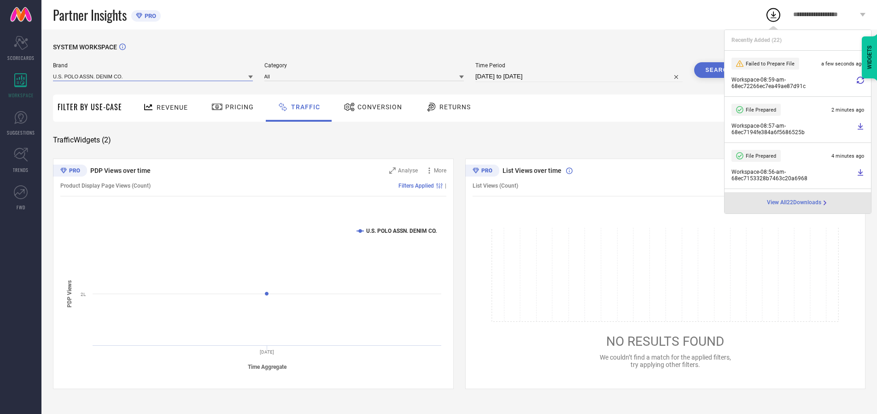
click at [153, 76] on input at bounding box center [153, 76] width 200 height 10
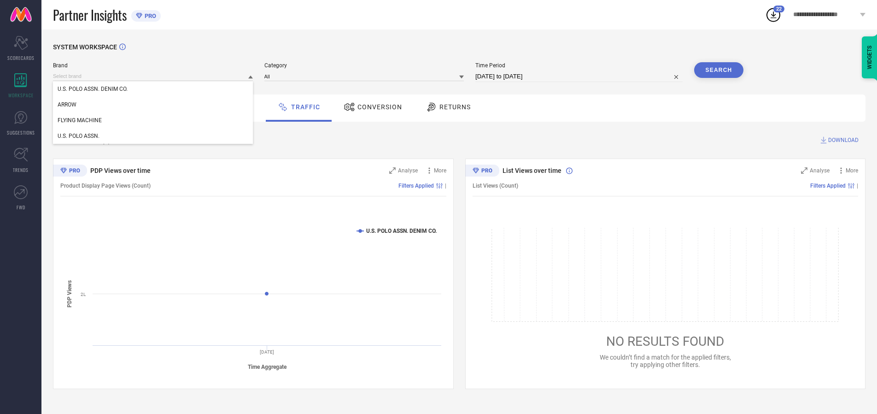
click at [153, 136] on div "U.S. POLO ASSN." at bounding box center [153, 136] width 200 height 16
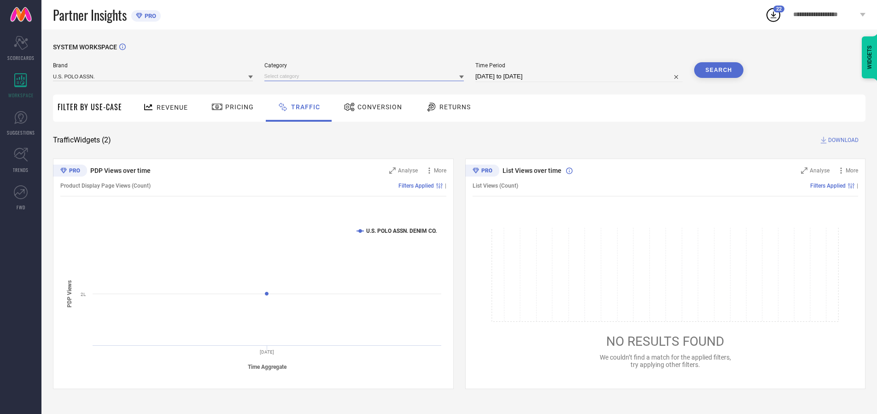
click at [366, 76] on input at bounding box center [364, 76] width 200 height 10
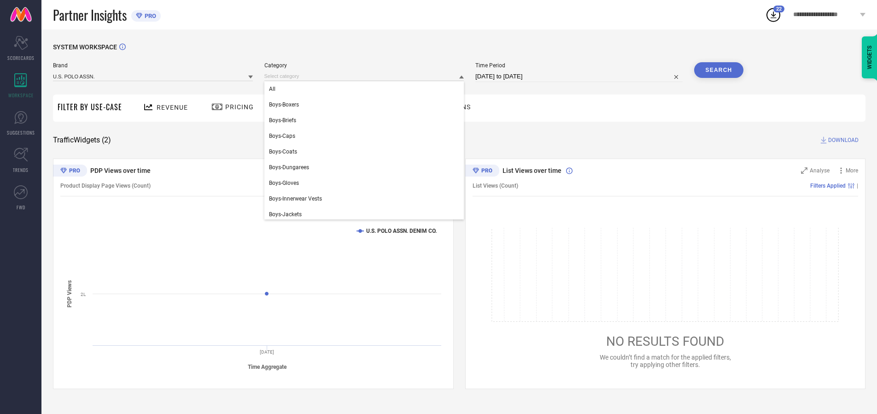
click at [366, 89] on div "All" at bounding box center [364, 89] width 200 height 16
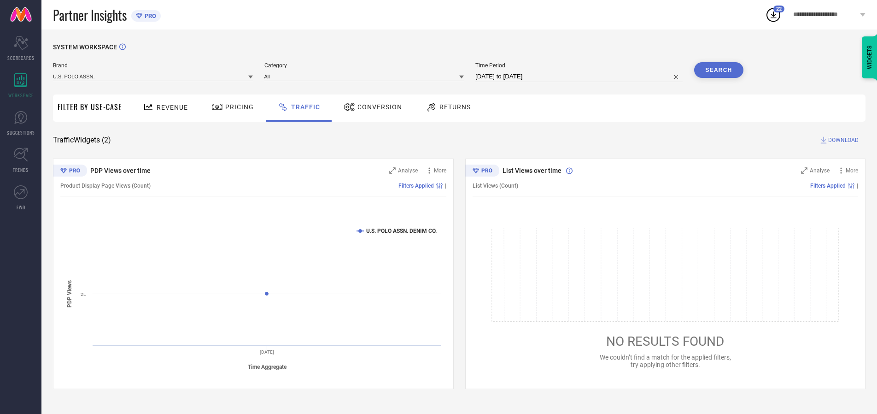
click at [719, 70] on button "Search" at bounding box center [719, 70] width 50 height 16
click at [842, 140] on span "DOWNLOAD" at bounding box center [843, 139] width 30 height 9
click at [581, 76] on input at bounding box center [578, 76] width 207 height 11
select select "9"
select select "2025"
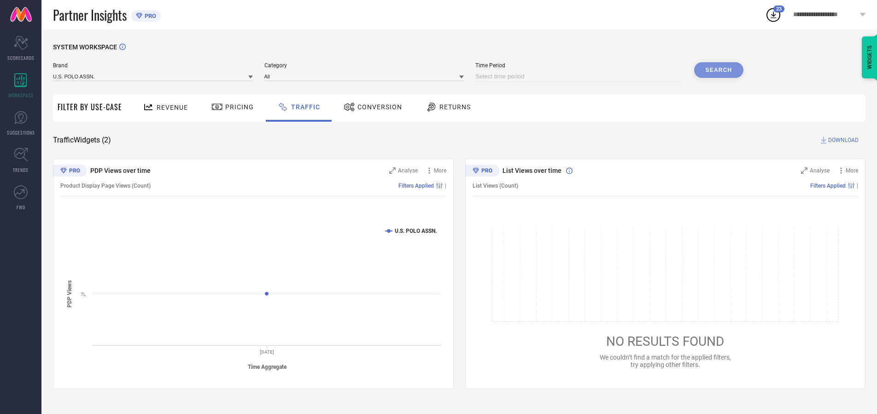
select select "10"
select select "2025"
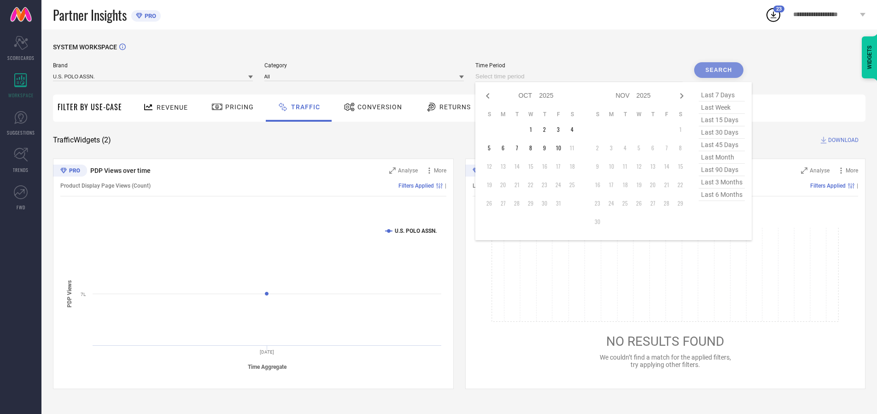
click at [547, 148] on td "9" at bounding box center [545, 148] width 14 height 14
type input "[DATE] to [DATE]"
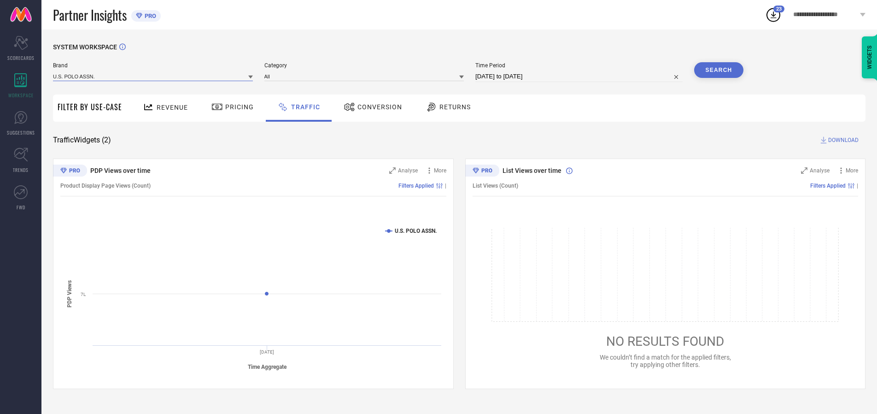
click at [153, 76] on input at bounding box center [153, 76] width 200 height 10
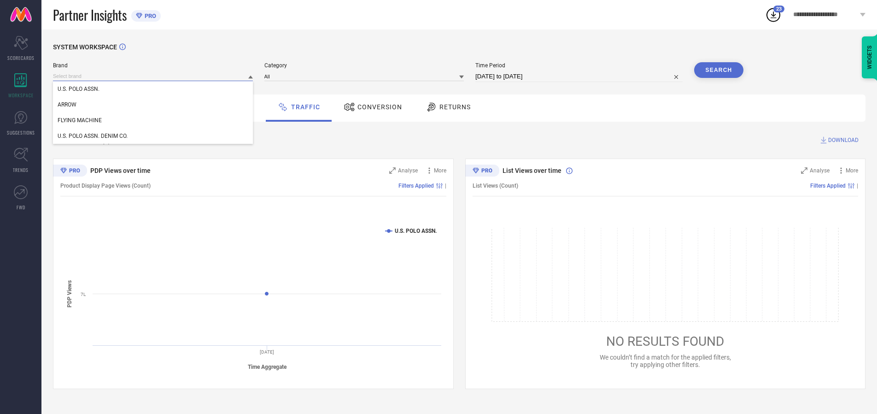
click at [153, 76] on input at bounding box center [153, 76] width 200 height 10
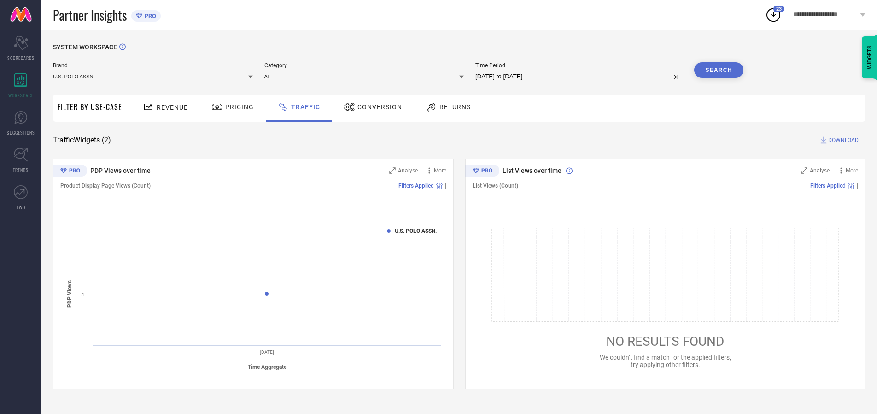
click at [153, 76] on input at bounding box center [153, 76] width 200 height 10
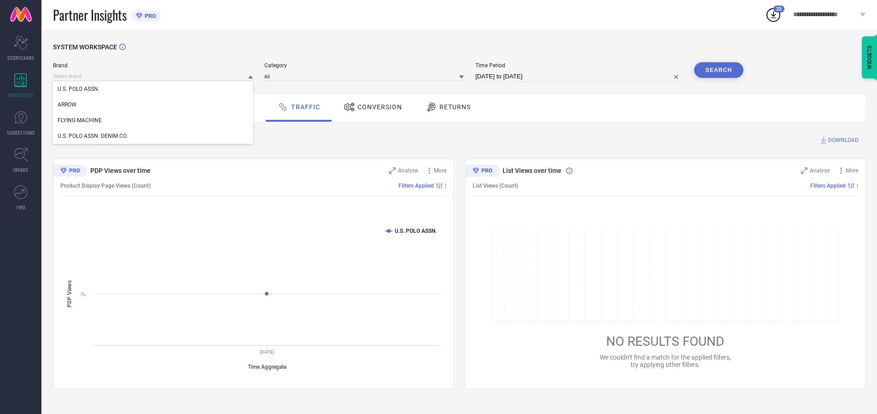
click at [153, 89] on div "U.S. POLO ASSN." at bounding box center [153, 89] width 200 height 16
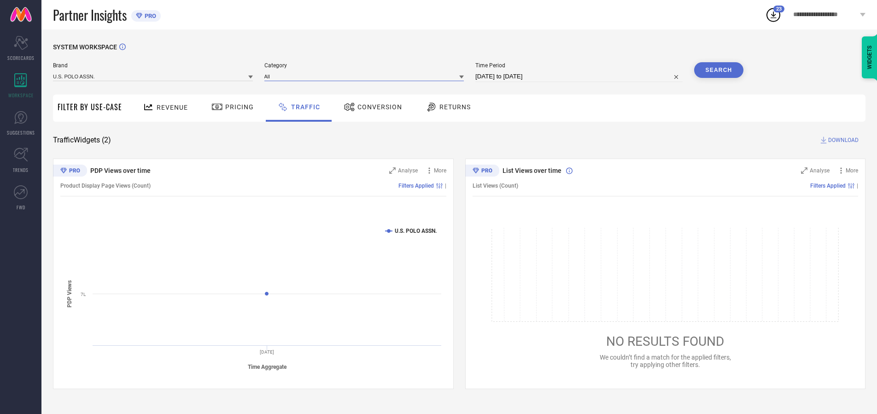
click at [366, 76] on input at bounding box center [364, 76] width 200 height 10
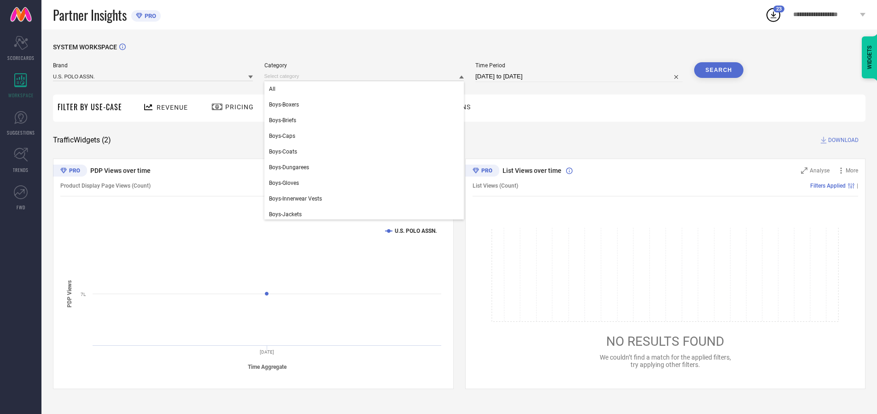
click at [366, 89] on div "All" at bounding box center [364, 89] width 200 height 16
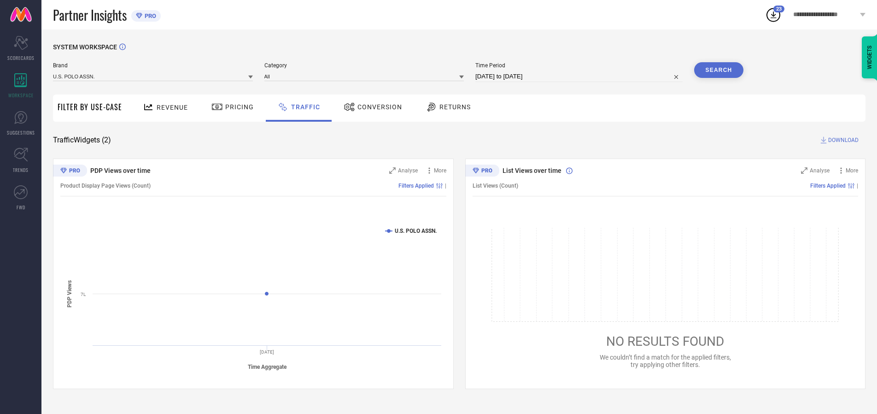
click at [719, 70] on button "Search" at bounding box center [719, 70] width 50 height 16
click at [842, 140] on span "DOWNLOAD" at bounding box center [843, 139] width 30 height 9
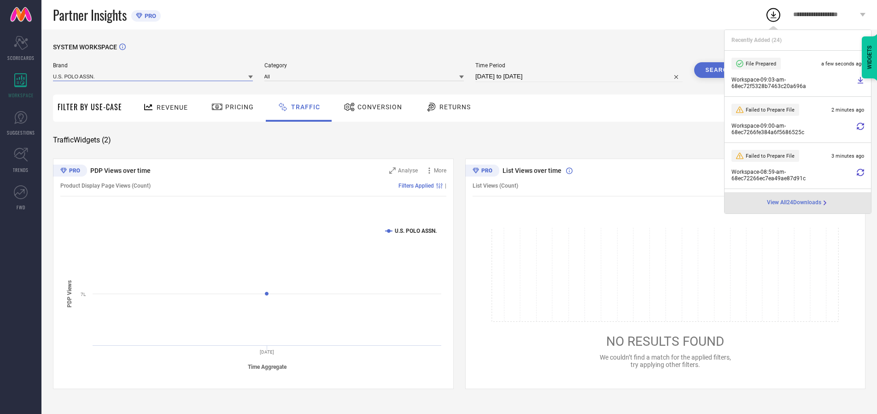
click at [153, 76] on input at bounding box center [153, 76] width 200 height 10
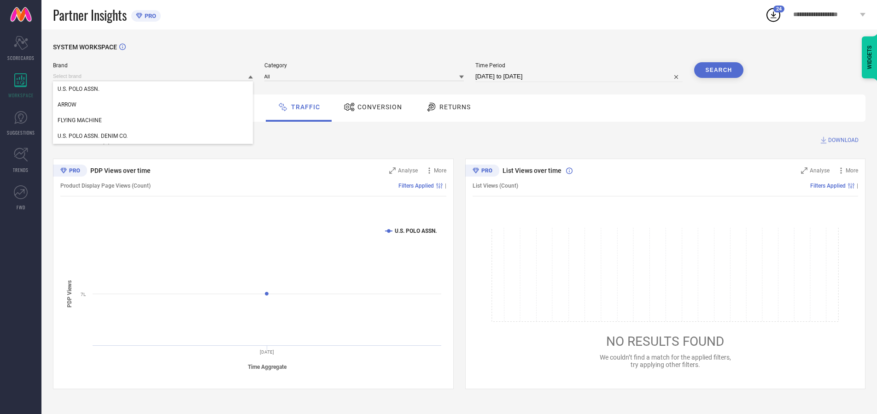
click at [153, 136] on div "U.S. POLO ASSN. DENIM CO." at bounding box center [153, 136] width 200 height 16
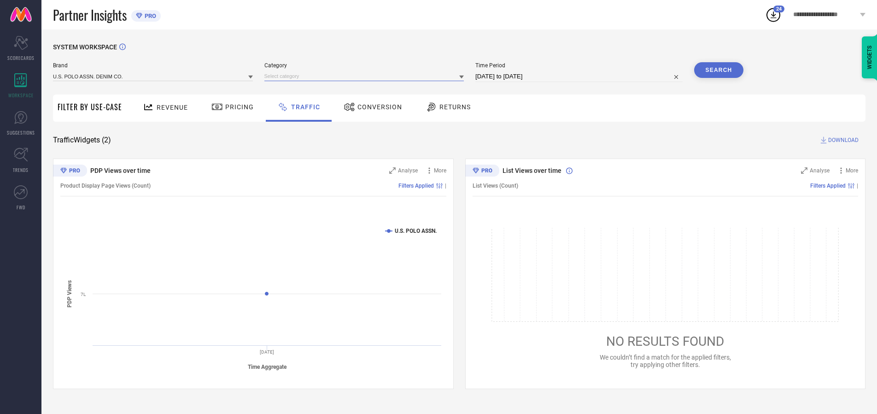
click at [366, 76] on input at bounding box center [364, 76] width 200 height 10
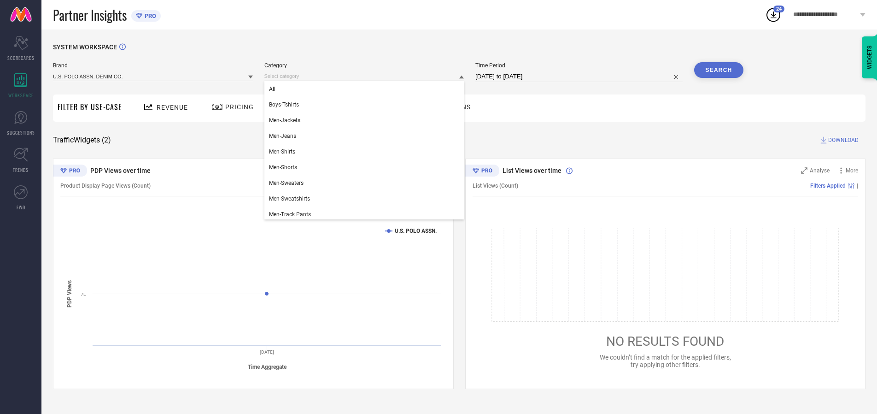
click at [366, 89] on div "All" at bounding box center [364, 89] width 200 height 16
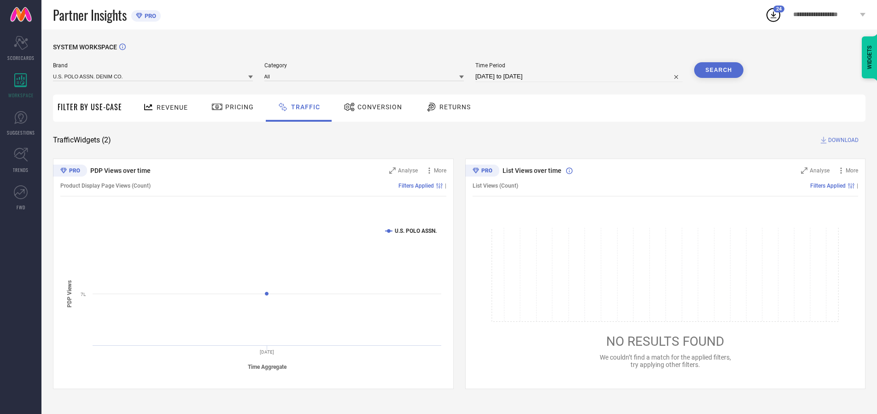
click at [719, 70] on button "Search" at bounding box center [719, 70] width 50 height 16
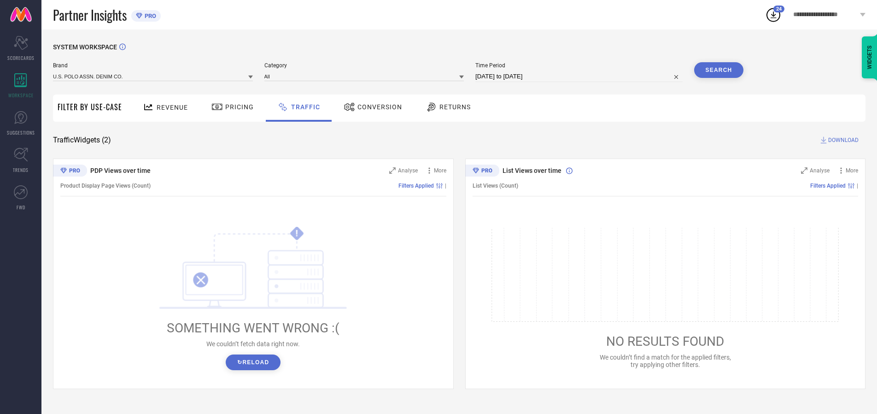
click at [842, 140] on span "DOWNLOAD" at bounding box center [843, 139] width 30 height 9
click at [581, 76] on input at bounding box center [578, 76] width 207 height 11
select select "9"
select select "2025"
select select "10"
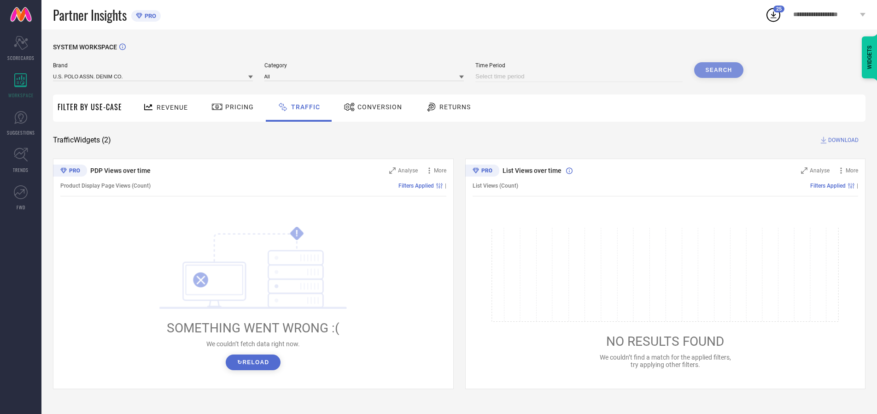
select select "2025"
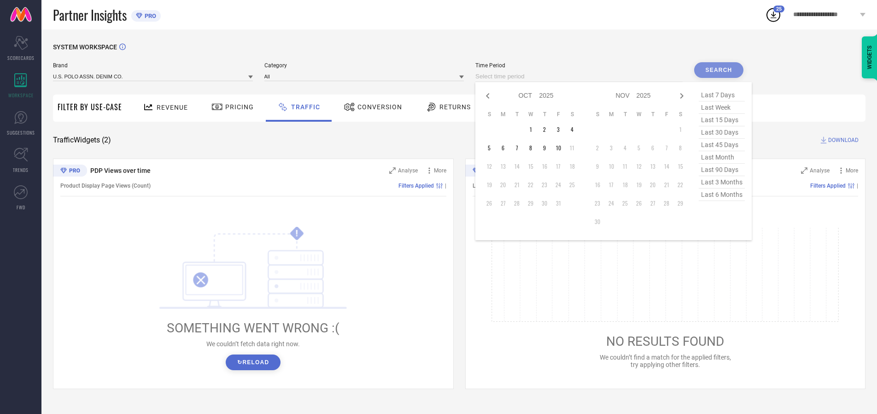
click at [561, 148] on td "10" at bounding box center [559, 148] width 14 height 14
type input "[DATE] to [DATE]"
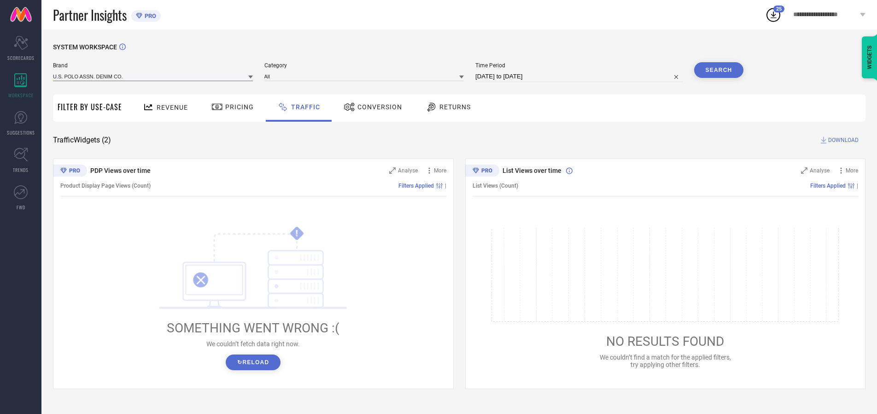
click at [153, 76] on input at bounding box center [153, 76] width 200 height 10
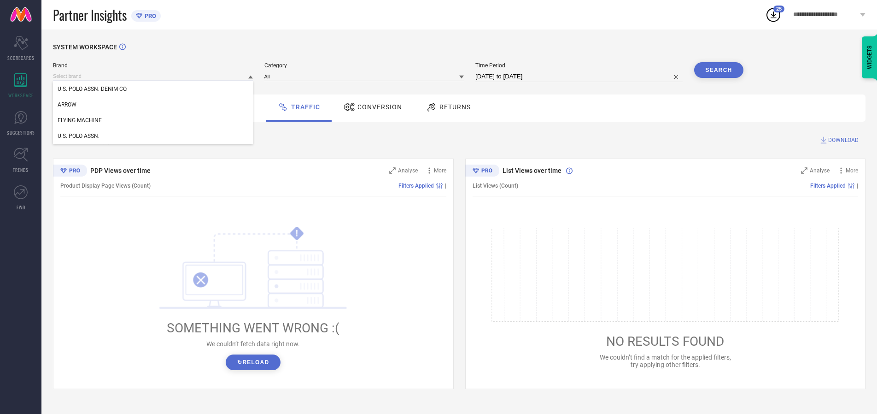
click at [153, 76] on input at bounding box center [153, 76] width 200 height 10
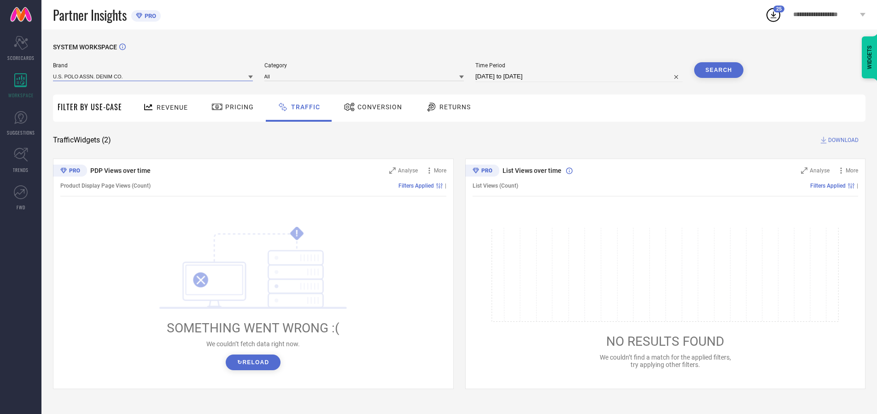
click at [153, 76] on input at bounding box center [153, 76] width 200 height 10
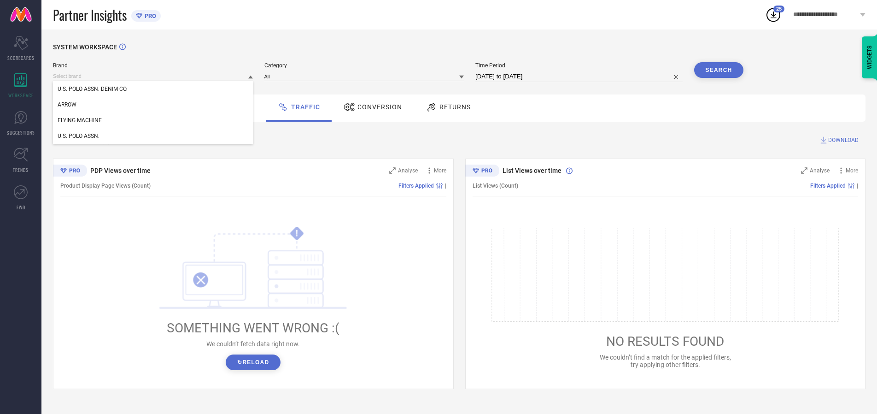
click at [153, 89] on div "U.S. POLO ASSN. DENIM CO." at bounding box center [153, 89] width 200 height 16
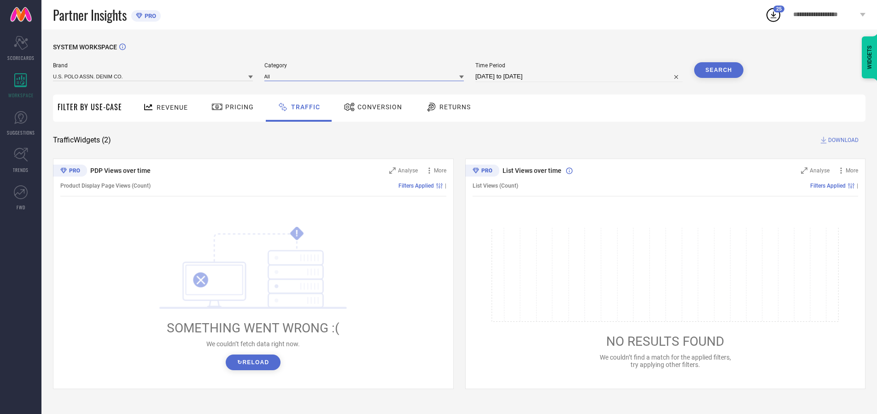
click at [366, 76] on input at bounding box center [364, 76] width 200 height 10
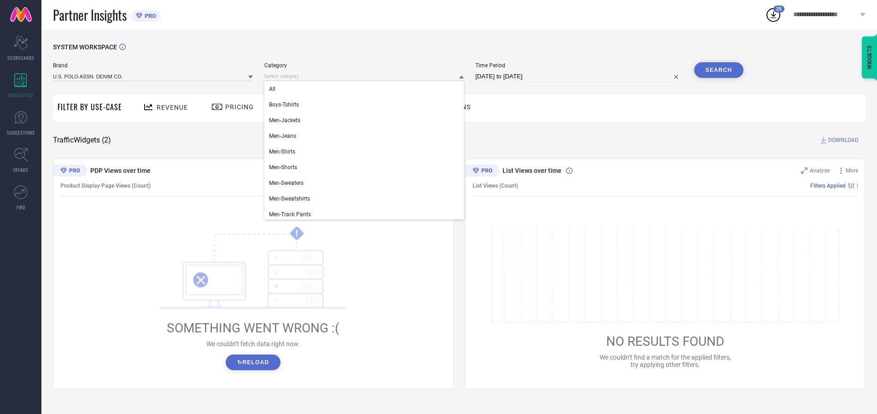
click at [366, 89] on div "All" at bounding box center [364, 89] width 200 height 16
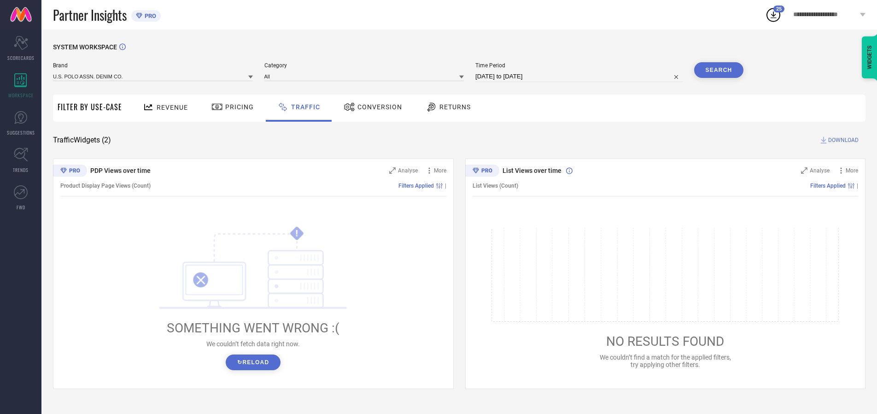
click at [719, 70] on button "Search" at bounding box center [719, 70] width 50 height 16
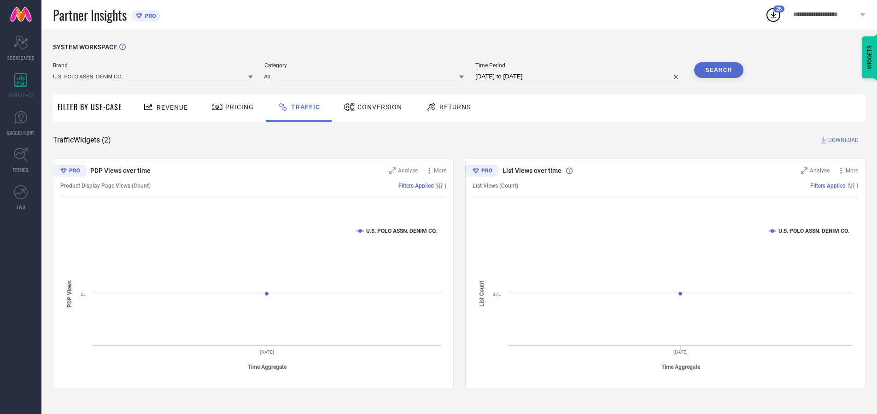
click at [842, 140] on span "DOWNLOAD" at bounding box center [843, 139] width 30 height 9
click at [153, 76] on input at bounding box center [153, 76] width 200 height 10
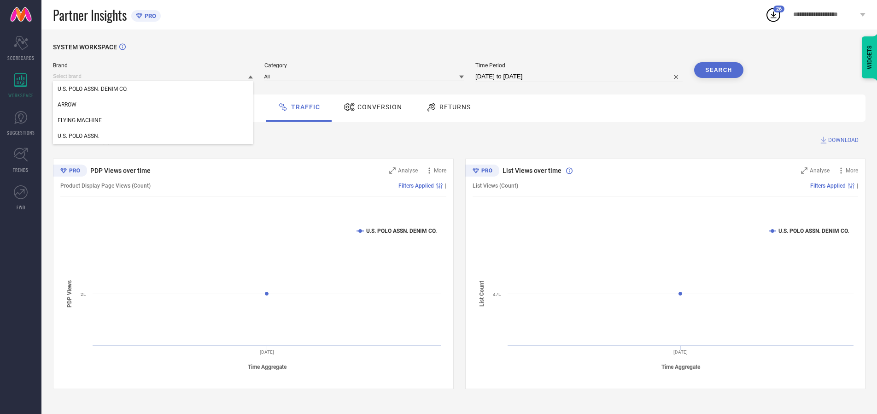
click at [153, 136] on div "U.S. POLO ASSN." at bounding box center [153, 136] width 200 height 16
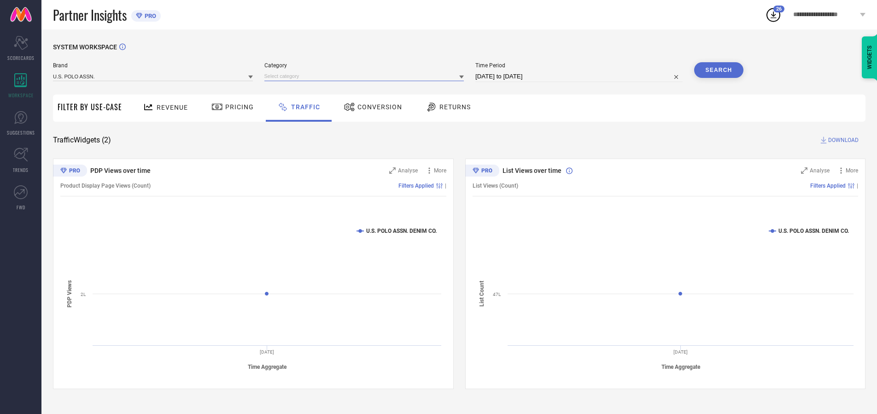
click at [366, 76] on input at bounding box center [364, 76] width 200 height 10
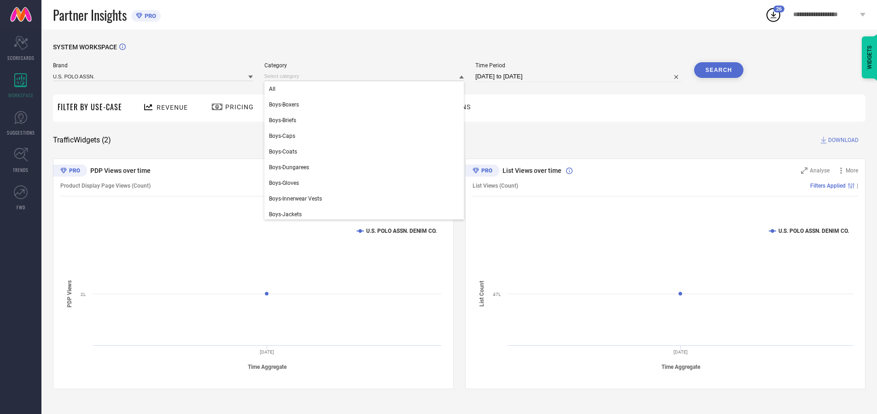
click at [366, 89] on div "All" at bounding box center [364, 89] width 200 height 16
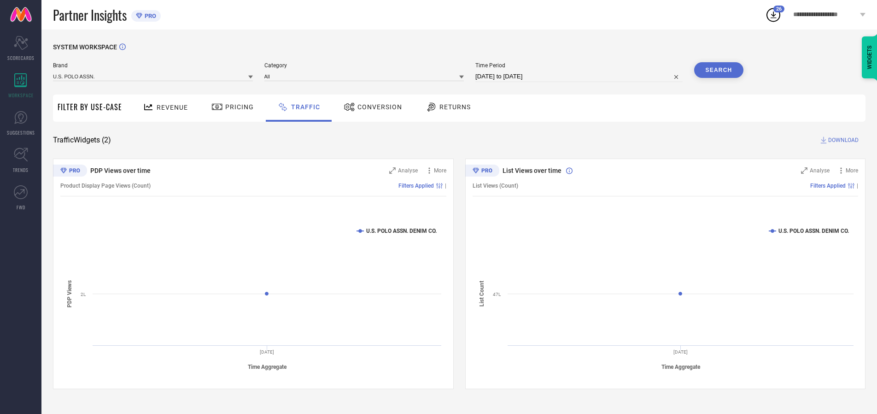
click at [719, 70] on button "Search" at bounding box center [719, 70] width 50 height 16
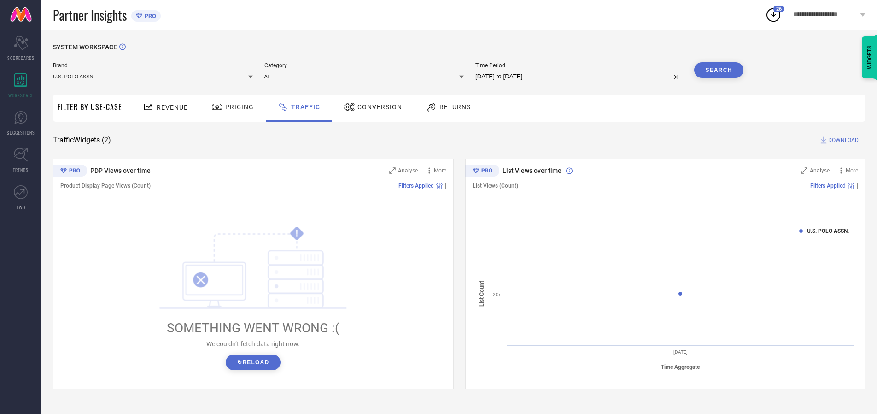
click at [842, 140] on span "DOWNLOAD" at bounding box center [843, 139] width 30 height 9
